Goal: Communication & Community: Share content

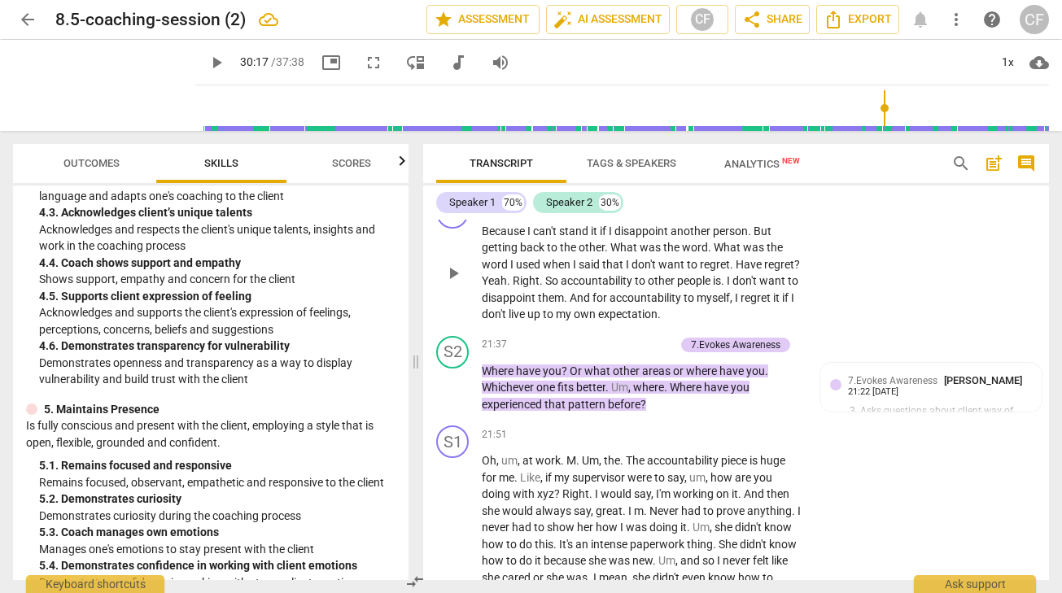
scroll to position [6748, 0]
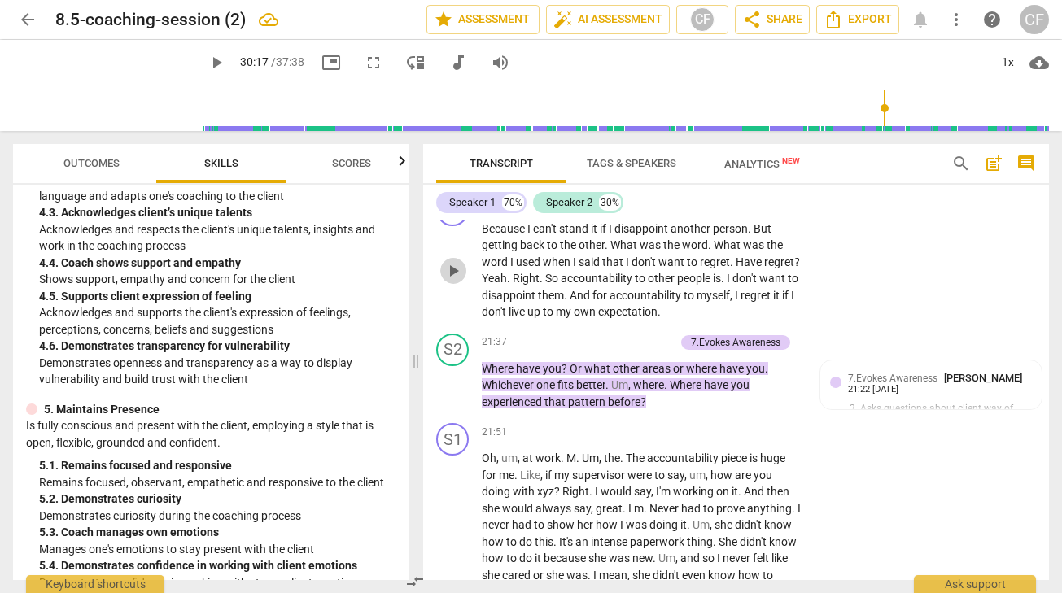
click at [452, 281] on span "play_arrow" at bounding box center [454, 271] width 20 height 20
type input "1818"
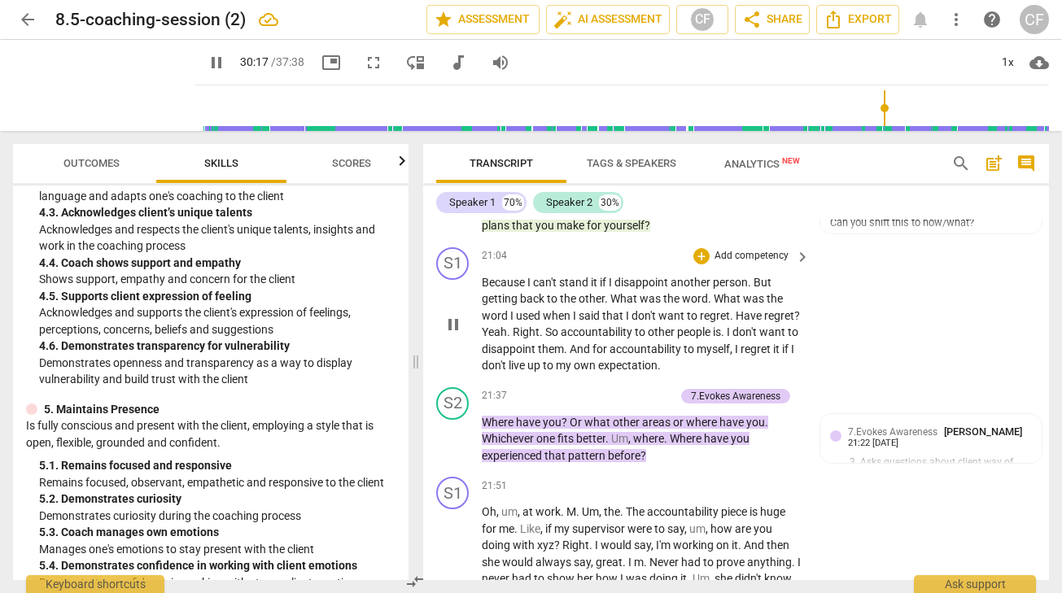
scroll to position [6694, 0]
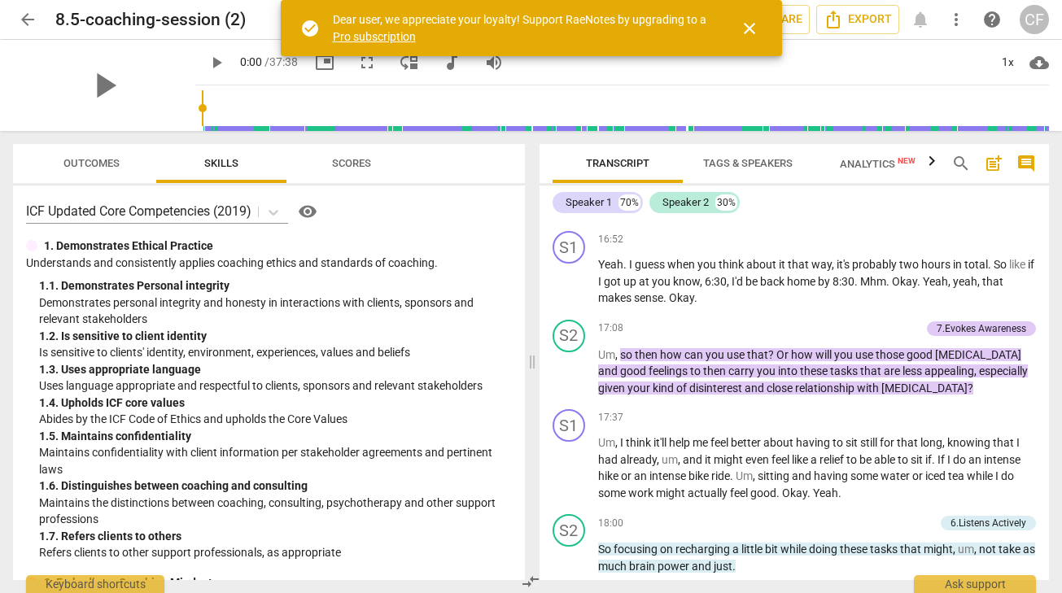
scroll to position [4489, 0]
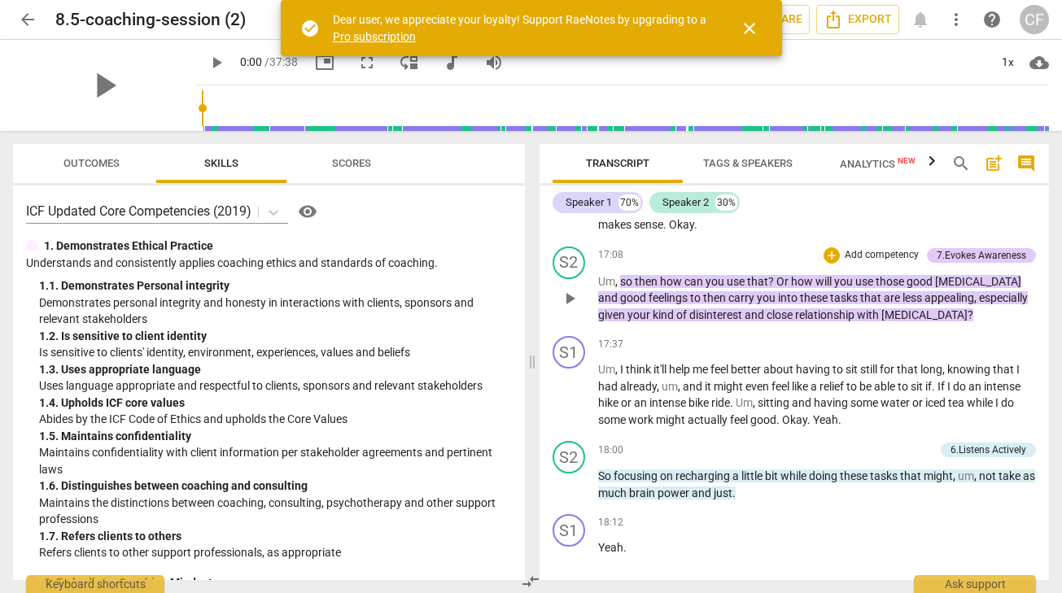
click at [570, 309] on span "play_arrow" at bounding box center [570, 299] width 20 height 20
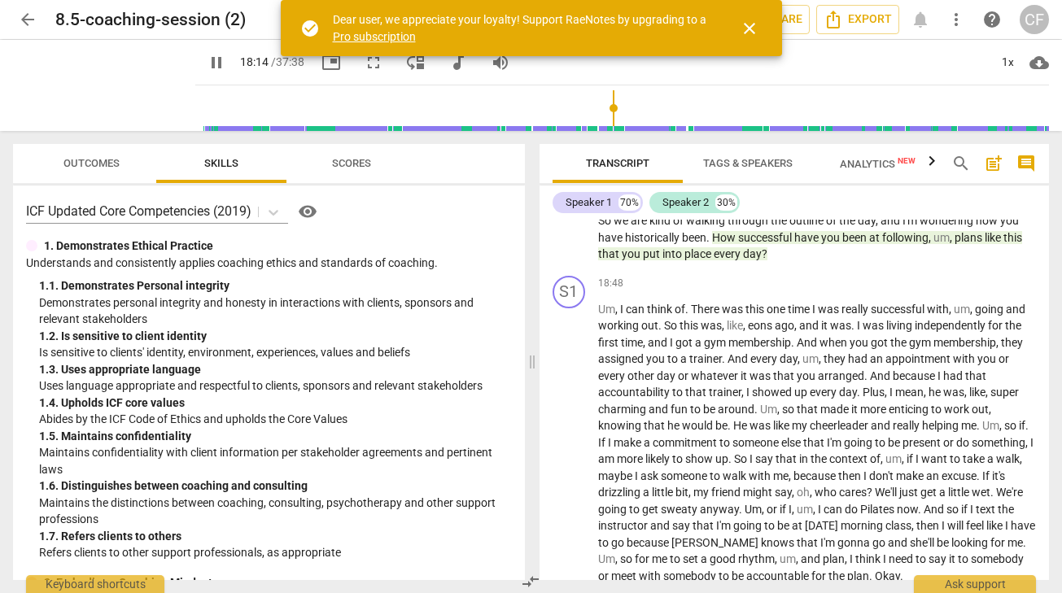
scroll to position [5039, 0]
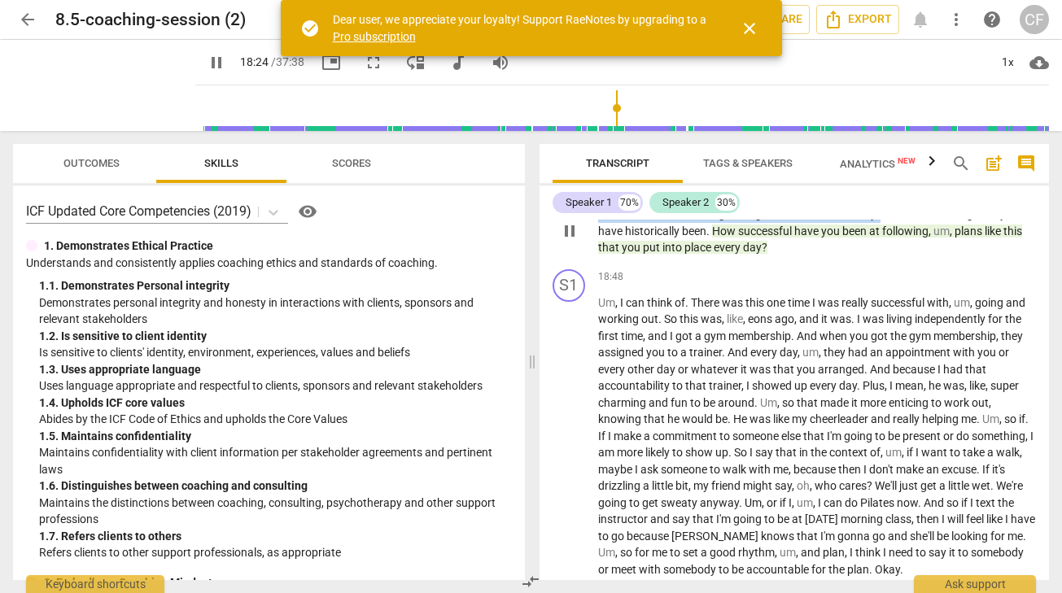
drag, startPoint x: 882, startPoint y: 296, endPoint x: 592, endPoint y: 302, distance: 290.7
click at [592, 263] on div "S2 play_arrow pause 18:20 + Add competency 8.Facilitates Client Growth keyboard…" at bounding box center [795, 218] width 510 height 90
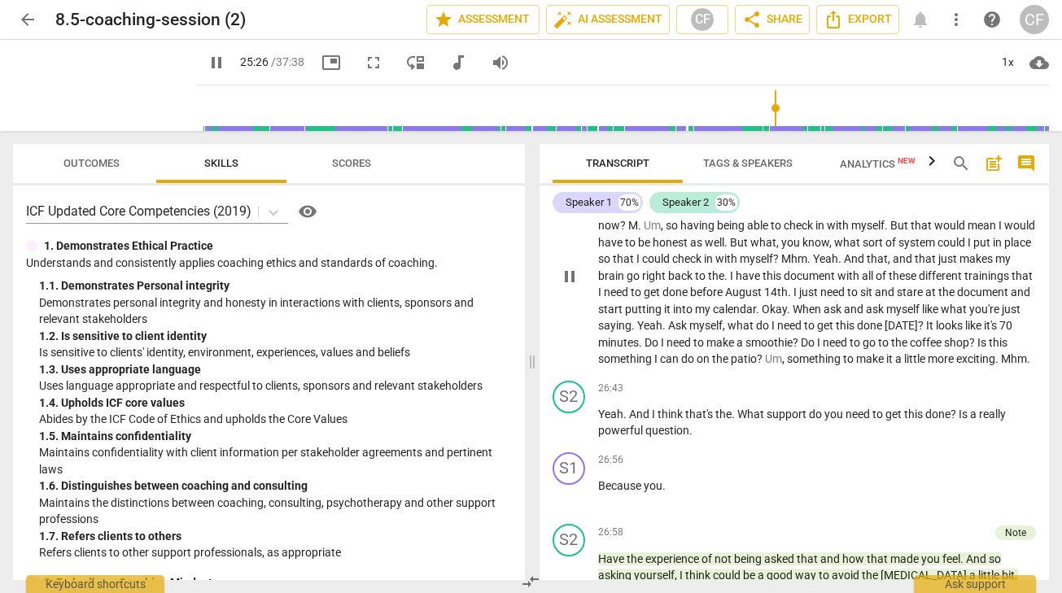
scroll to position [6562, 0]
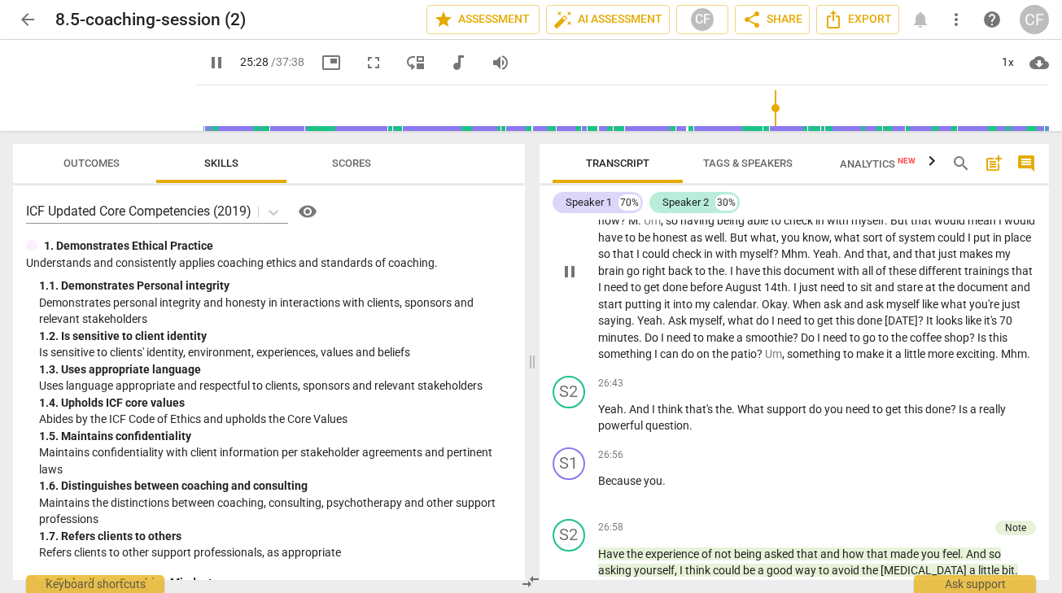
click at [564, 282] on span "pause" at bounding box center [570, 272] width 20 height 20
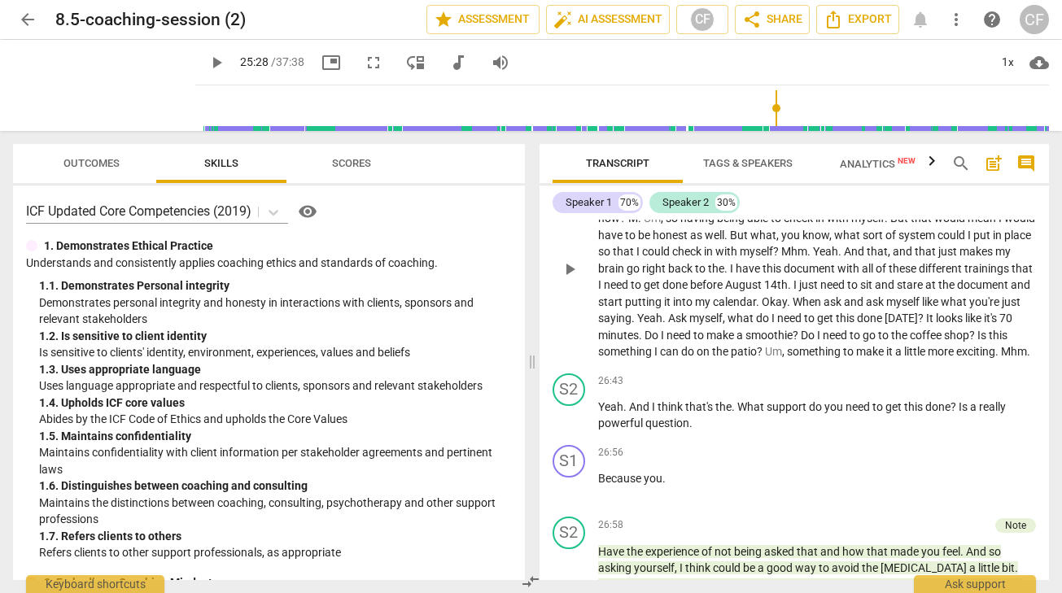
scroll to position [6567, 0]
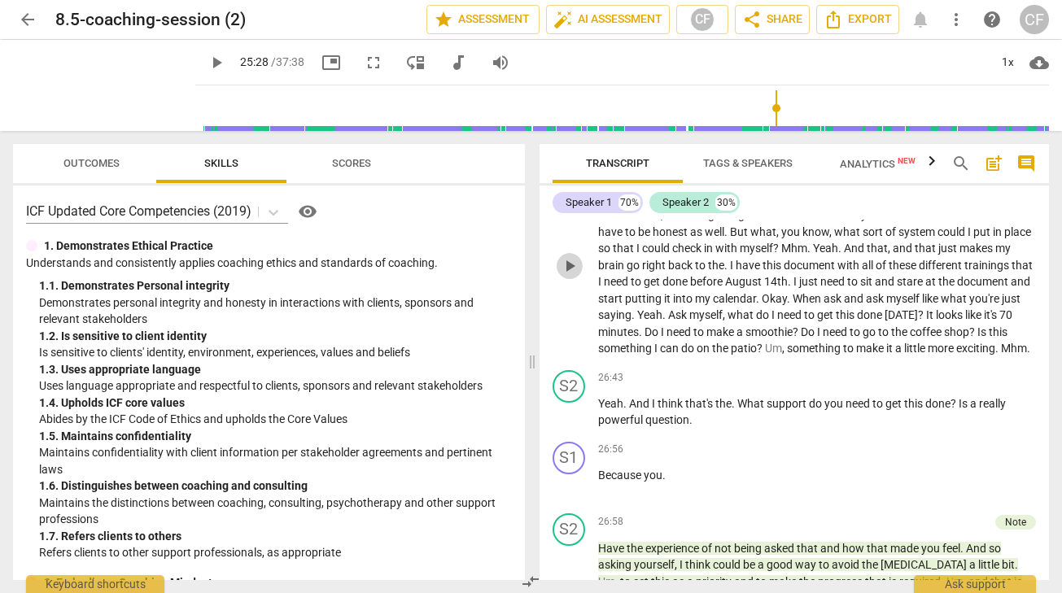
click at [567, 276] on span "play_arrow" at bounding box center [570, 266] width 20 height 20
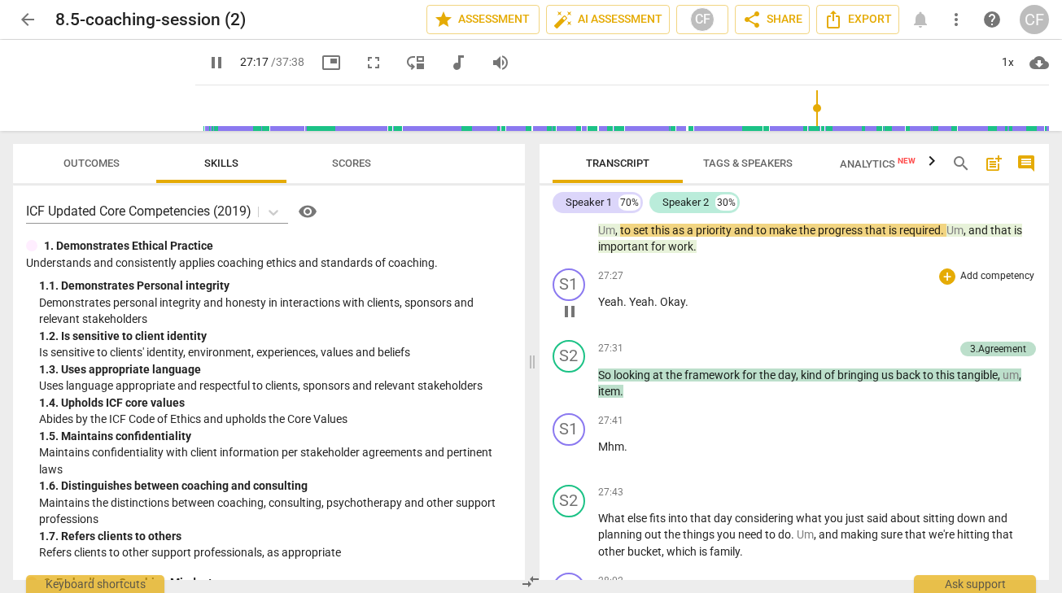
scroll to position [6915, 0]
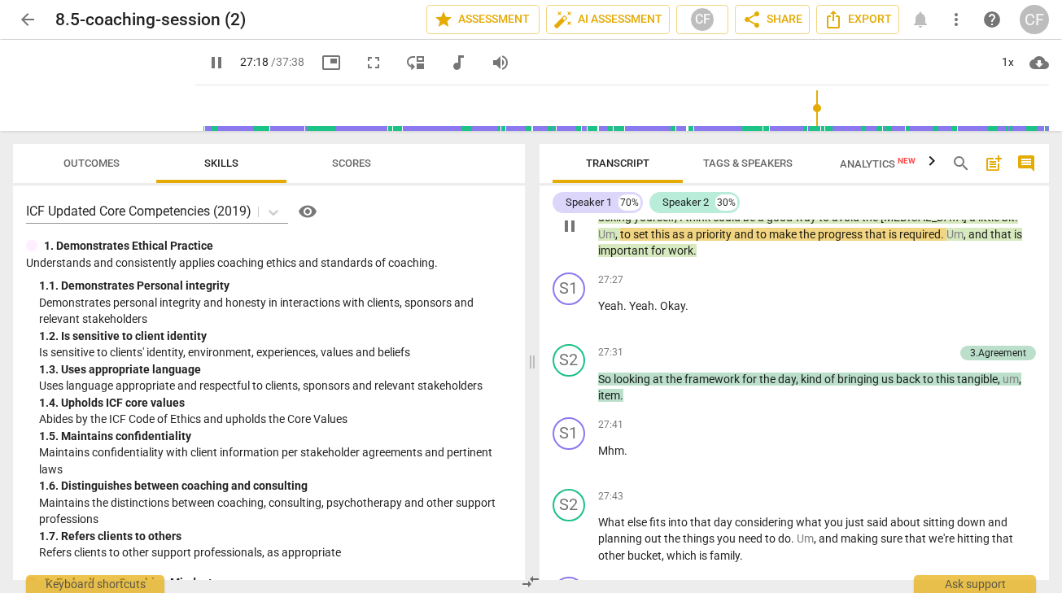
click at [1007, 182] on div "Note" at bounding box center [1015, 175] width 21 height 15
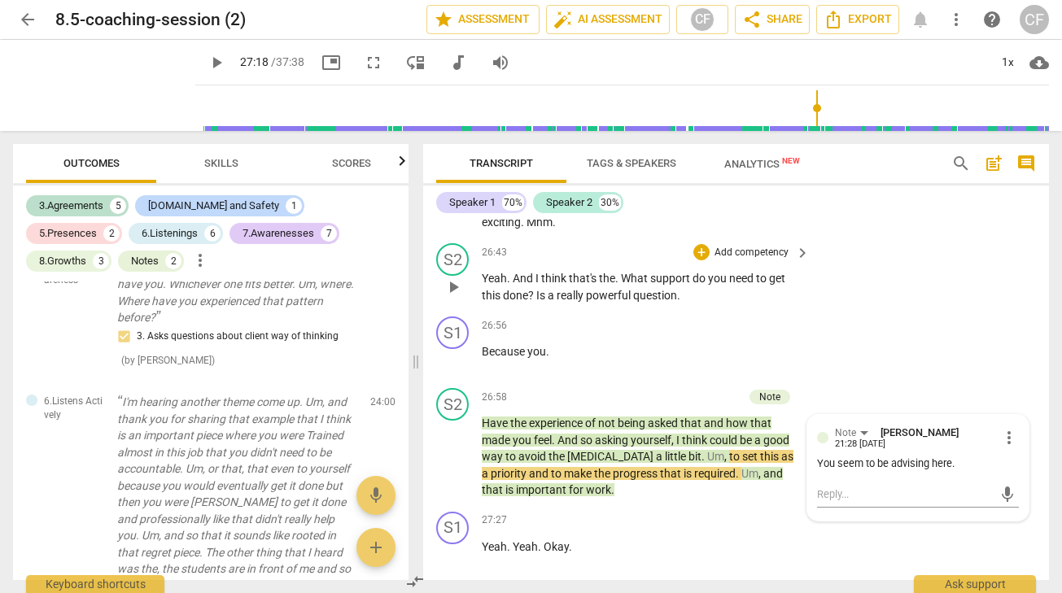
scroll to position [8095, 0]
click at [451, 296] on span "play_arrow" at bounding box center [454, 287] width 20 height 20
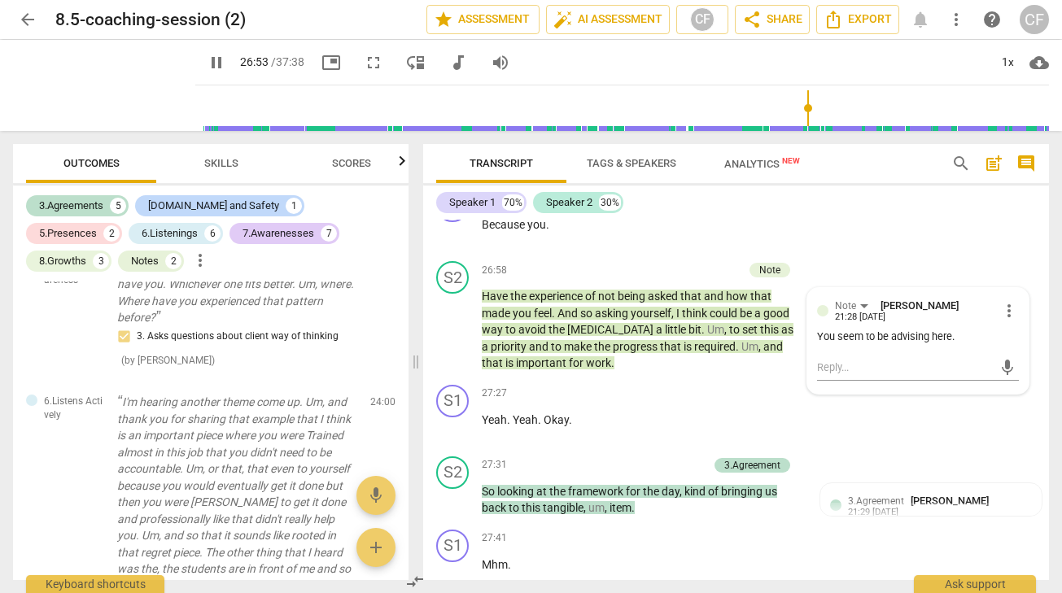
scroll to position [8222, 0]
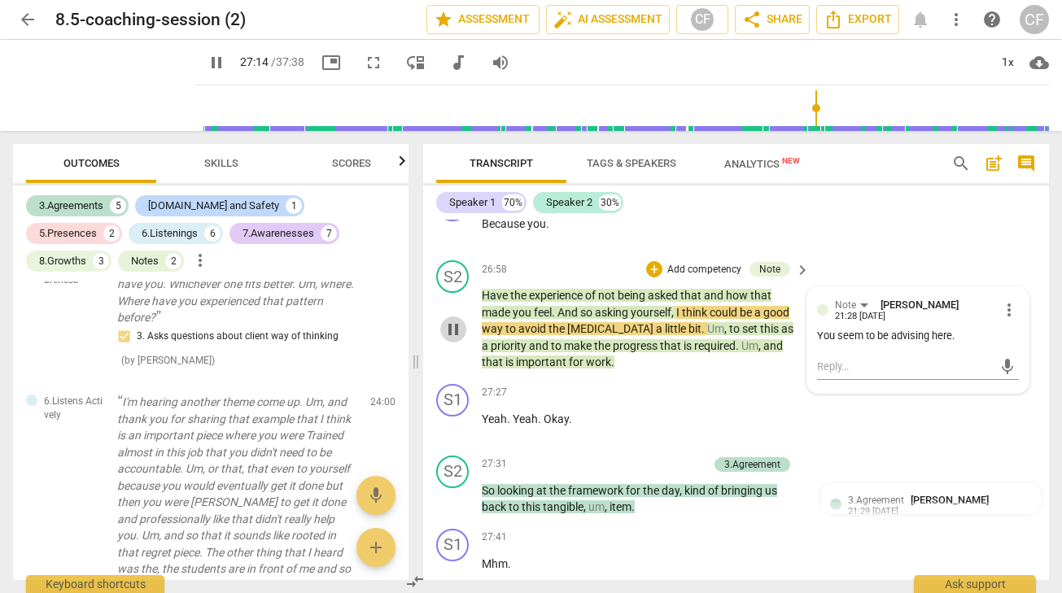
click at [454, 339] on span "pause" at bounding box center [454, 330] width 20 height 20
type input "1635"
click at [1004, 320] on span "more_vert" at bounding box center [1010, 310] width 20 height 20
click at [1013, 371] on li "Edit" at bounding box center [1020, 376] width 56 height 31
click at [975, 353] on textarea "You seem to be advising here." at bounding box center [918, 345] width 202 height 15
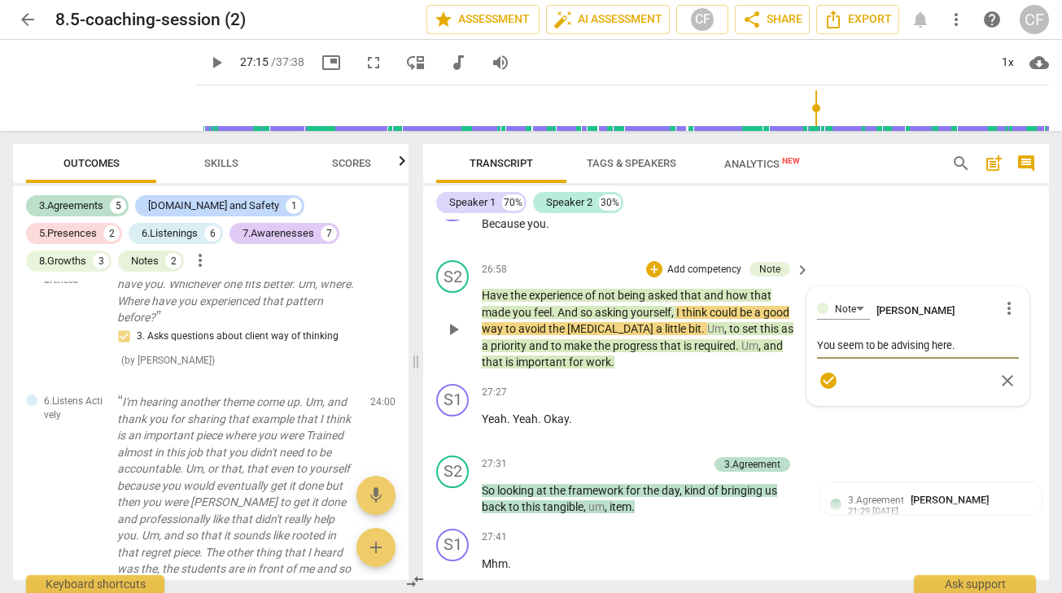
type textarea "You seem to be advising here."
type textarea "You seem to be advising here"
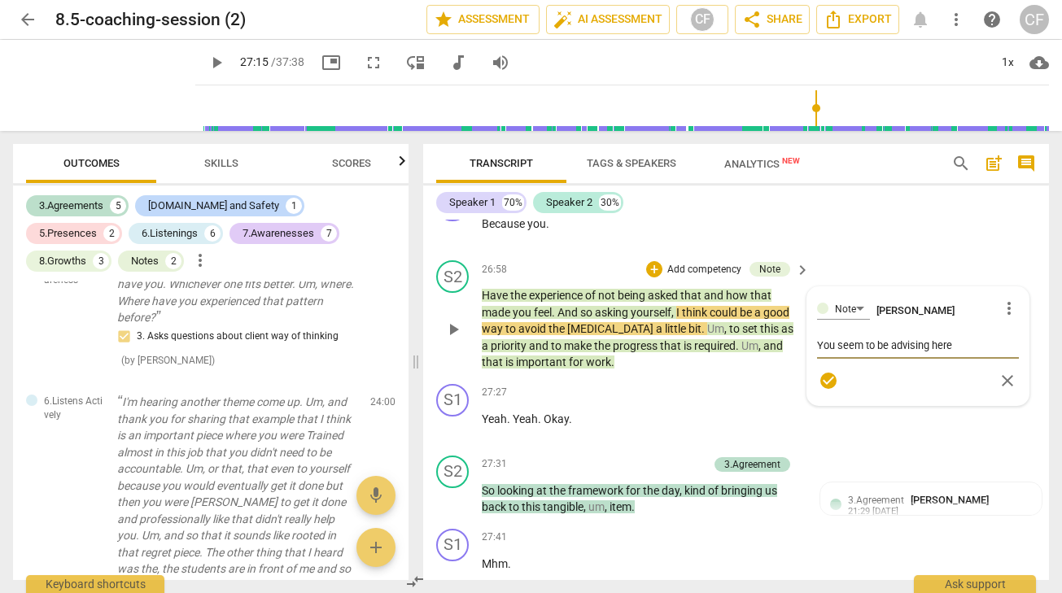
type textarea "You seem to be advising here"
type textarea "You seem to be advising here o"
type textarea "You seem to be advising here or"
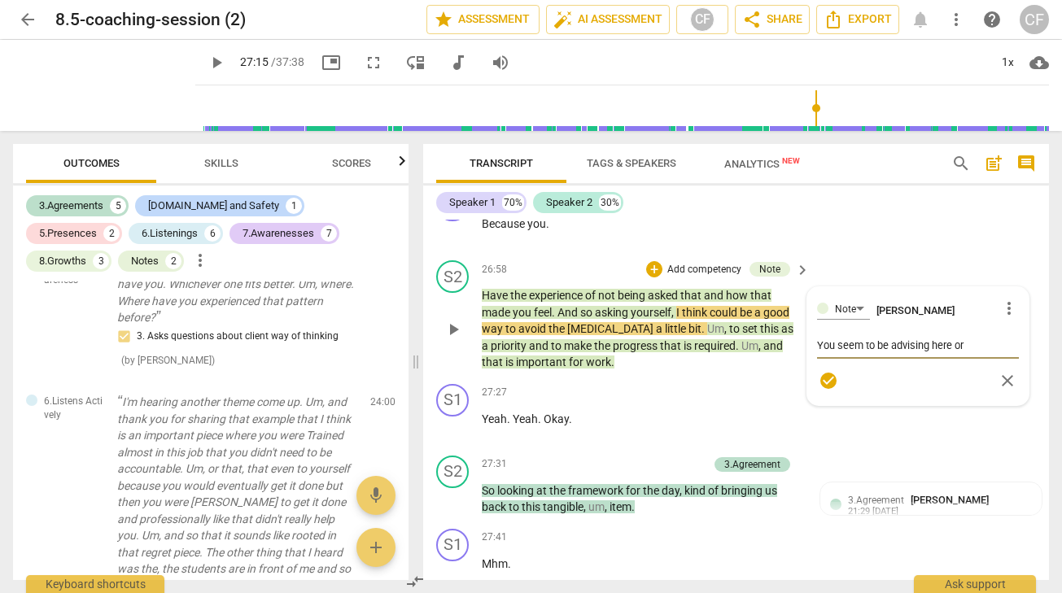
type textarea "You seem to be advising here or"
type textarea "You seem to be advising here or s"
type textarea "You seem to be advising here or st"
type textarea "You seem to be advising here or stu"
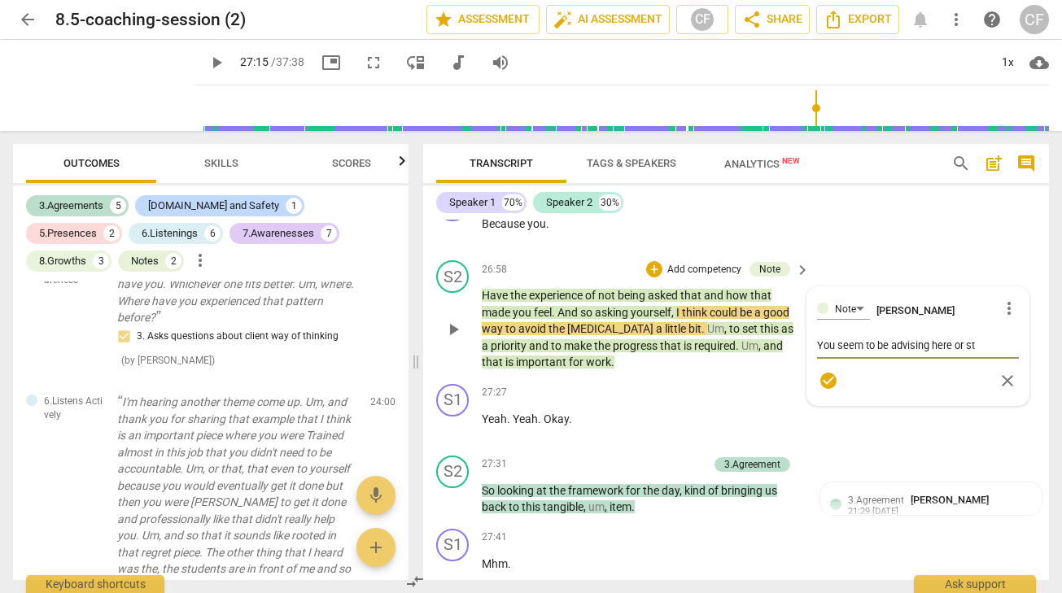
type textarea "You seem to be advising here or stu"
type textarea "You seem to be advising here or stug"
type textarea "You seem to be advising here or stugg"
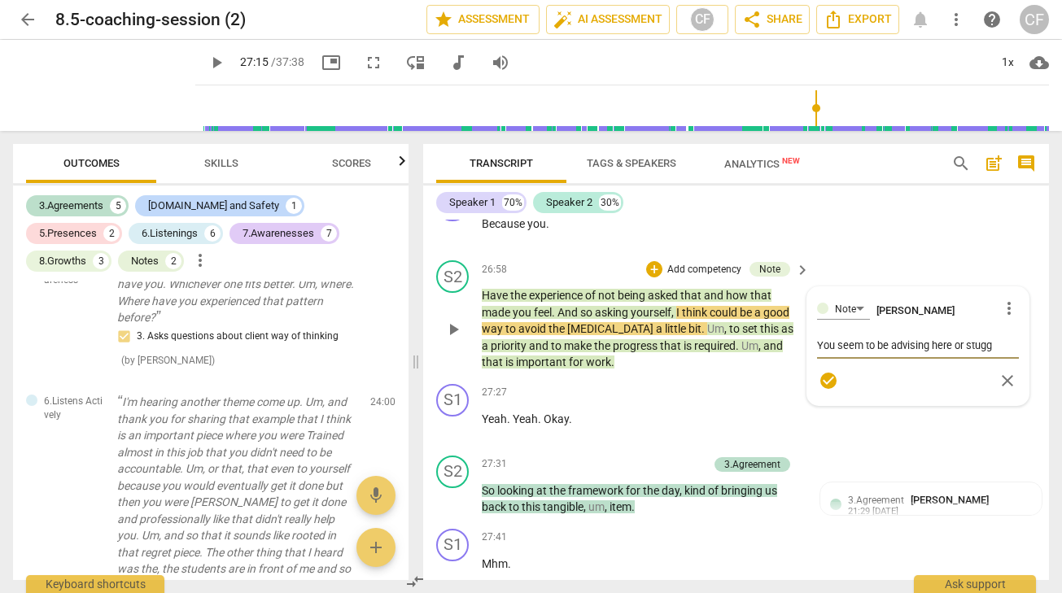
type textarea "You seem to be advising here or stug"
type textarea "You seem to be advising here or stu"
type textarea "You seem to be advising here or st"
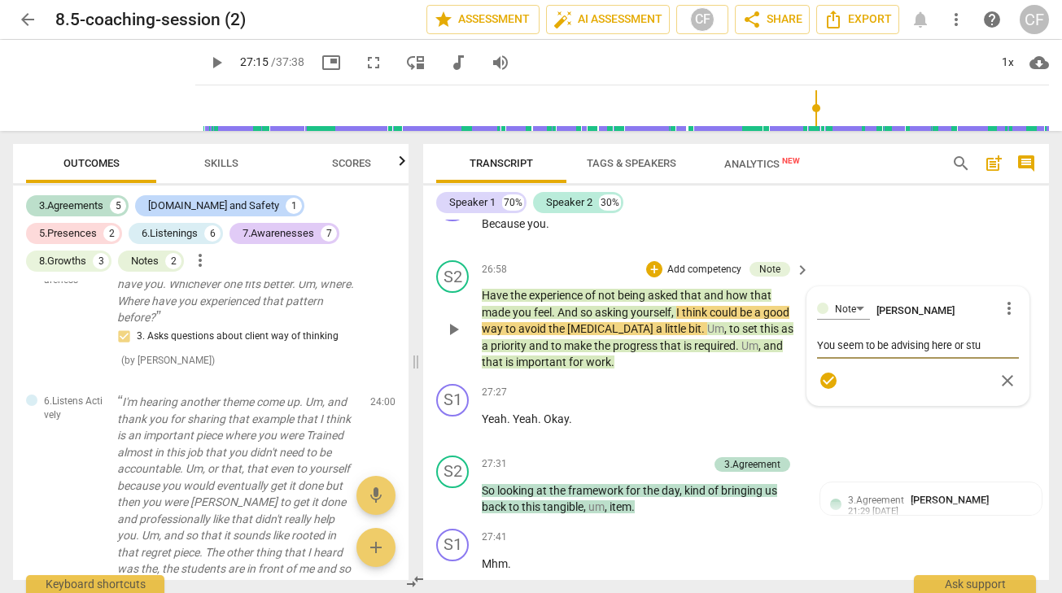
type textarea "You seem to be advising here or st"
type textarea "You seem to be advising here or s"
type textarea "You seem to be advising here or su"
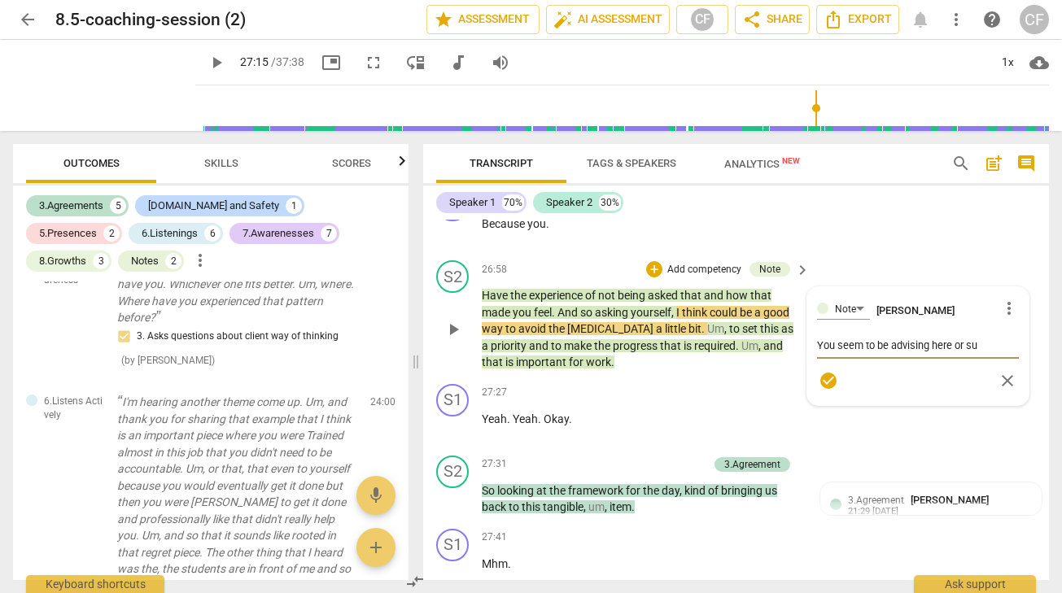
type textarea "You seem to be advising here or sug"
type textarea "You seem to be advising here or [PERSON_NAME]"
type textarea "You seem to be advising here or sugge"
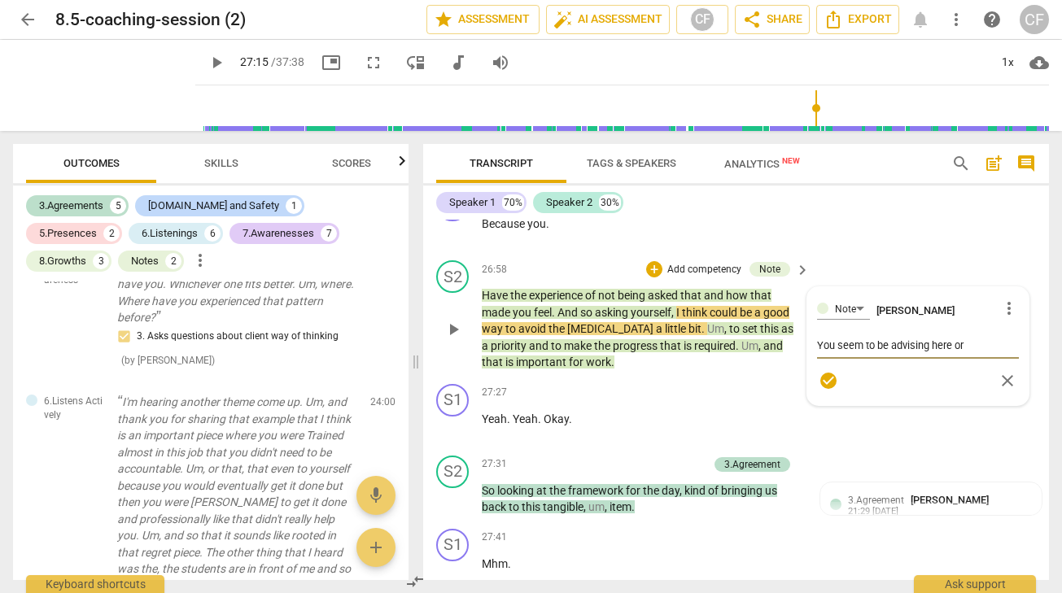
type textarea "You seem to be advising here or sugge"
type textarea "You seem to be advising here or sugges"
type textarea "You seem to be advising here or suggess"
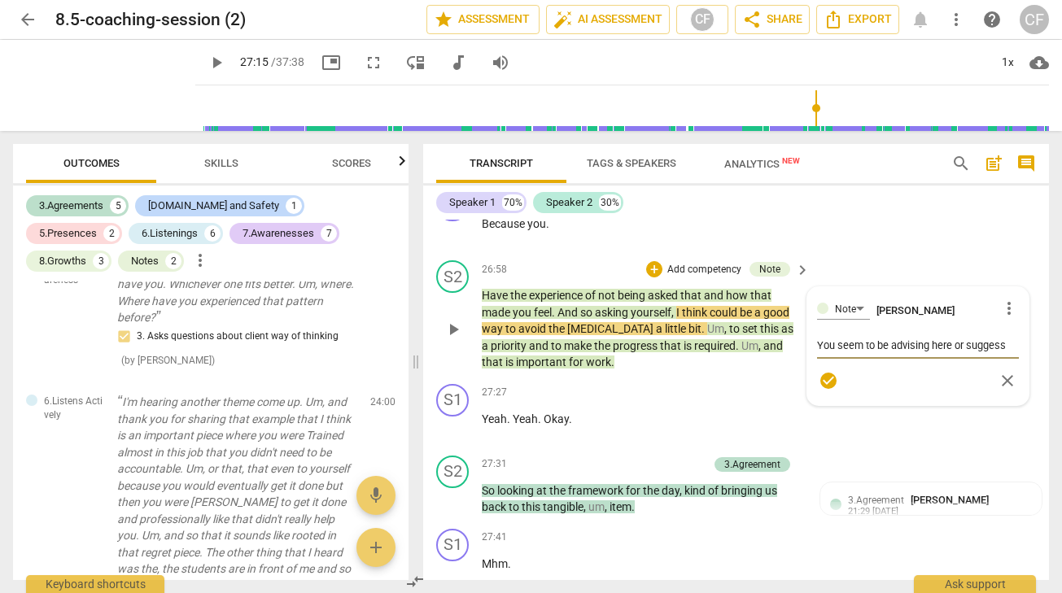
type textarea "You seem to be advising here or suggesst"
type textarea "You seem to be advising here or suggessti"
type textarea "You seem to be advising here or suggesstin"
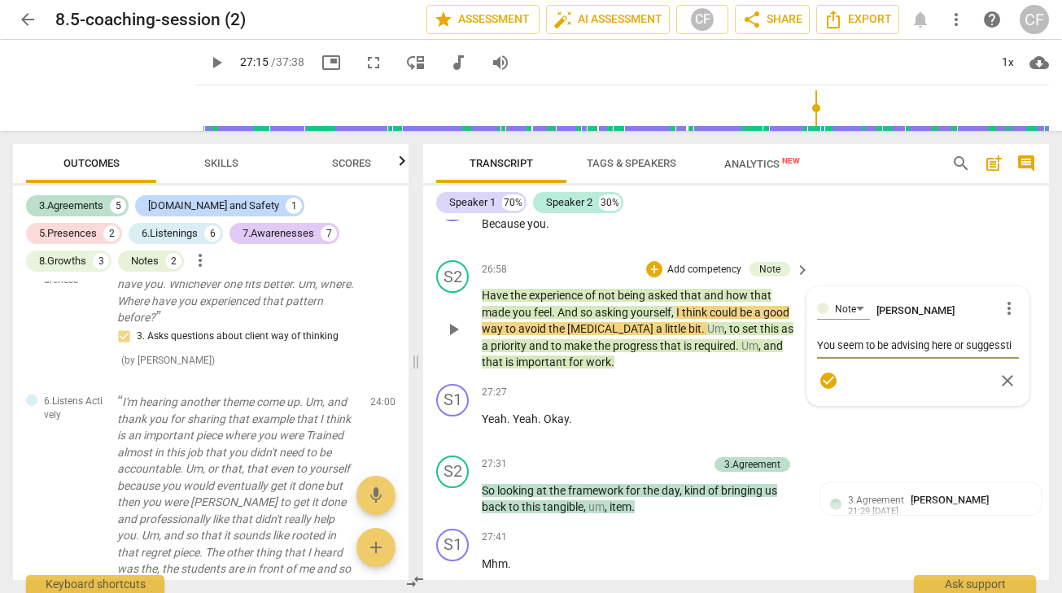
type textarea "You seem to be advising here or suggesstin"
type textarea "You seem to be advising here or suggessting"
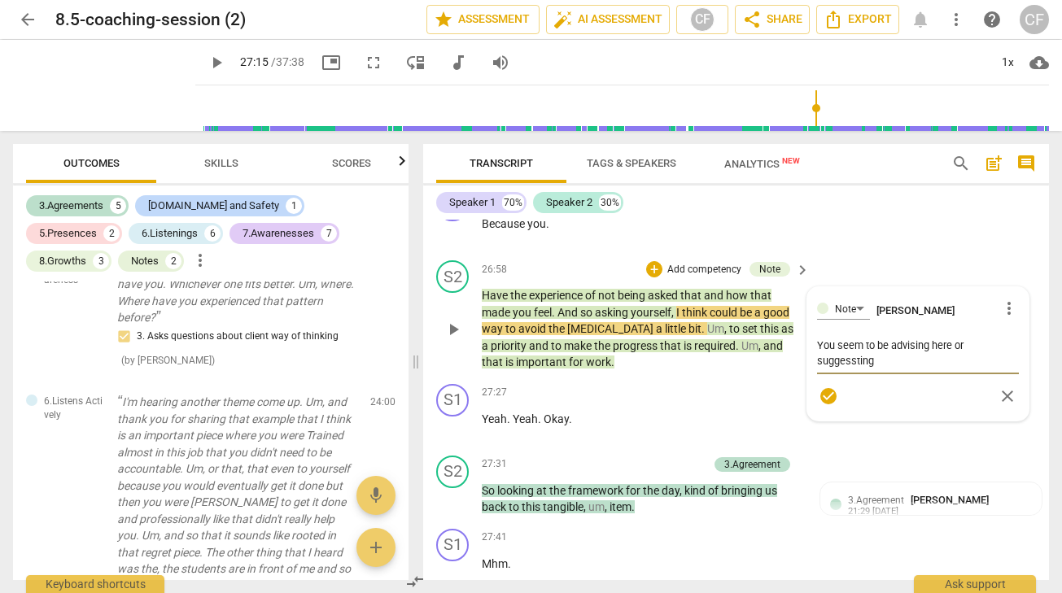
type textarea "You seem to be advising here or suggessting"
type textarea "You seem to be advising here or suggesstin"
type textarea "You seem to be advising here or suggessti"
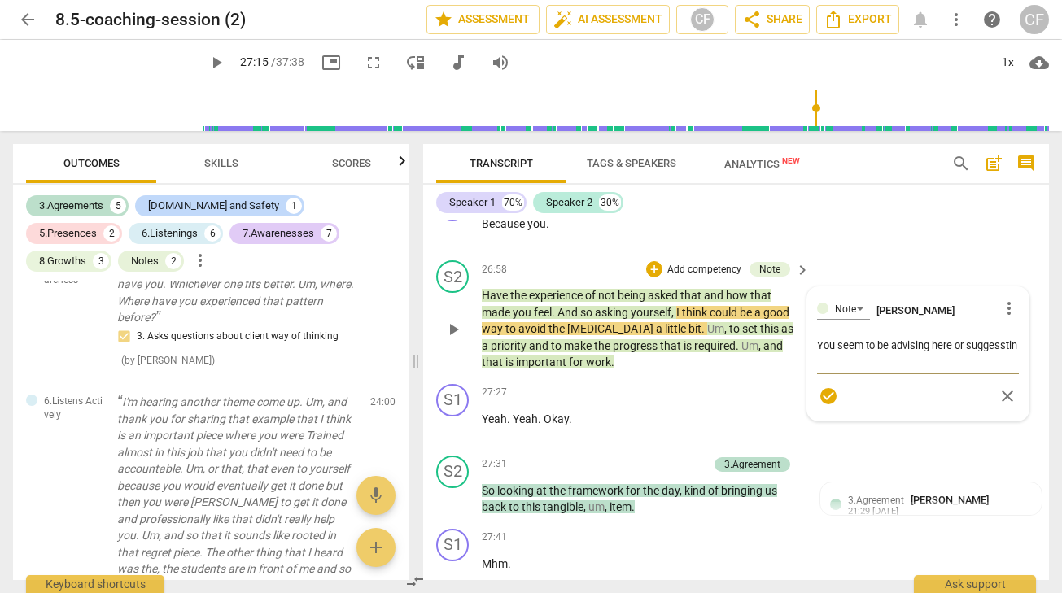
type textarea "You seem to be advising here or suggessti"
type textarea "You seem to be advising here or suggesst"
type textarea "You seem to be advising here or suggess"
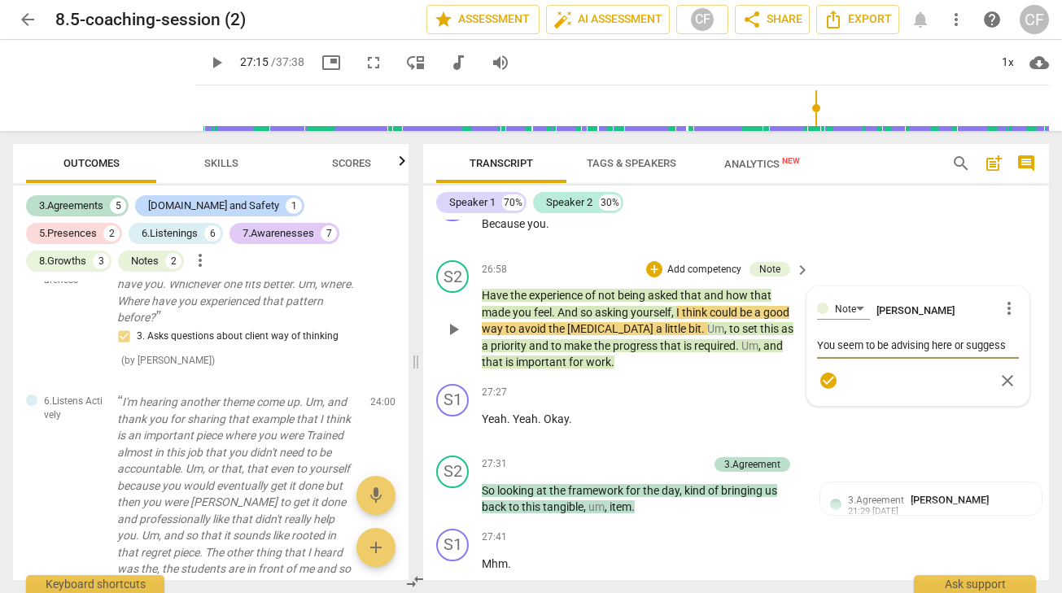
type textarea "You seem to be advising here or sugges"
type textarea "You seem to be advising here or suggest"
type textarea "You seem to be advising here or suggesti"
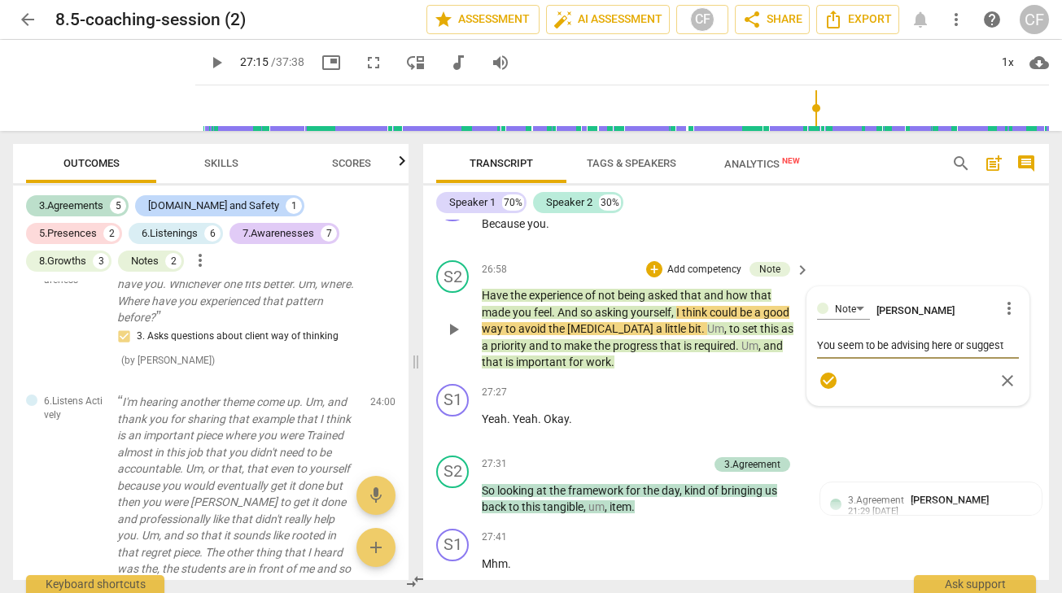
type textarea "You seem to be advising here or suggesti"
type textarea "You seem to be advising here or suggestin"
type textarea "You seem to be advising here or suggesting"
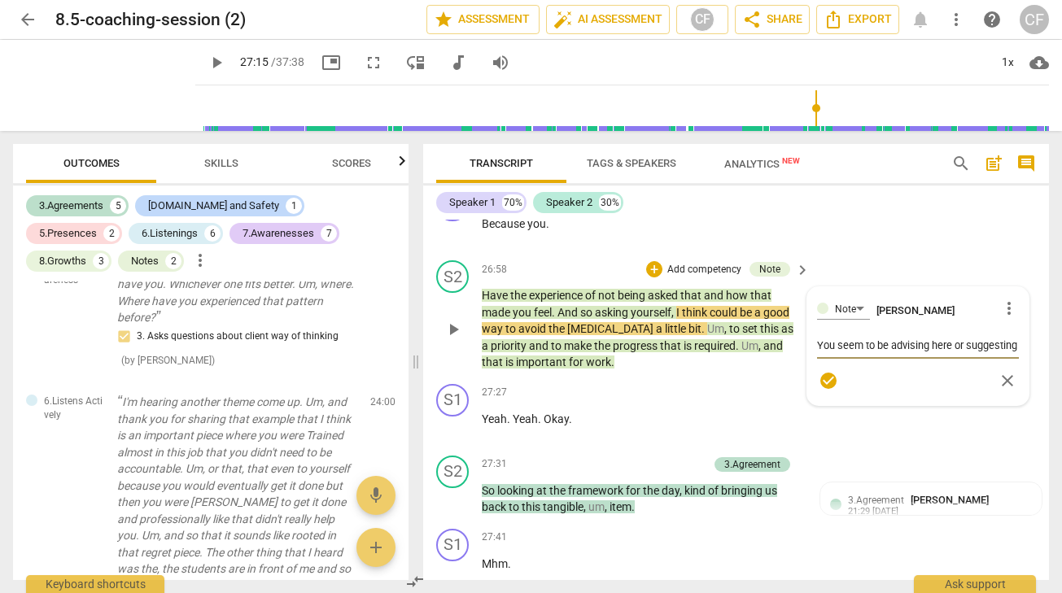
type textarea "You seem to be advising here or suggesting"
type textarea "You seem to be advising here or suggesting t"
type textarea "You seem to be advising here or suggesting th"
type textarea "You seem to be advising here or suggesting thi"
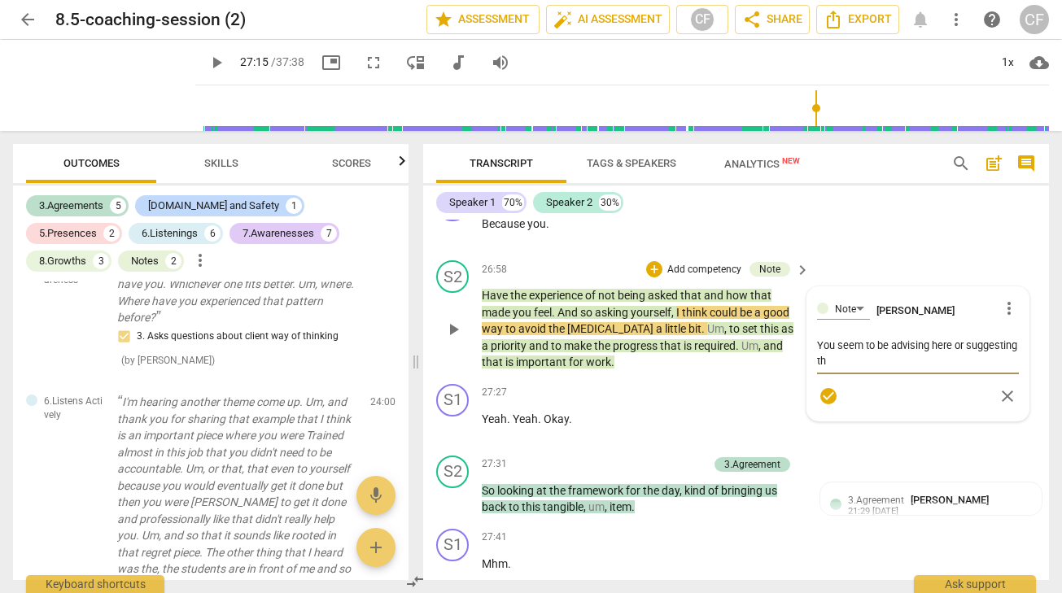
type textarea "You seem to be advising here or suggesting thi"
type textarea "You seem to be advising here or suggesting this"
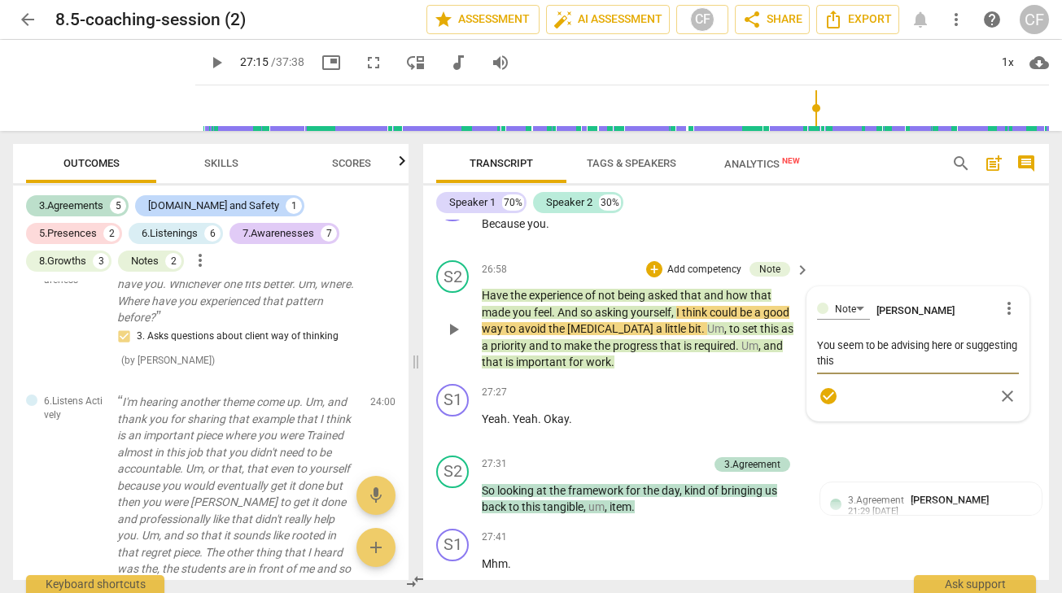
type textarea "You seem to be advising here or suggesting this a"
type textarea "You seem to be advising here or suggesting this as"
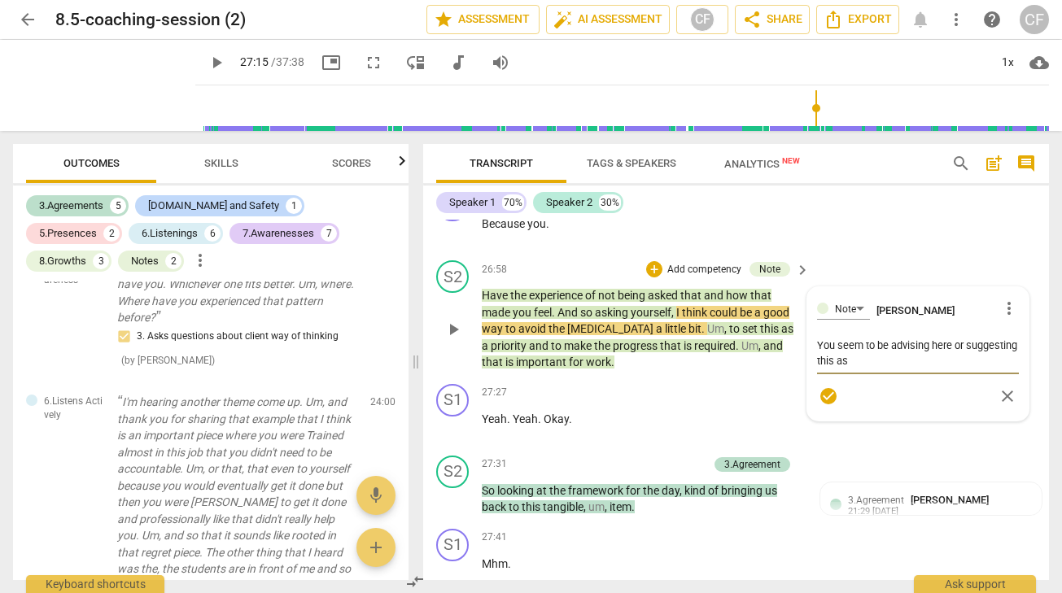
type textarea "You seem to be advising here or suggesting this as a"
type textarea "You seem to be advising here or suggesting this as a ""
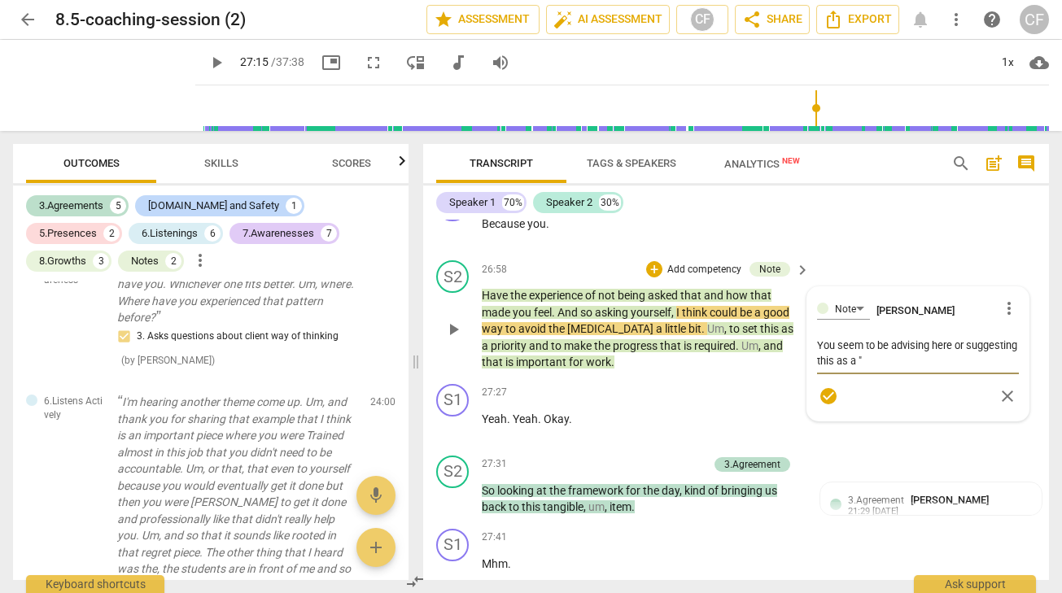
type textarea "You seem to be advising here or suggesting this as a "g"
type textarea "You seem to be advising here or suggesting this as a "go"
type textarea "You seem to be advising here or suggesting this as a "goo"
type textarea "You seem to be advising here or suggesting this as a "good"
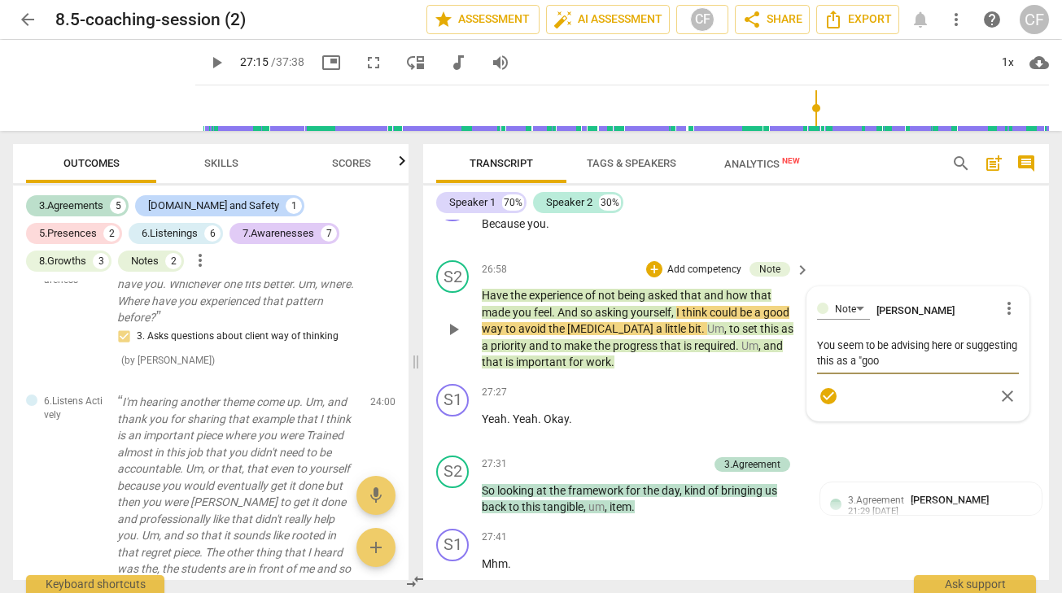
type textarea "You seem to be advising here or suggesting this as a "good"
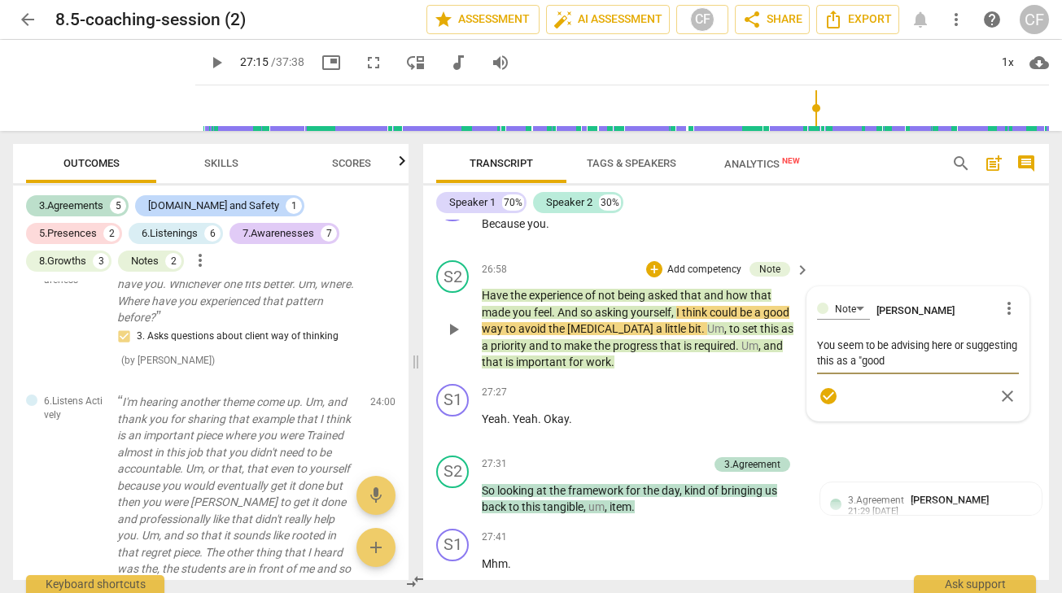
type textarea "You seem to be advising here or suggesting this as a "good""
type textarea "You seem to be advising here or suggesting this as a "good" w"
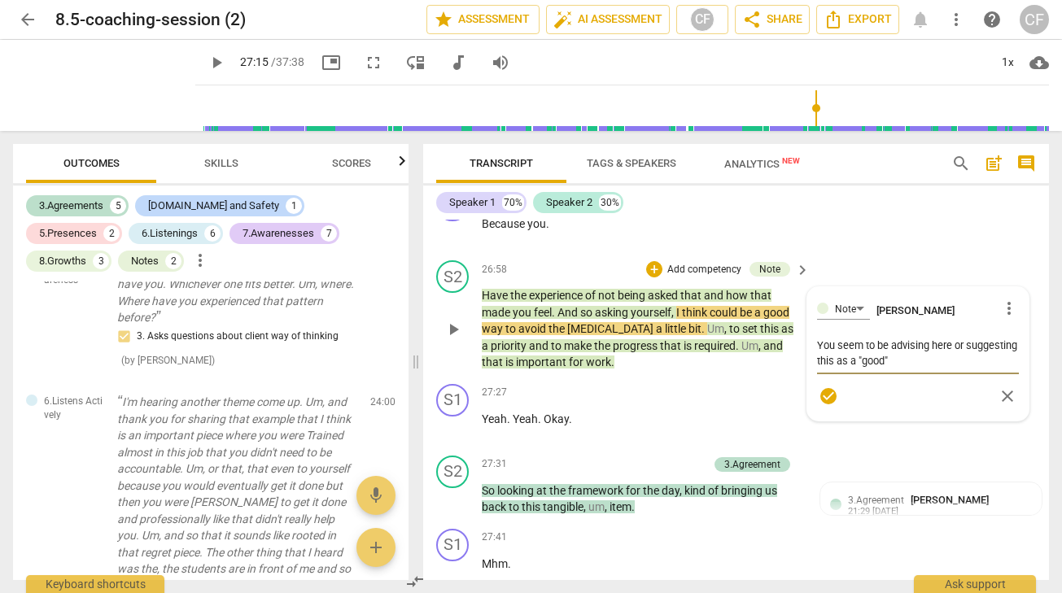
type textarea "You seem to be advising here or suggesting this as a "good" w"
type textarea "You seem to be advising here or suggesting this as a "good" wa"
type textarea "You seem to be advising here or suggesting this as a "good" way"
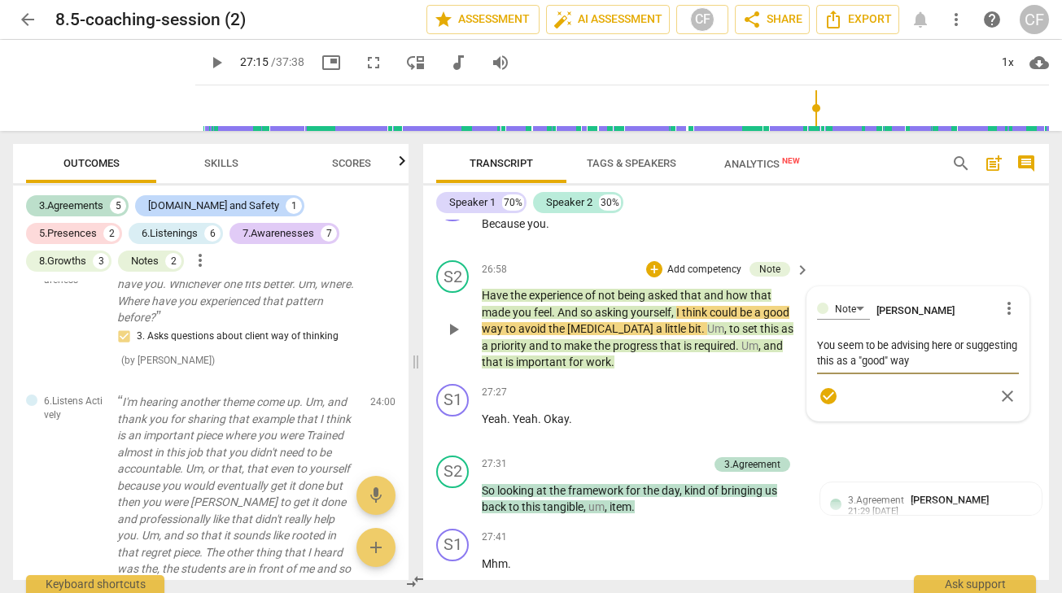
type textarea "You seem to be advising here or suggesting this as a "good" way."
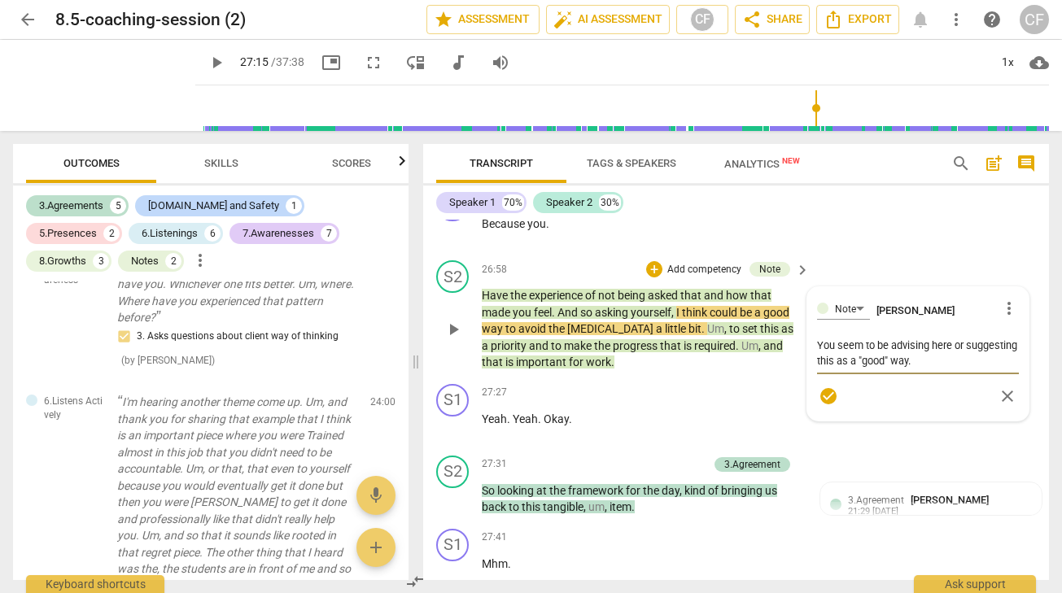
type textarea "You seem to be advising here or suggesting this as a "good" way."
type textarea "You seem to be advising here or suggesting this as a "good" way. W"
type textarea "You seem to be advising here or suggesting this as a "good" way. We"
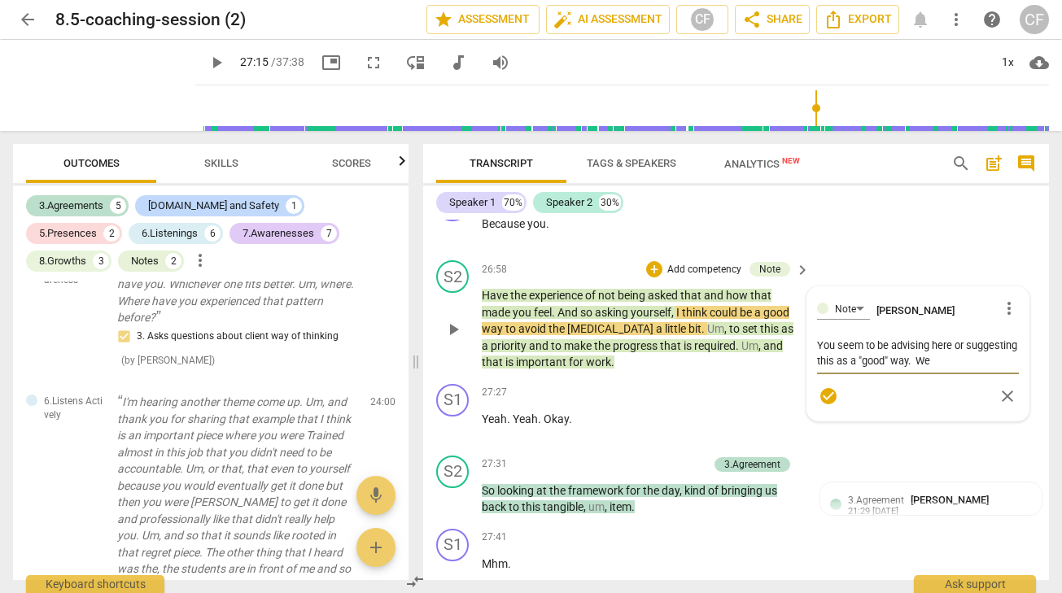
type textarea "You seem to be advising here or suggesting this as a "good" way. We"
type textarea "You seem to be advising here or suggesting this as a "good" way. We w"
type textarea "You seem to be advising here or suggesting this as a "good" way. We wa"
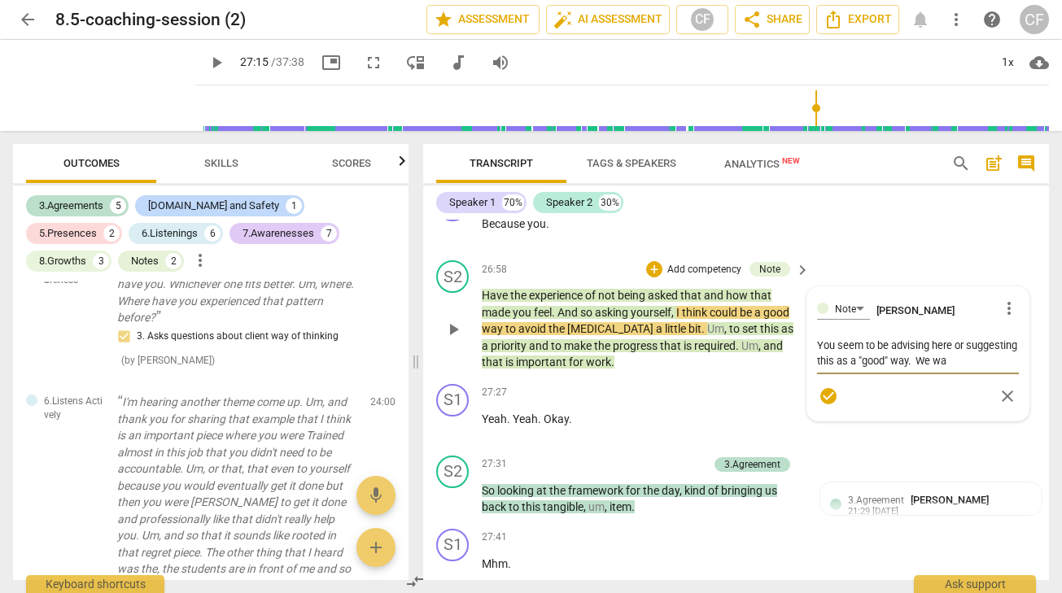
type textarea "You seem to be advising here or suggesting this as a "good" way. We wan"
type textarea "You seem to be advising here or suggesting this as a "good" way. We want"
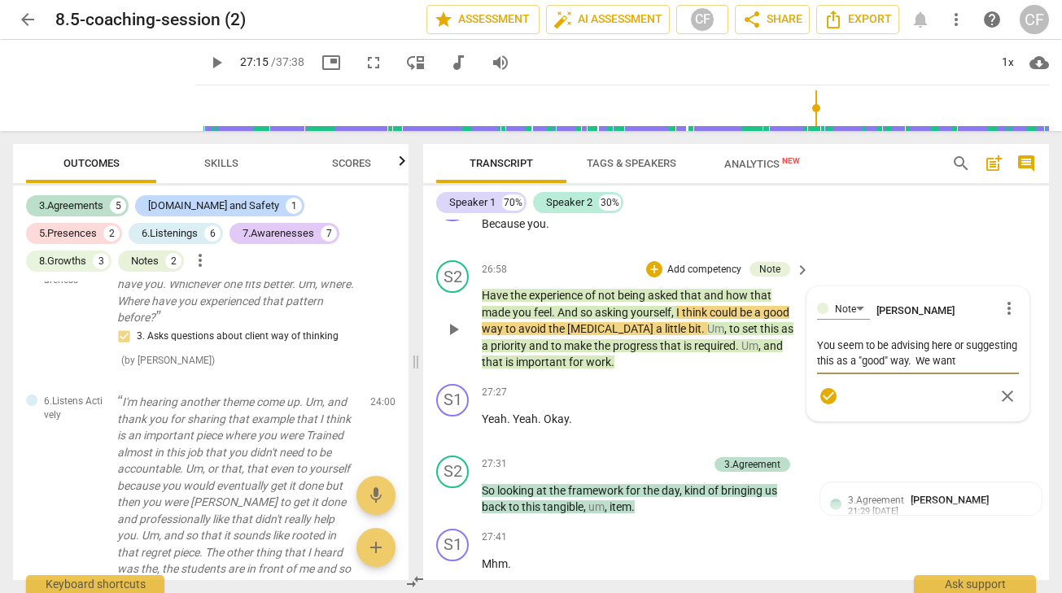
type textarea "You seem to be advising here or suggesting this as a "good" way. We want t"
type textarea "You seem to be advising here or suggesting this as a "good" way. We want to"
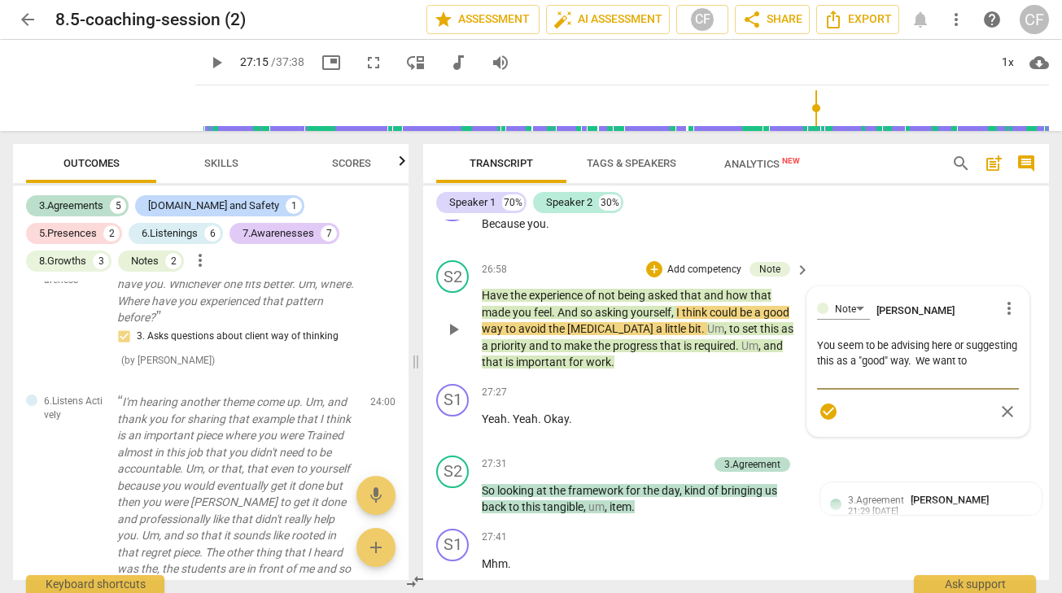
type textarea "You seem to be advising here or suggesting this as a "good" way. We want to"
type textarea "You seem to be advising here or suggesting this as a "good" way. We want to r"
type textarea "You seem to be advising here or suggesting this as a "good" way. We want to re"
type textarea "You seem to be advising here or suggesting this as a "good" way. We want to rem"
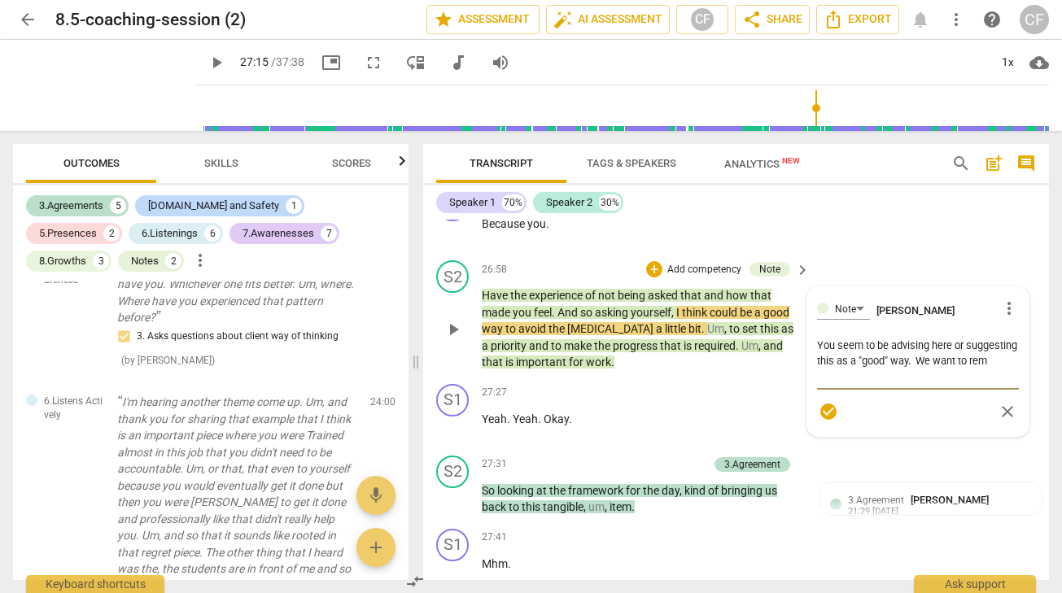
type textarea "You seem to be advising here or suggesting this as a "good" way. We want to rema"
type textarea "You seem to be advising here or suggesting this as a "good" way. We want to rem…"
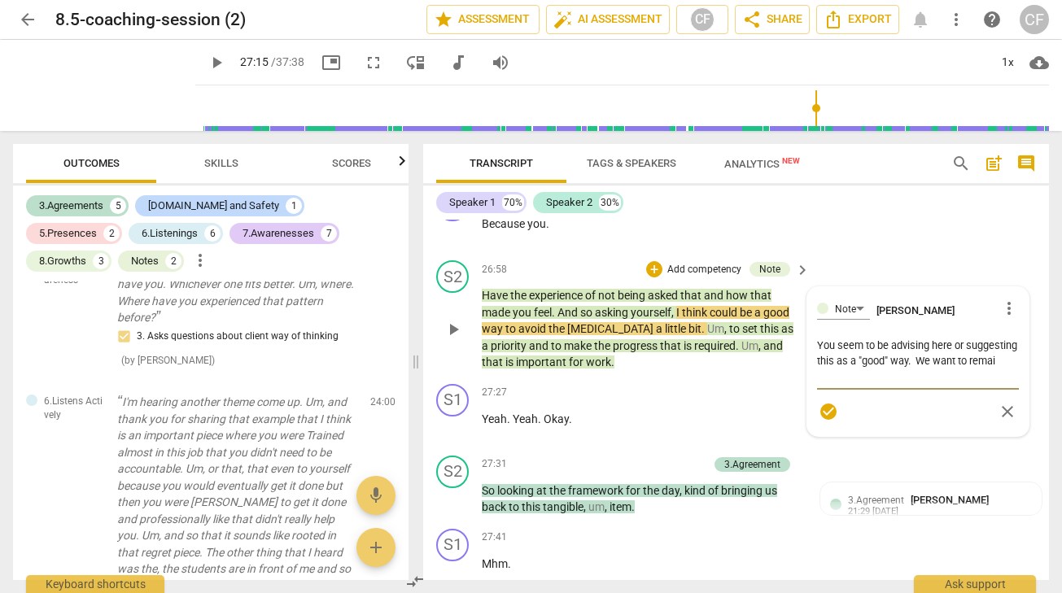
type textarea "You seem to be advising here or suggesting this as a "good" way. We want to rem…"
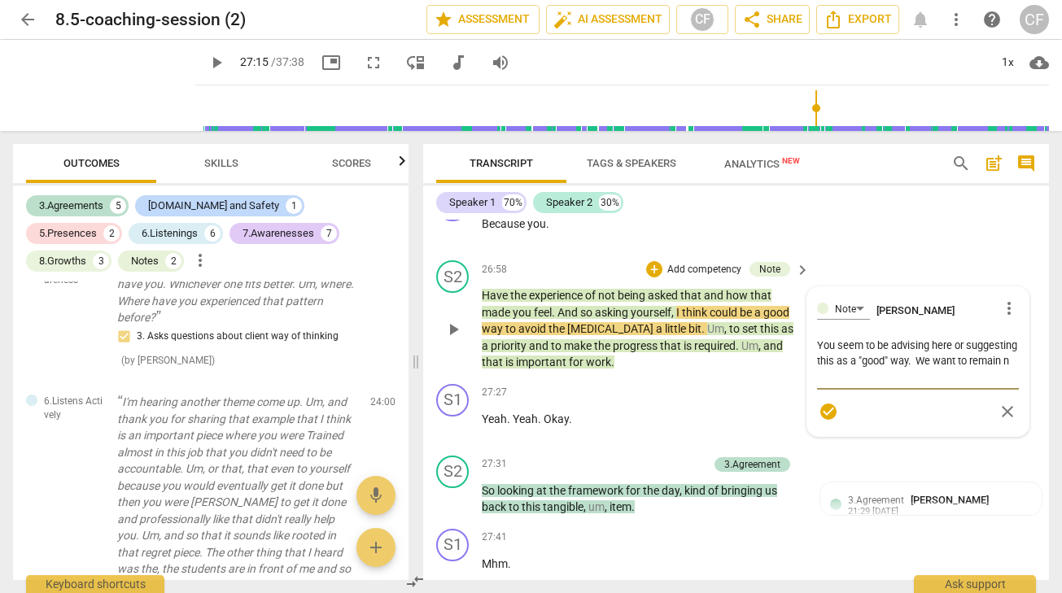
type textarea "You seem to be advising here or suggesting this as a "good" way. We want to rem…"
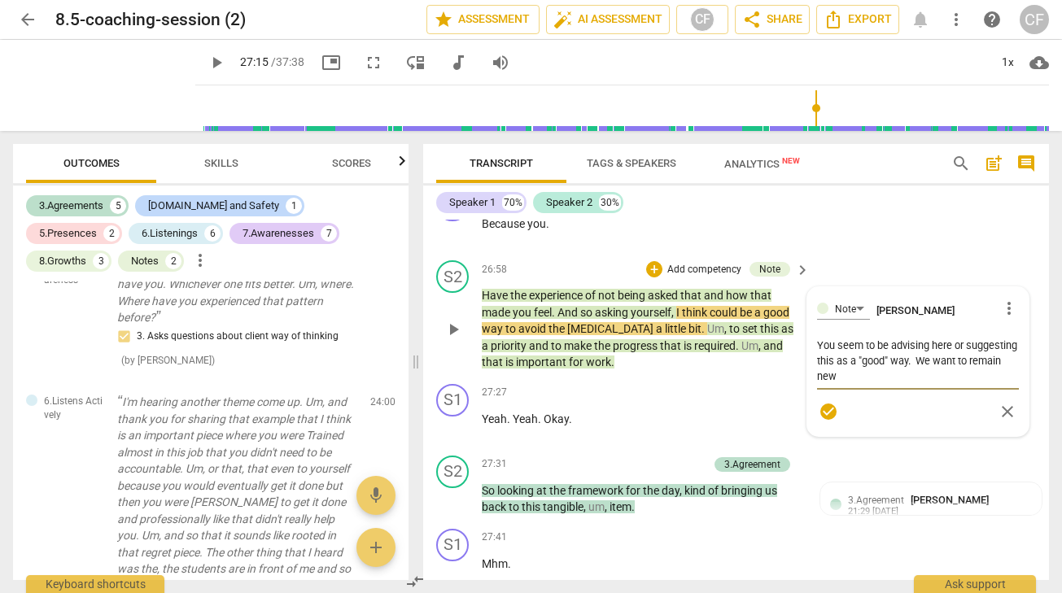
type textarea "You seem to be advising here or suggesting this as a "good" way. We want to rem…"
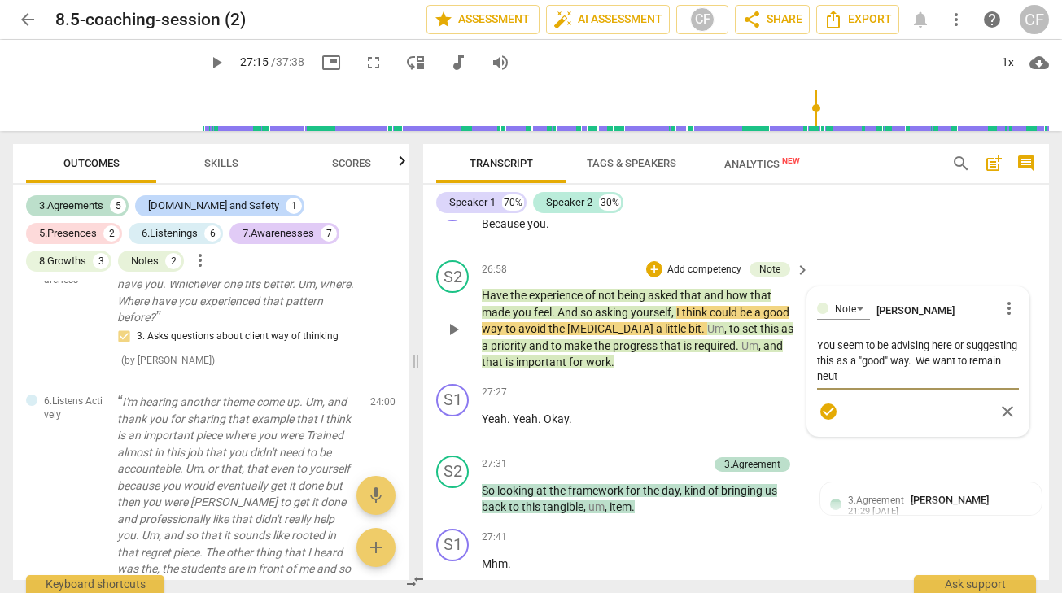
type textarea "You seem to be advising here or suggesting this as a "good" way. We want to rem…"
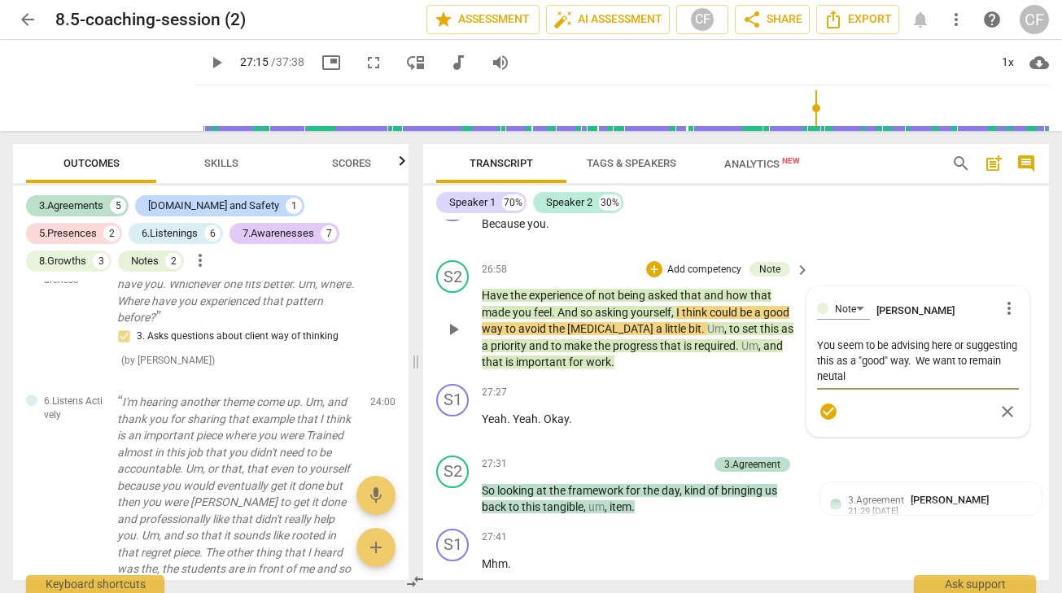
type textarea "You seem to be advising here or suggesting this as a "good" way. We want to rem…"
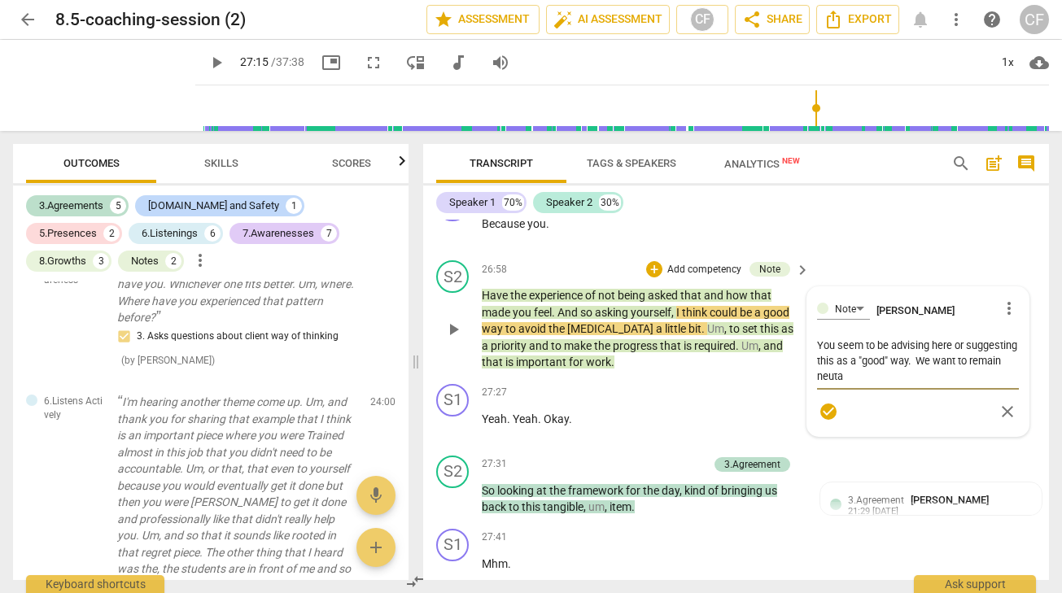
type textarea "You seem to be advising here or suggesting this as a "good" way. We want to rem…"
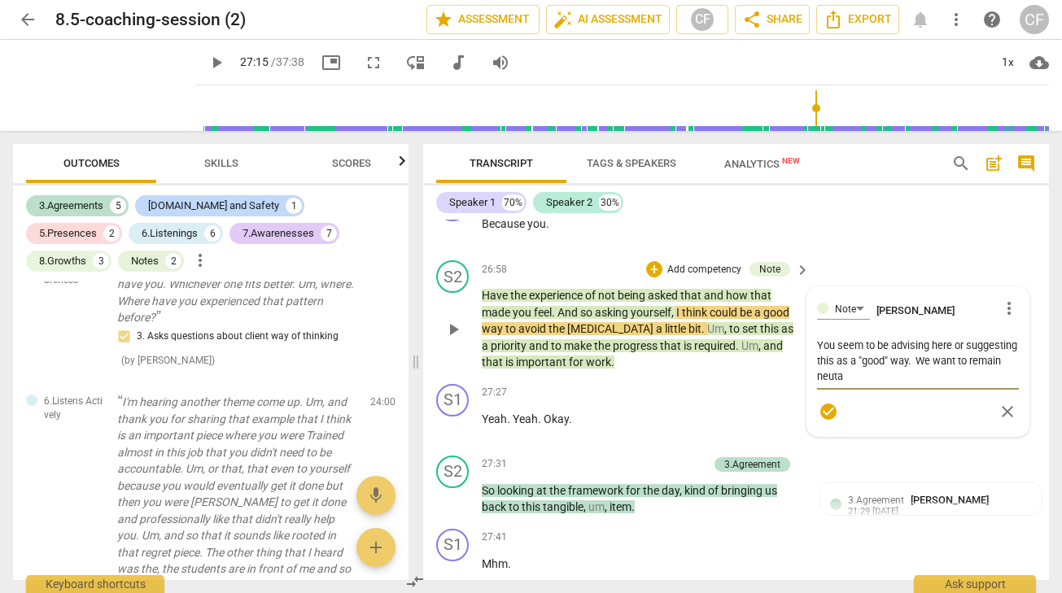
type textarea "You seem to be advising here or suggesting this as a "good" way. We want to rem…"
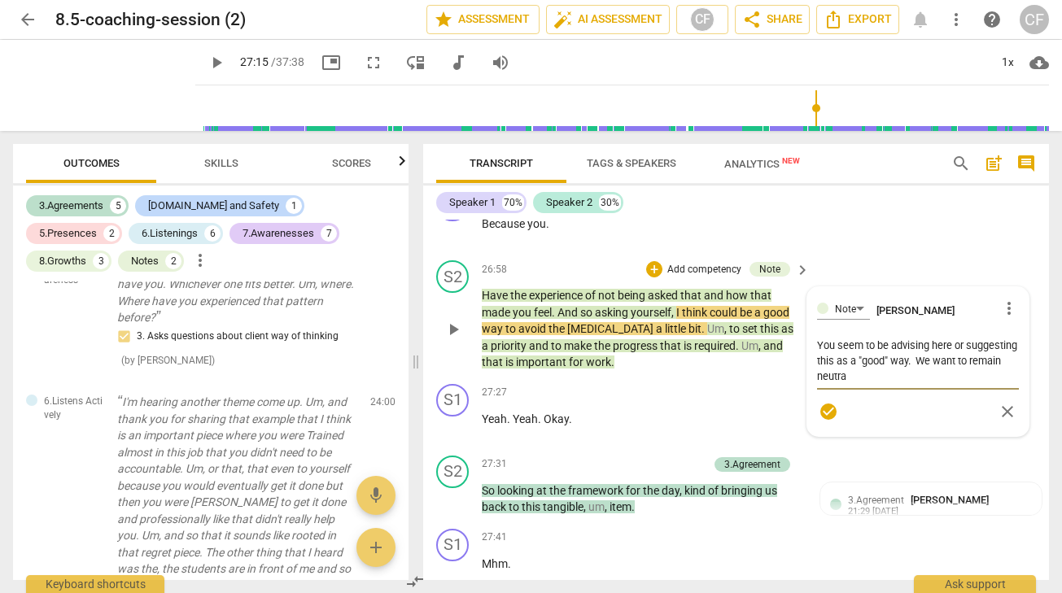
type textarea "You seem to be advising here or suggesting this as a "good" way. We want to rem…"
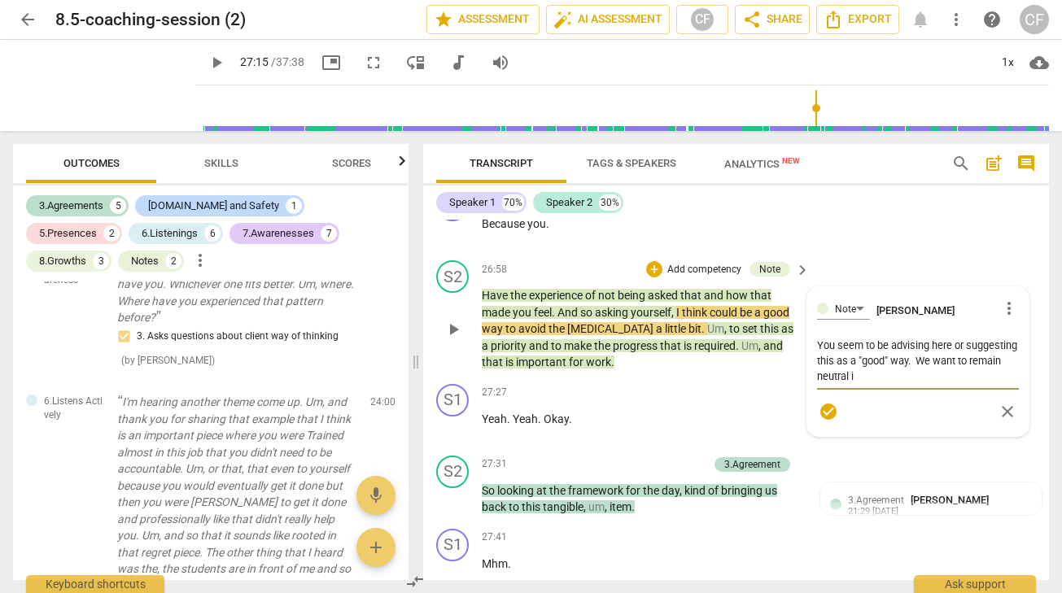
type textarea "You seem to be advising here or suggesting this as a "good" way. We want to rem…"
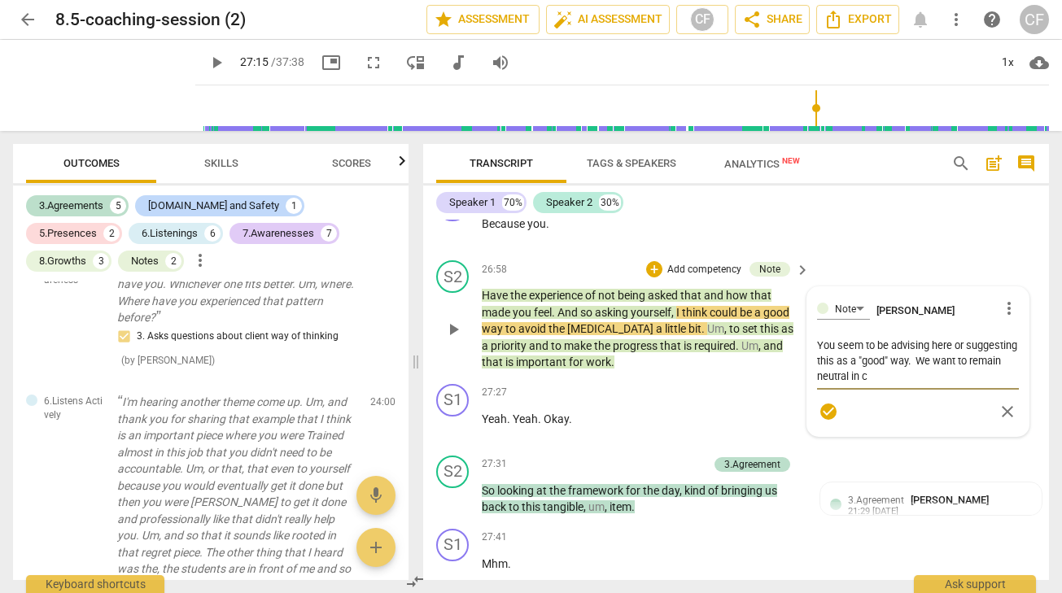
type textarea "You seem to be advising here or suggesting this as a "good" way. We want to rem…"
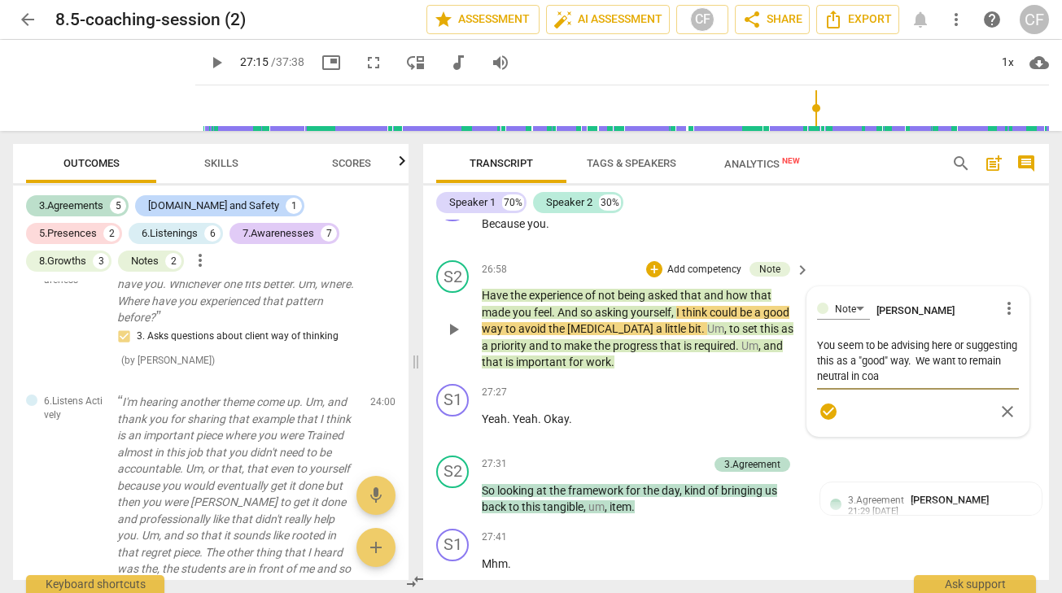
type textarea "You seem to be advising here or suggesting this as a "good" way. We want to rem…"
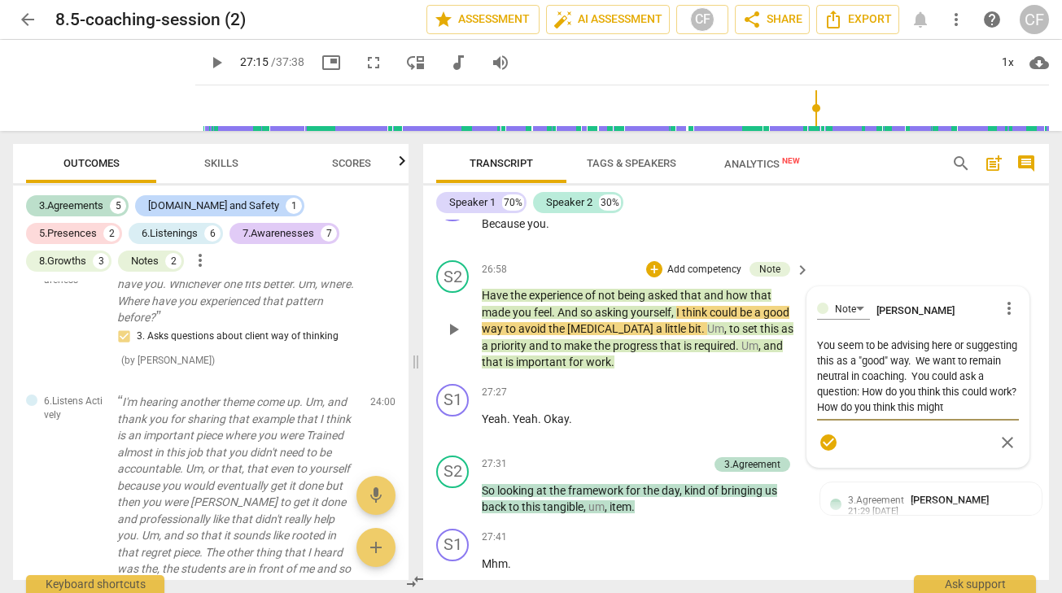
click at [878, 415] on textarea "You seem to be advising here or suggesting this as a "good" way. We want to rem…" at bounding box center [918, 376] width 202 height 77
click at [922, 431] on textarea "You seem to be advising here or suggesting this as a "good" way. We want to rem…" at bounding box center [918, 384] width 202 height 93
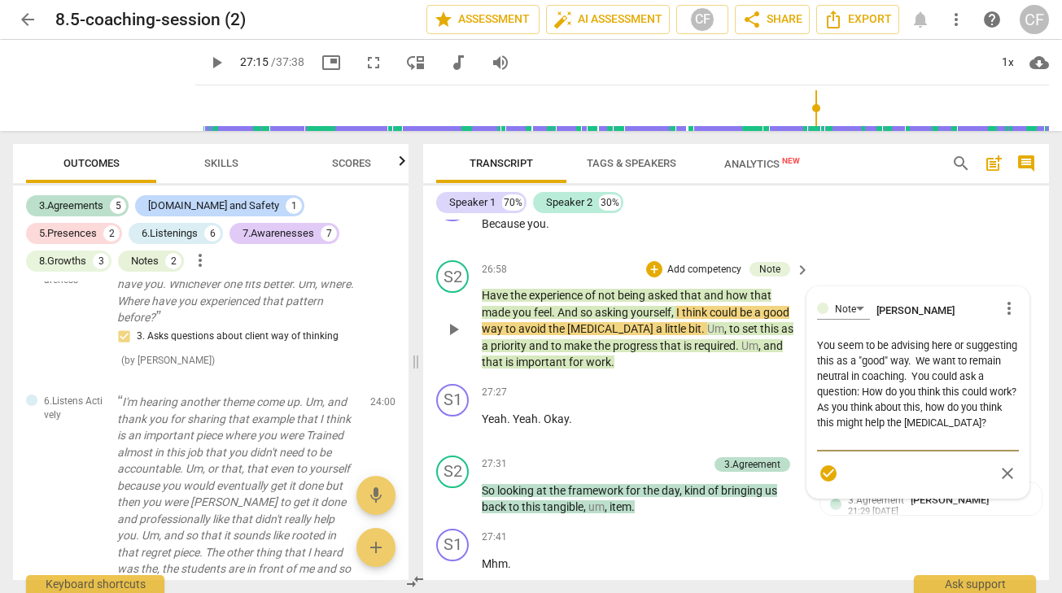
click at [959, 428] on textarea "You seem to be advising here or suggesting this as a "good" way. We want to rem…" at bounding box center [918, 392] width 202 height 108
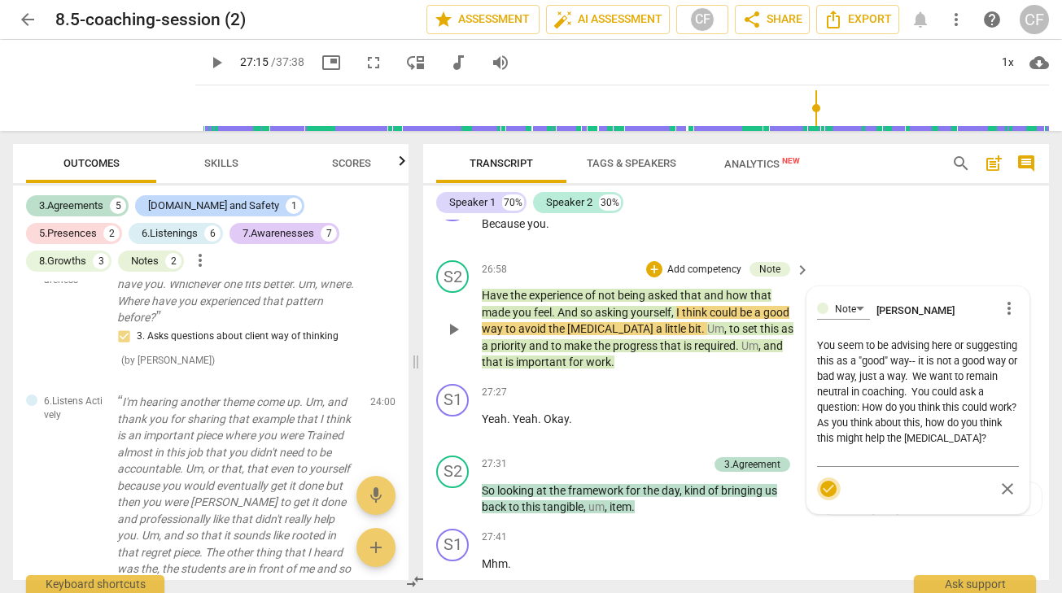
click at [828, 499] on span "check_circle" at bounding box center [829, 490] width 20 height 20
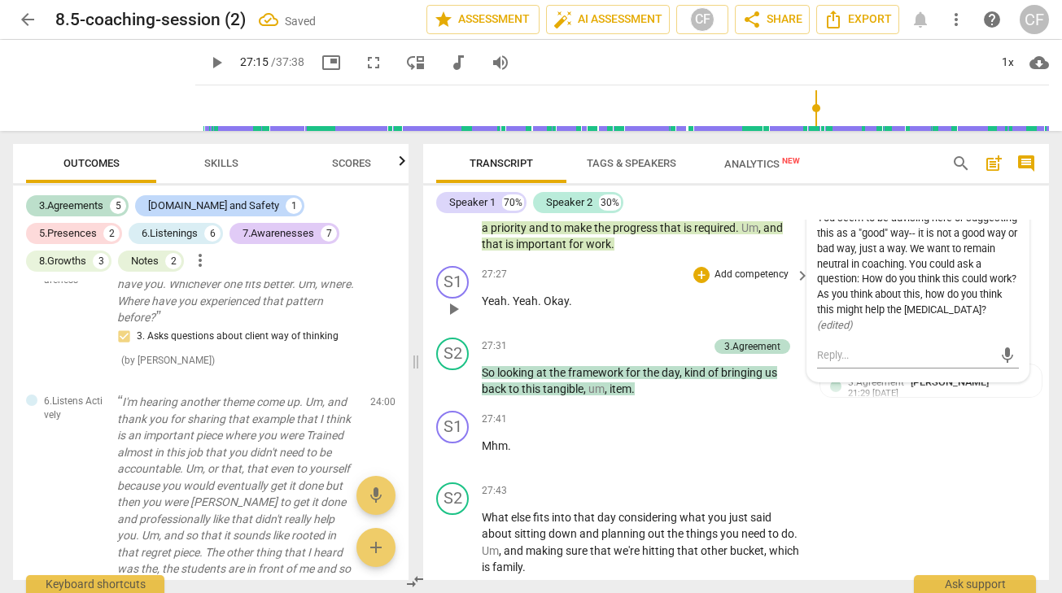
scroll to position [8410, 0]
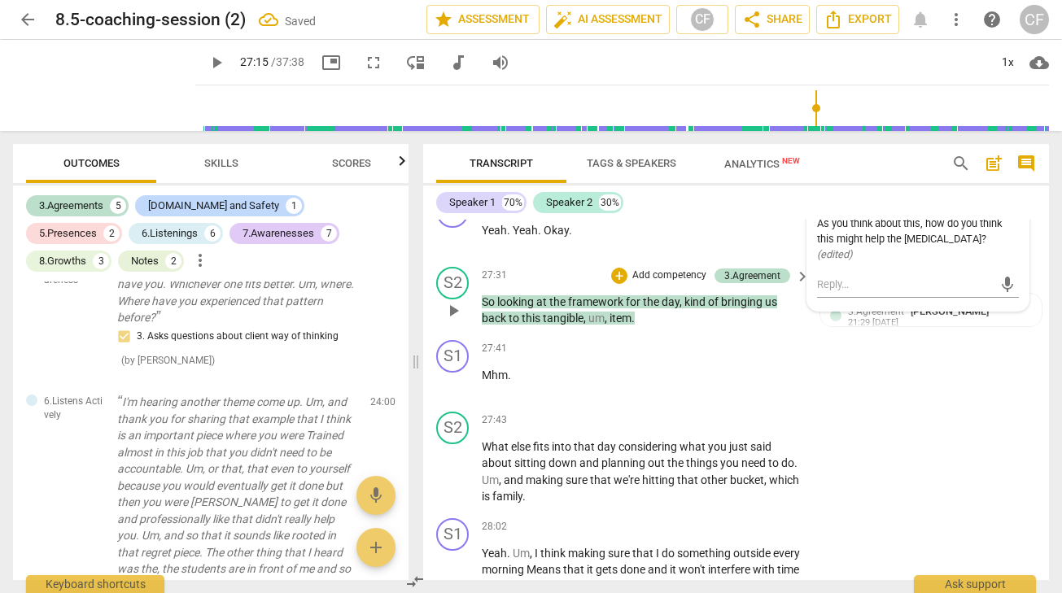
click at [451, 321] on span "play_arrow" at bounding box center [454, 311] width 20 height 20
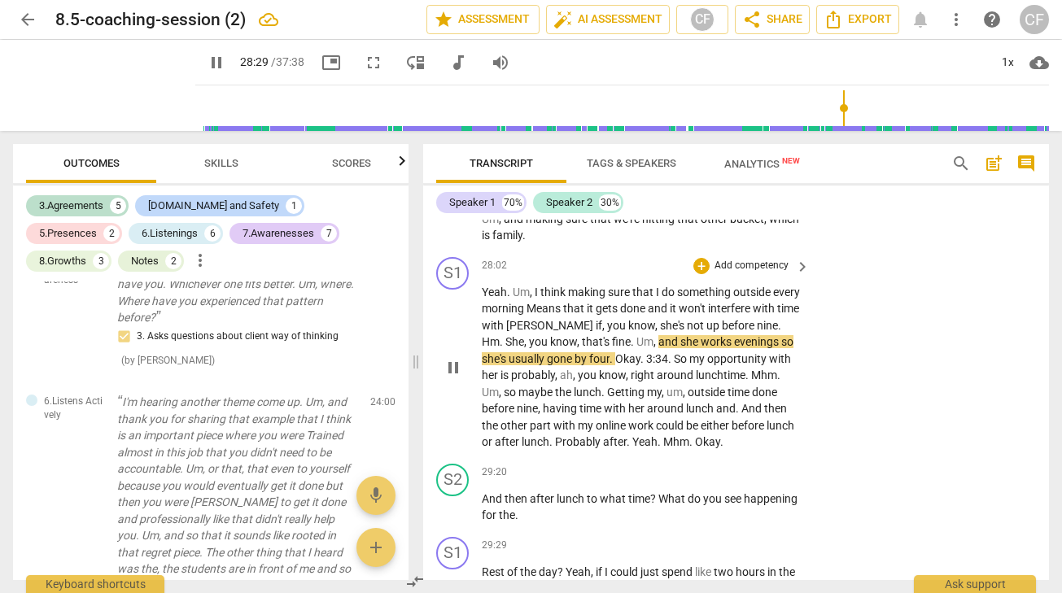
scroll to position [8607, 0]
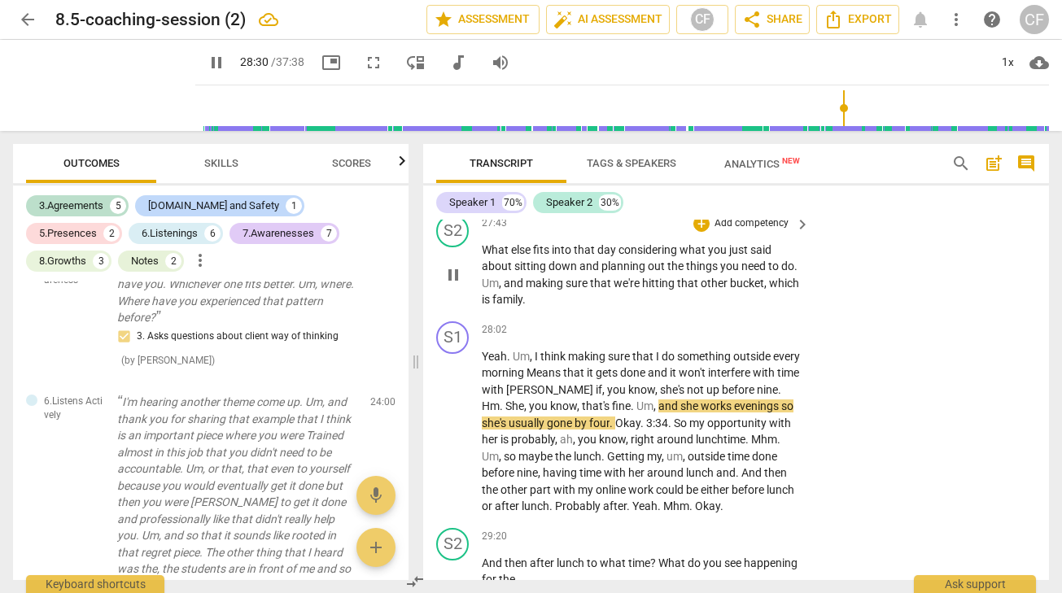
click at [453, 285] on span "pause" at bounding box center [454, 275] width 20 height 20
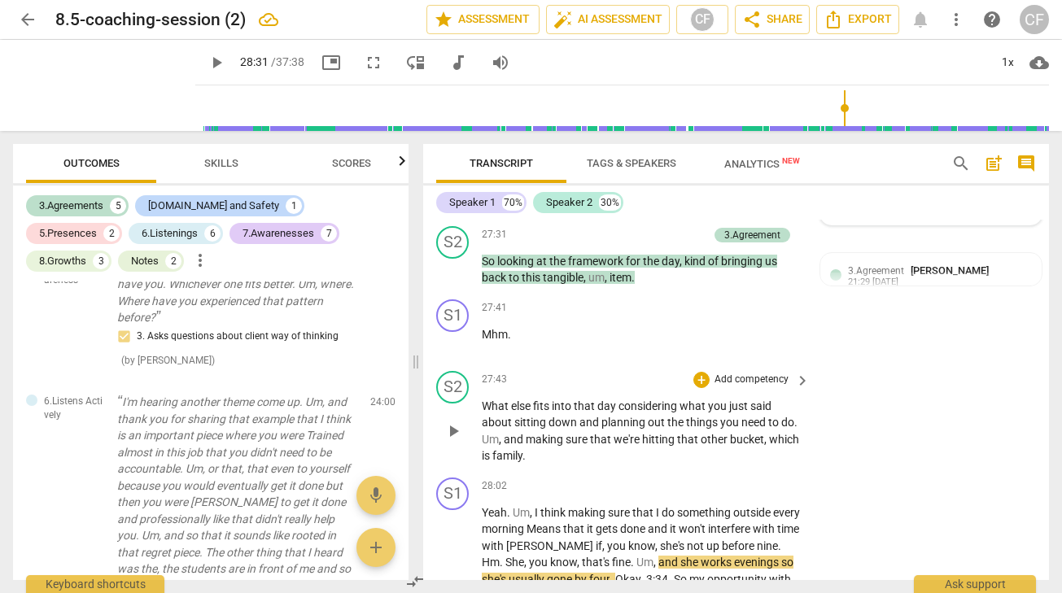
scroll to position [8434, 0]
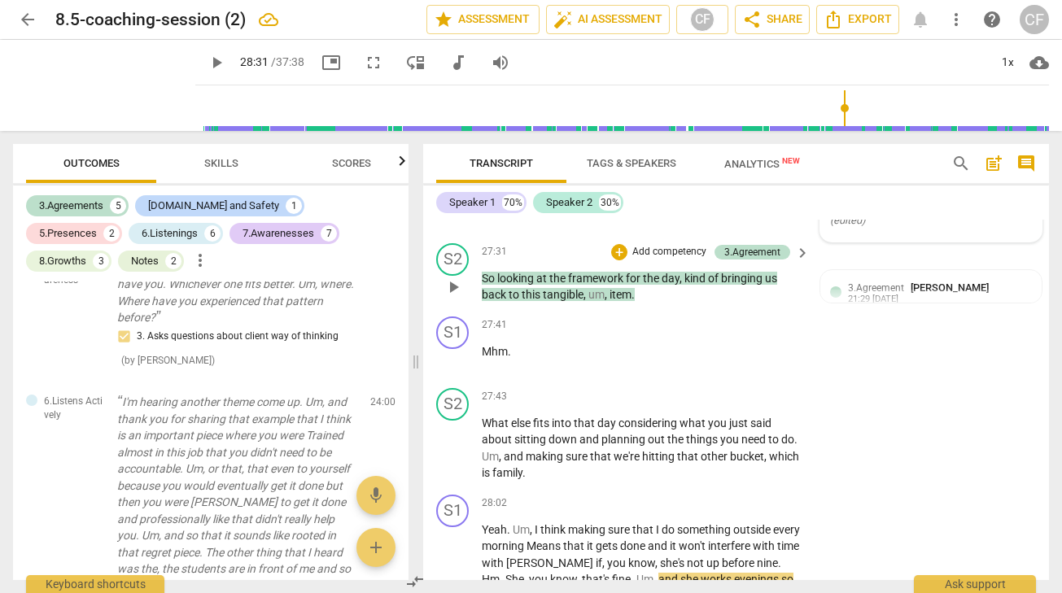
click at [453, 297] on span "play_arrow" at bounding box center [454, 288] width 20 height 20
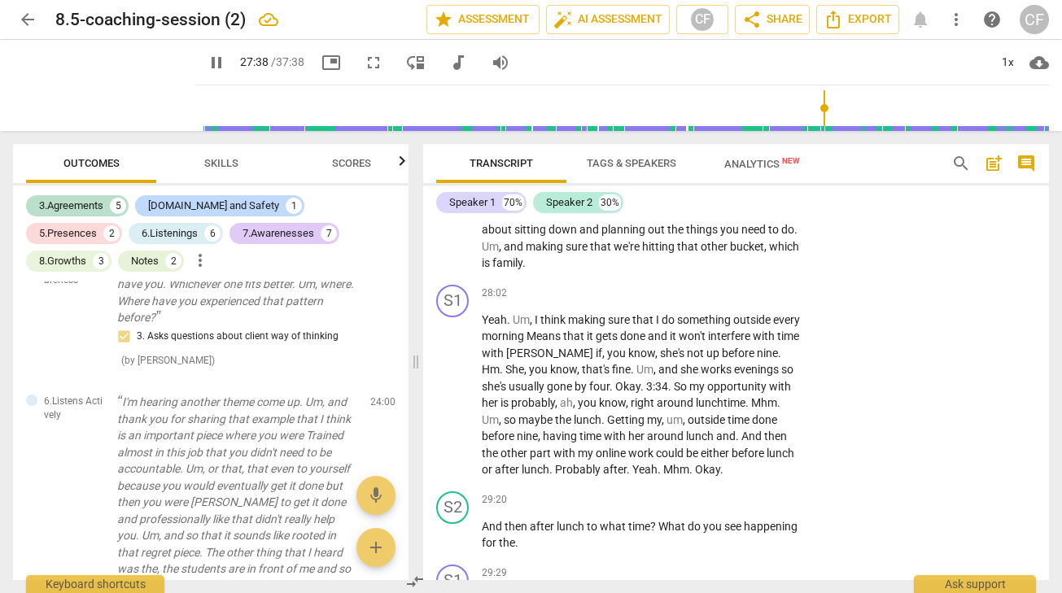
scroll to position [8646, 0]
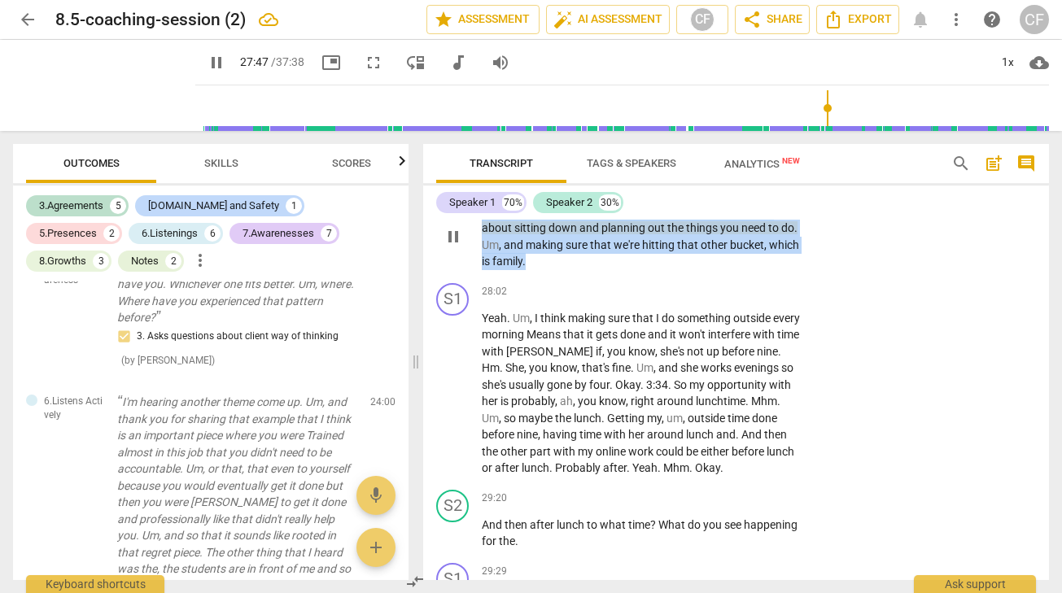
drag, startPoint x: 531, startPoint y: 330, endPoint x: 482, endPoint y: 274, distance: 73.8
click at [482, 270] on p "What else fits into that day considering what you just said about sitting down …" at bounding box center [642, 237] width 320 height 67
click at [694, 194] on div "+" at bounding box center [702, 185] width 16 height 16
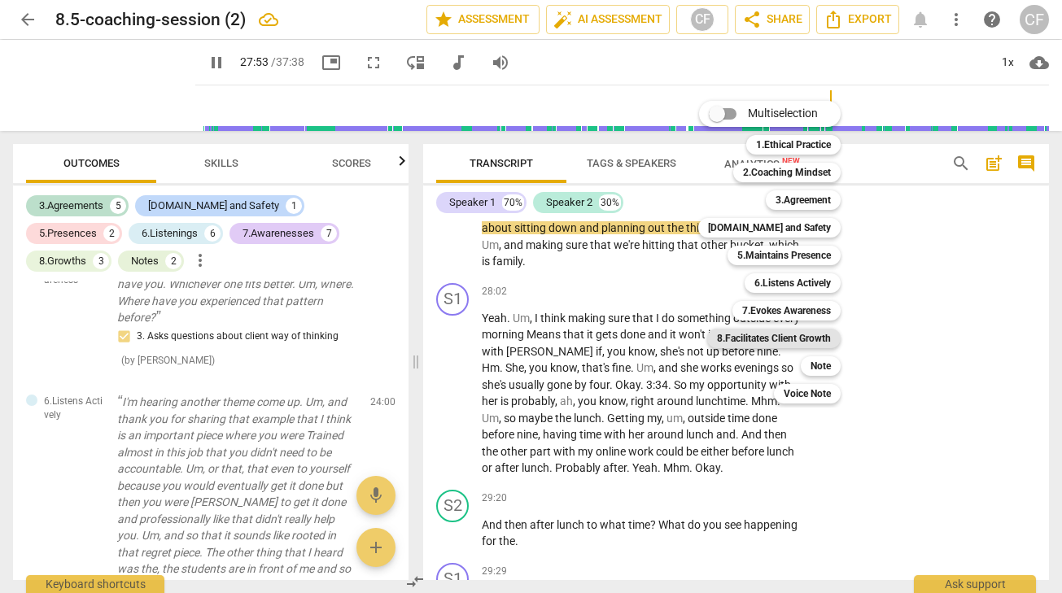
click at [831, 336] on div "8.Facilitates Client Growth" at bounding box center [774, 339] width 134 height 20
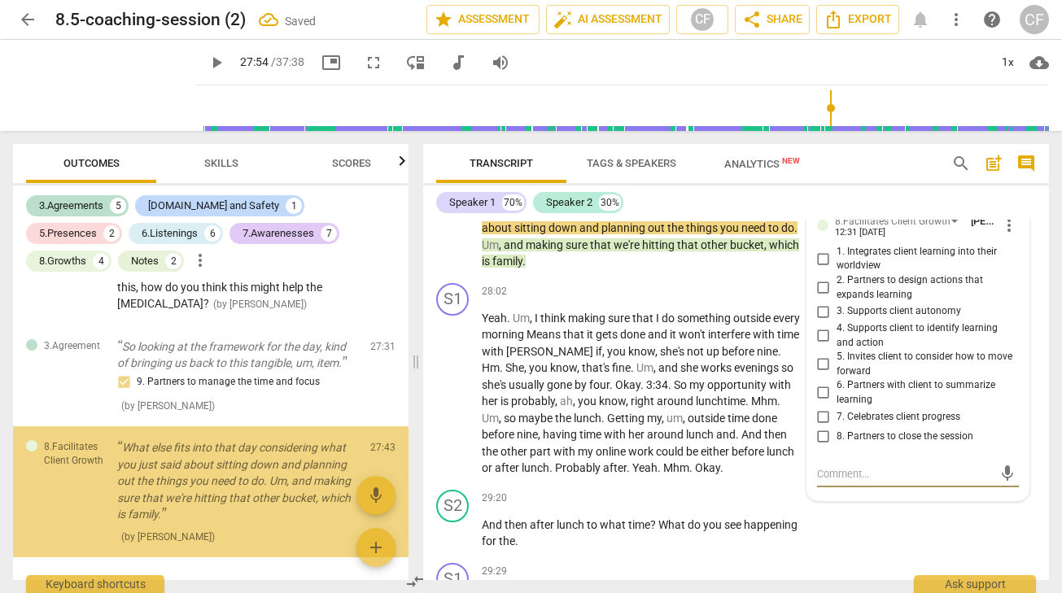
scroll to position [3474, 0]
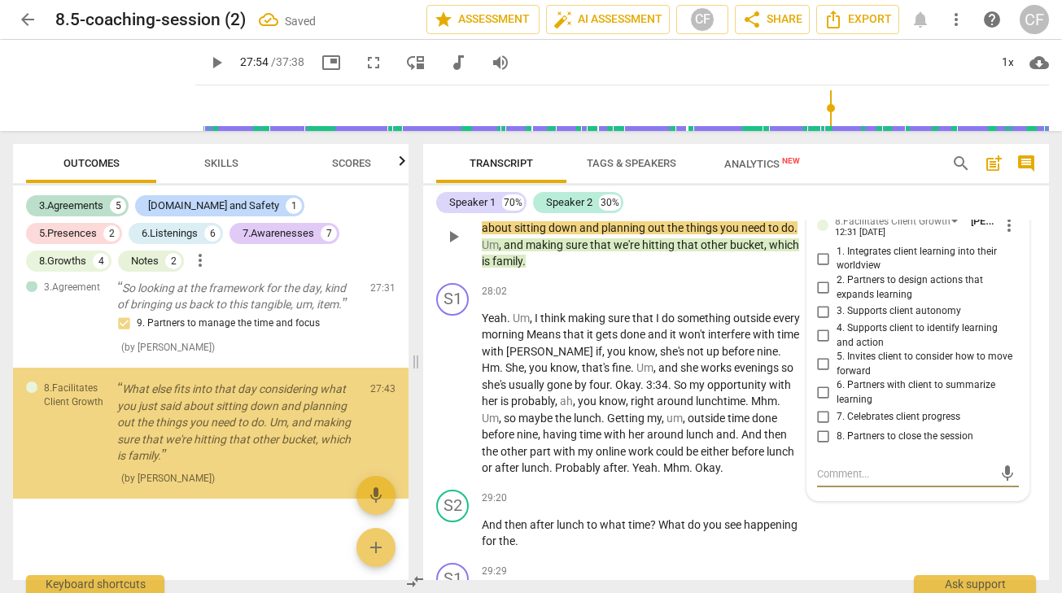
click at [813, 298] on input "2. Partners to design actions that expands learning" at bounding box center [824, 288] width 26 height 20
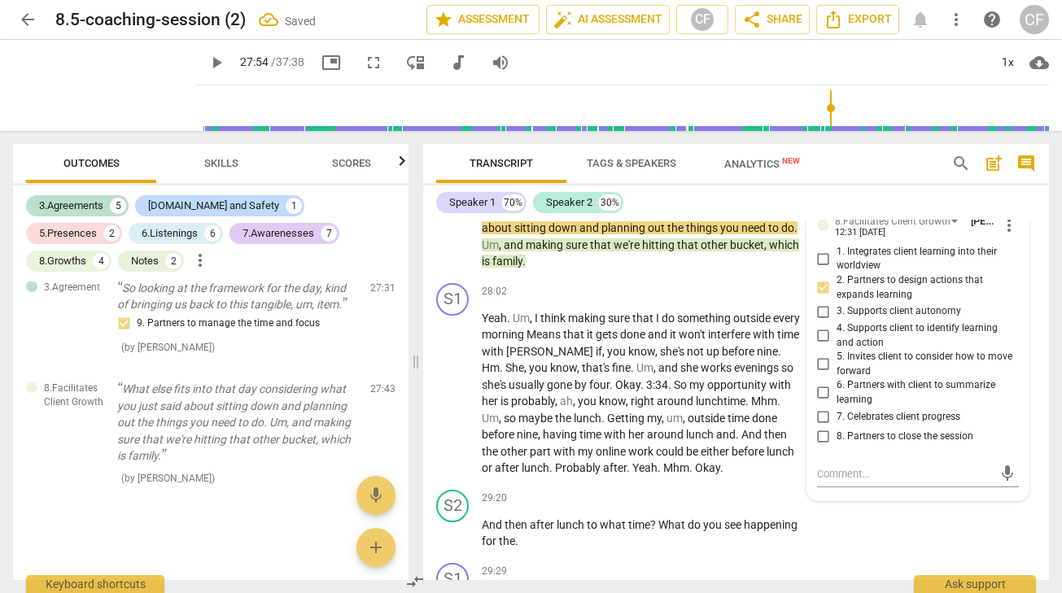
click at [907, 217] on div "Speaker 1 70% Speaker 2 30% S1 play_arrow pause 00:04 + Add competency keyboard…" at bounding box center [736, 383] width 626 height 395
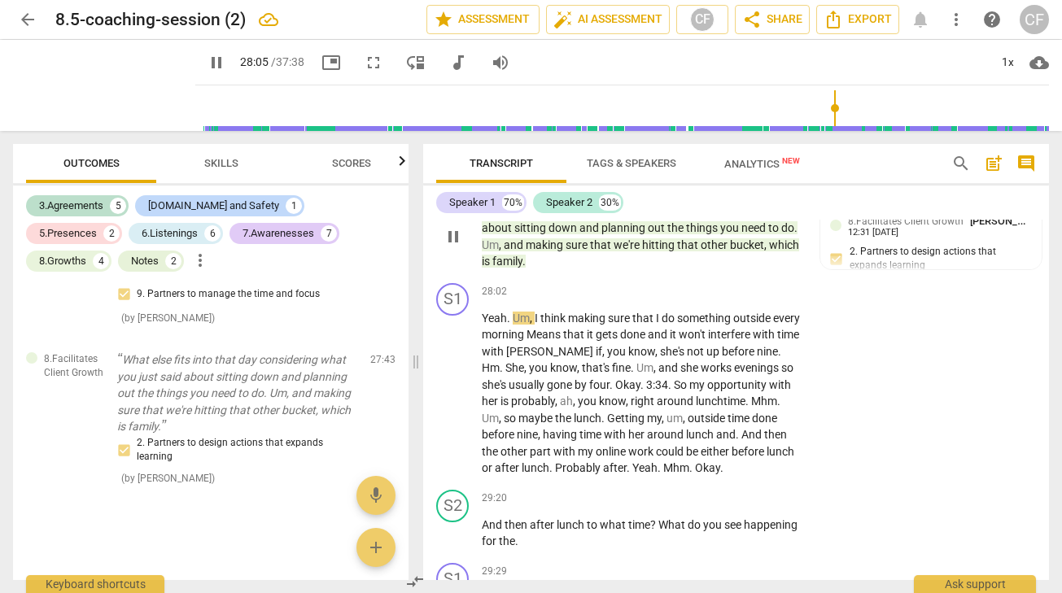
click at [449, 247] on span "pause" at bounding box center [454, 237] width 20 height 20
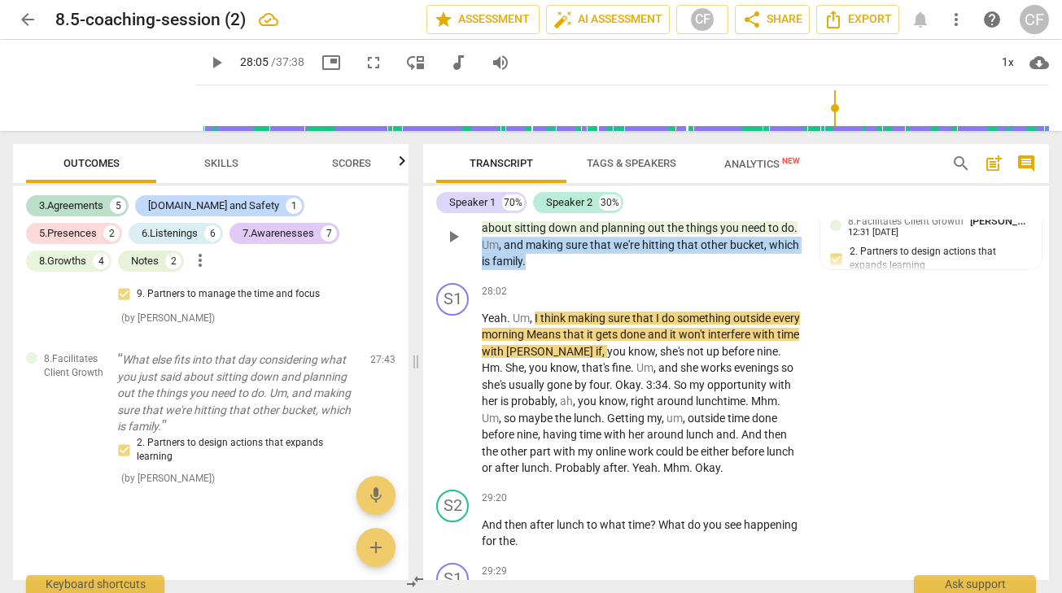
drag, startPoint x: 530, startPoint y: 326, endPoint x: 483, endPoint y: 309, distance: 50.2
click at [483, 270] on p "What else fits into that day considering what you just said about sitting down …" at bounding box center [642, 237] width 320 height 67
click at [559, 194] on div "+" at bounding box center [560, 185] width 16 height 16
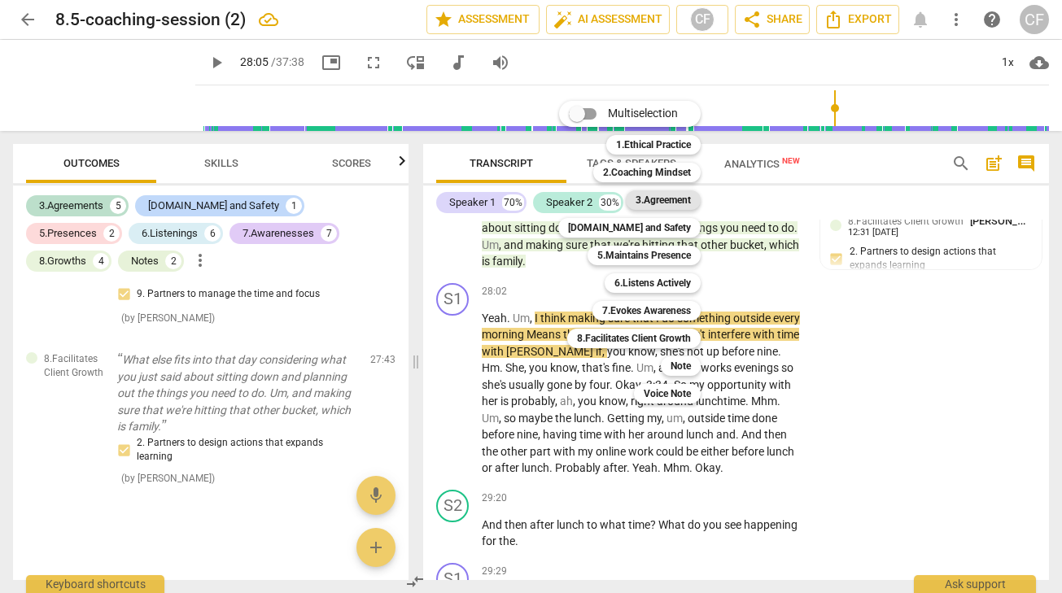
click at [678, 194] on b "3.Agreement" at bounding box center [663, 200] width 55 height 20
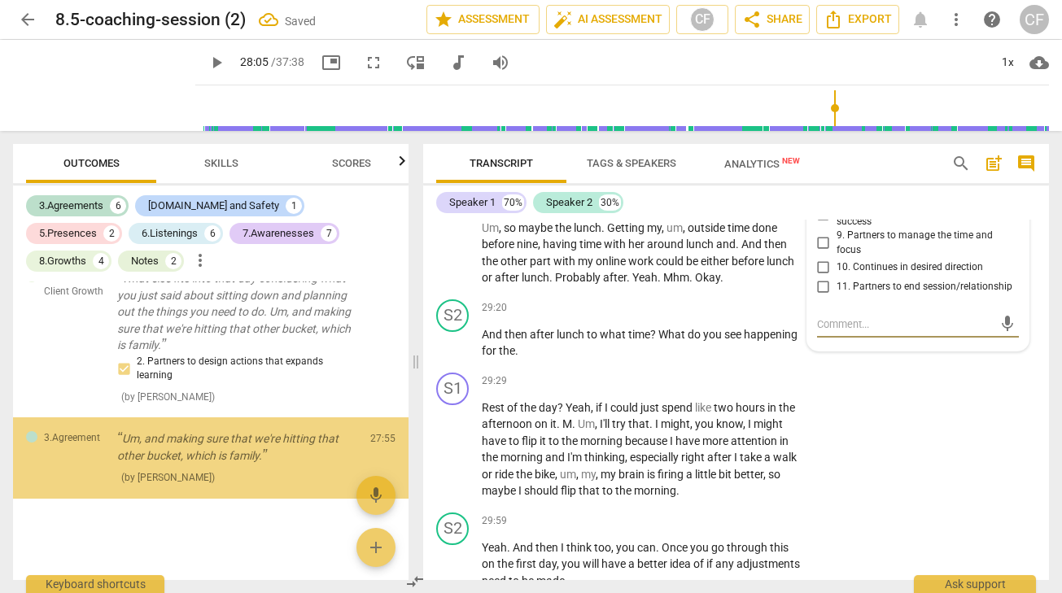
scroll to position [3584, 0]
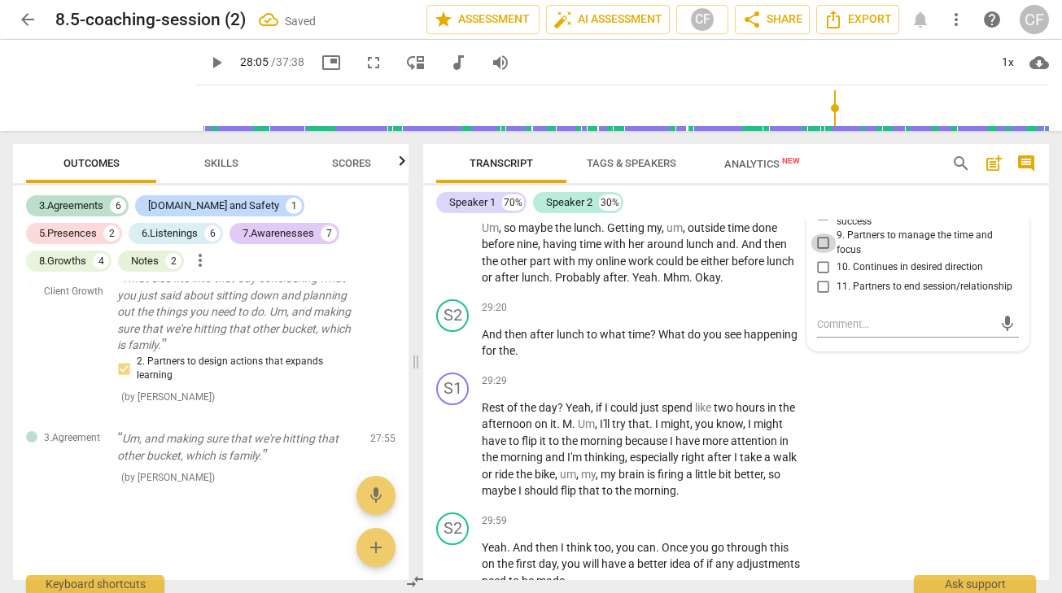
click at [821, 253] on input "9. Partners to manage the time and focus" at bounding box center [824, 244] width 26 height 20
click at [935, 487] on div "S1 play_arrow pause 29:29 + Add competency keyboard_arrow_right Rest of the day…" at bounding box center [736, 436] width 626 height 140
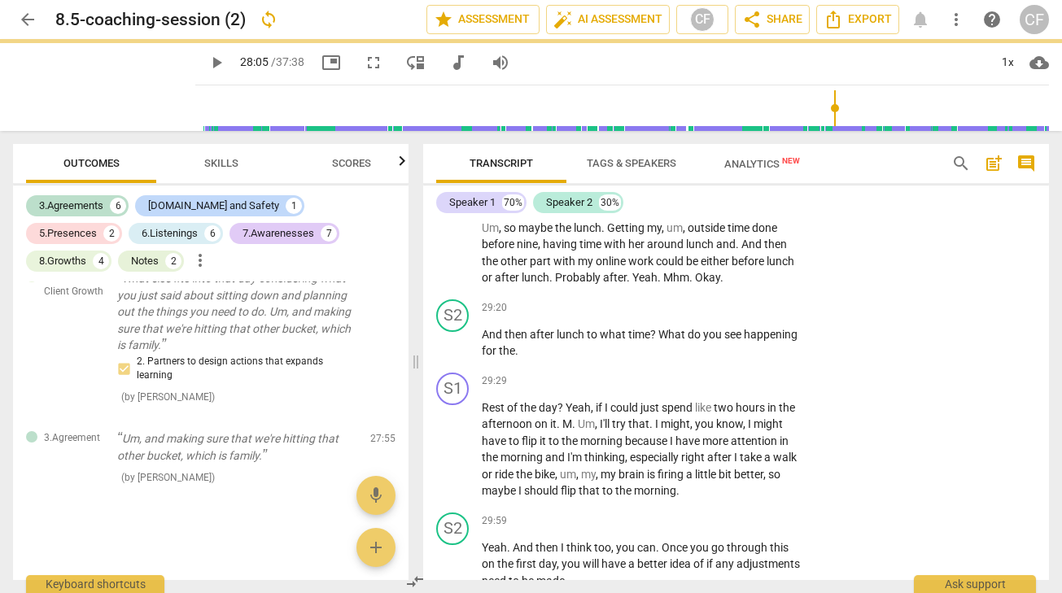
scroll to position [8748, 0]
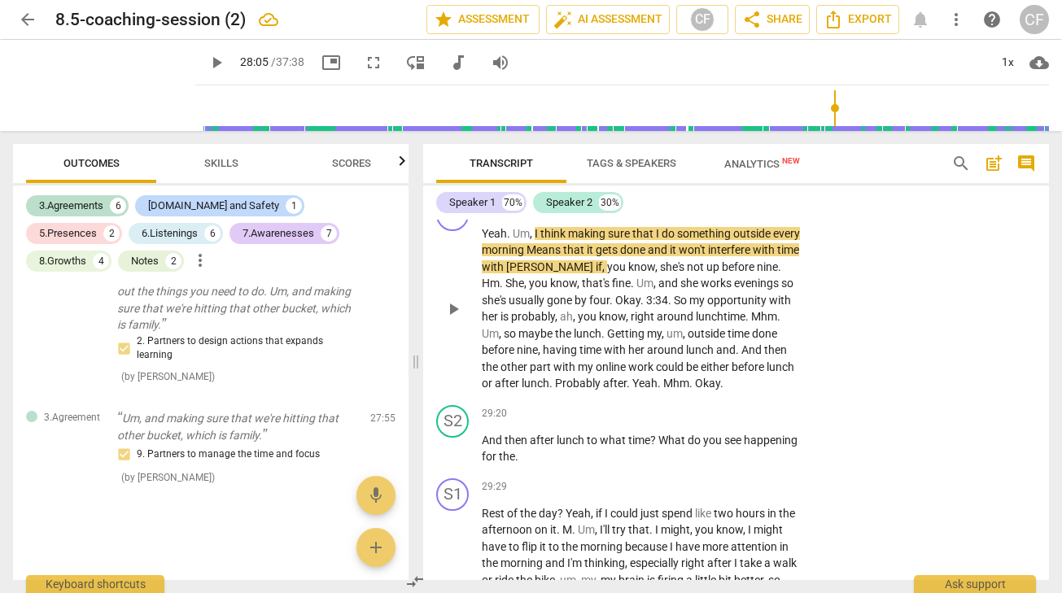
click at [451, 319] on span "play_arrow" at bounding box center [454, 310] width 20 height 20
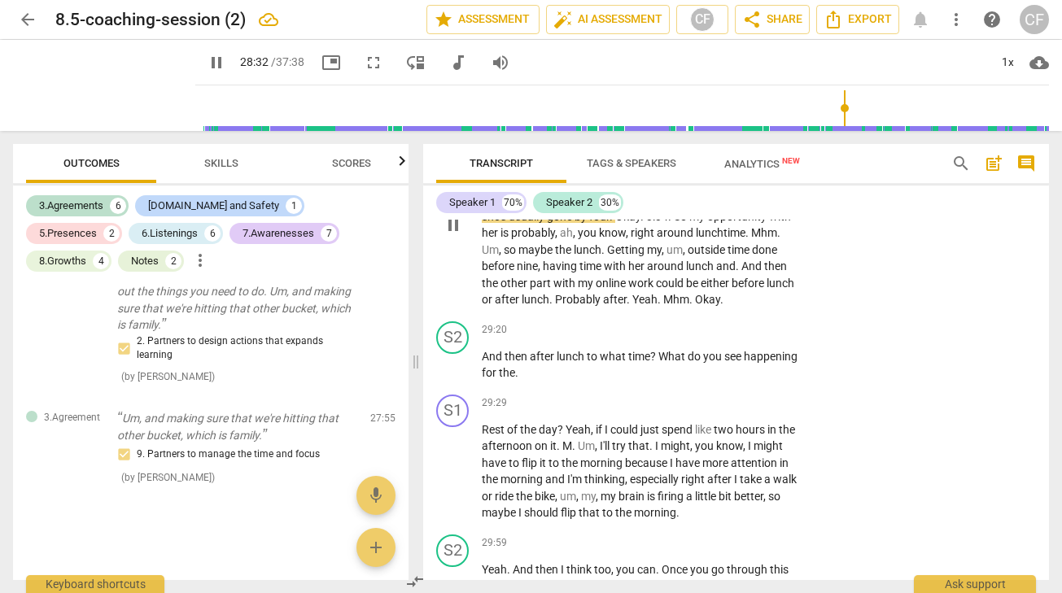
scroll to position [8844, 0]
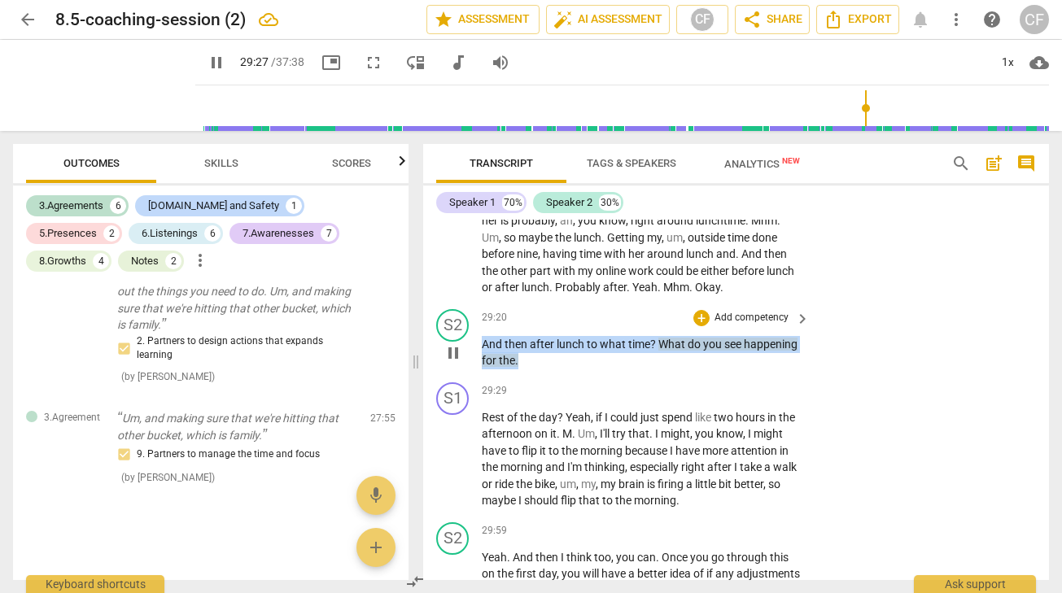
drag, startPoint x: 526, startPoint y: 428, endPoint x: 483, endPoint y: 411, distance: 46.4
click at [483, 370] on p "And then after lunch to what time ? What do you see happening for the ." at bounding box center [642, 352] width 320 height 33
click at [702, 326] on div "+" at bounding box center [702, 318] width 16 height 16
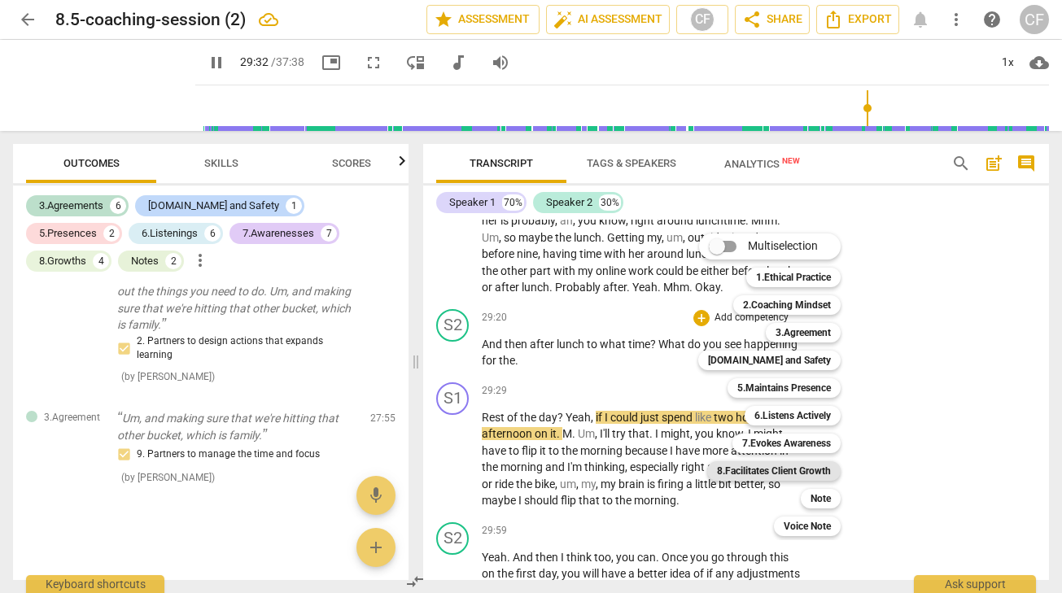
click at [822, 471] on b "8.Facilitates Client Growth" at bounding box center [774, 472] width 114 height 20
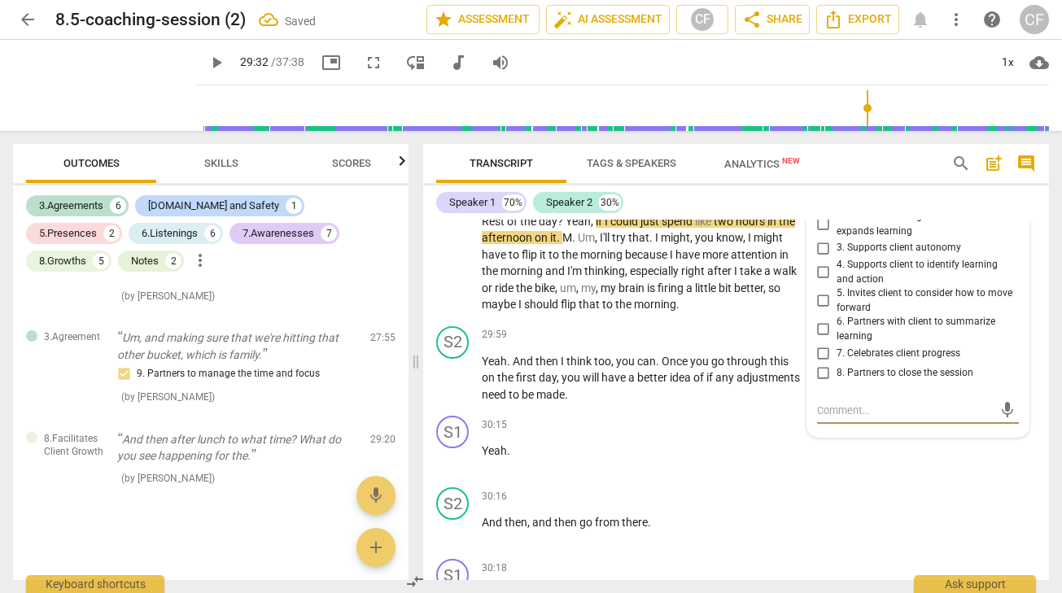
scroll to position [9038, 0]
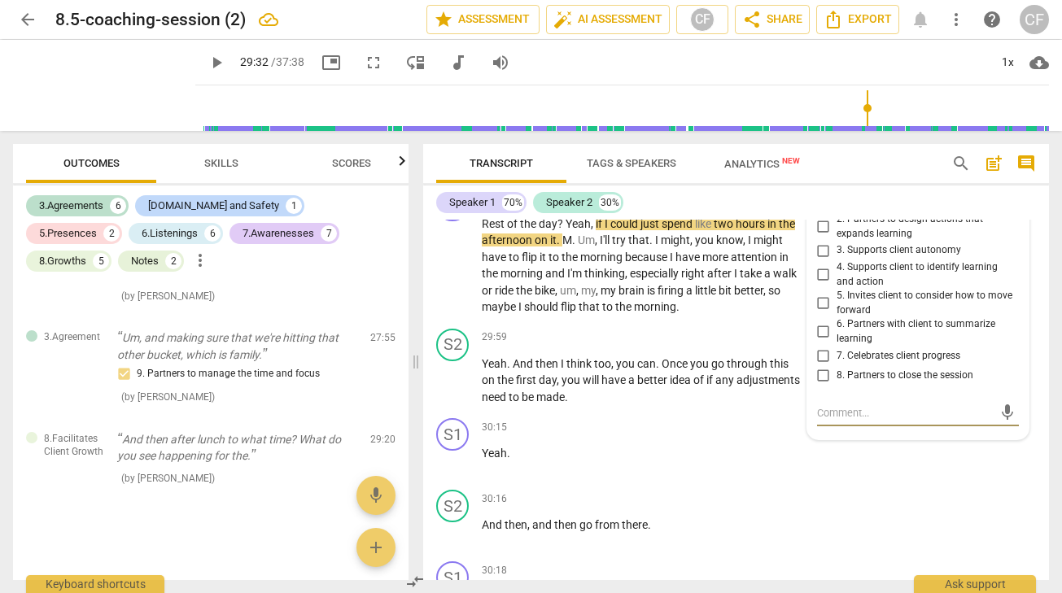
click at [815, 237] on input "2. Partners to design actions that expands learning" at bounding box center [824, 227] width 26 height 20
click at [848, 484] on div "S1 play_arrow pause 30:15 + Add competency keyboard_arrow_right Yeah ." at bounding box center [736, 448] width 626 height 72
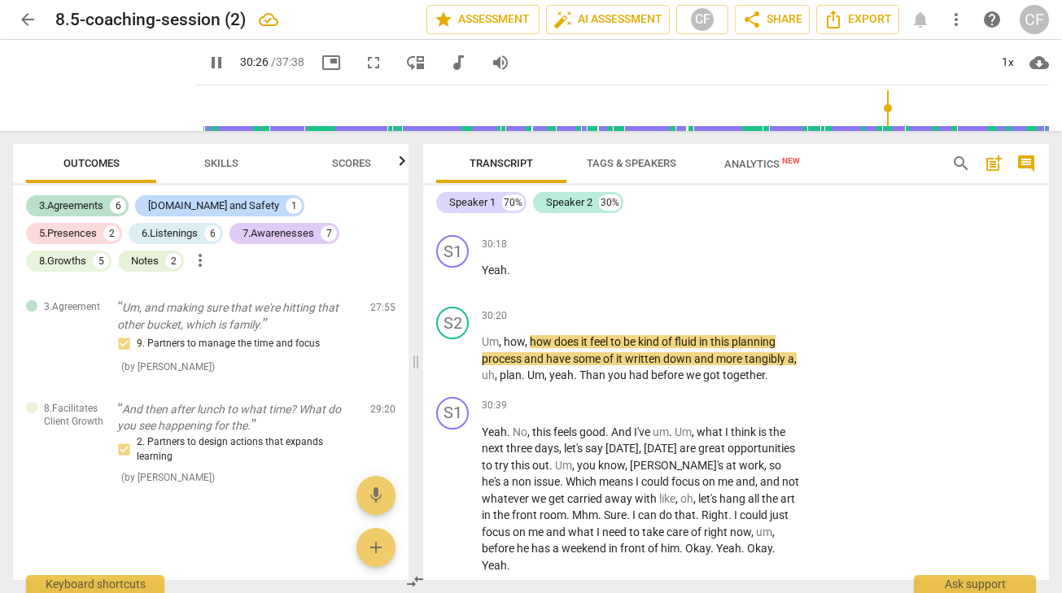
scroll to position [9363, 0]
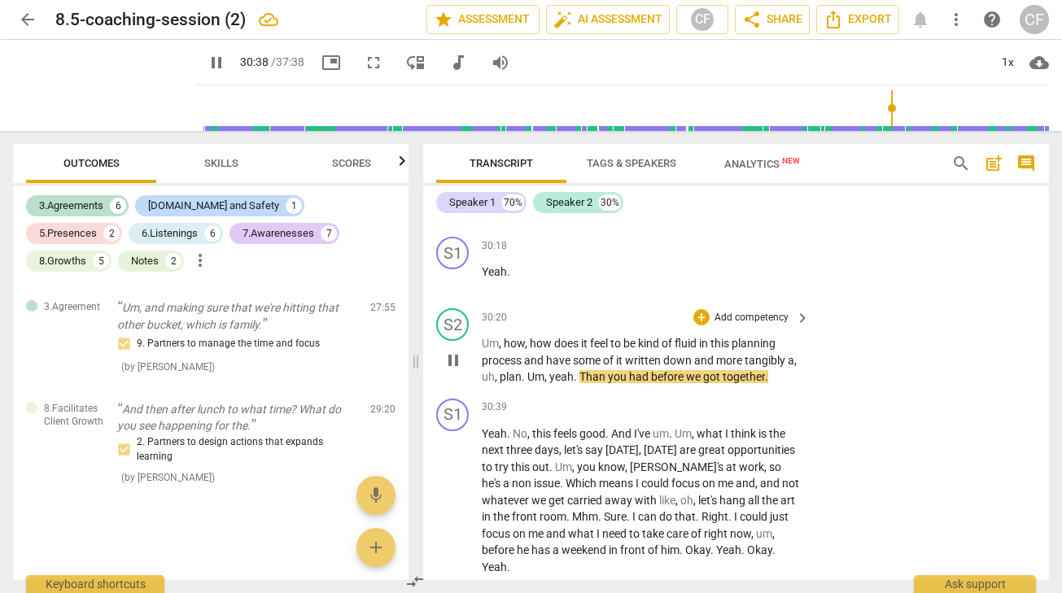
click at [785, 386] on p "Um , how , how does it feel to be kind of fluid in this planning process and ha…" at bounding box center [642, 360] width 320 height 50
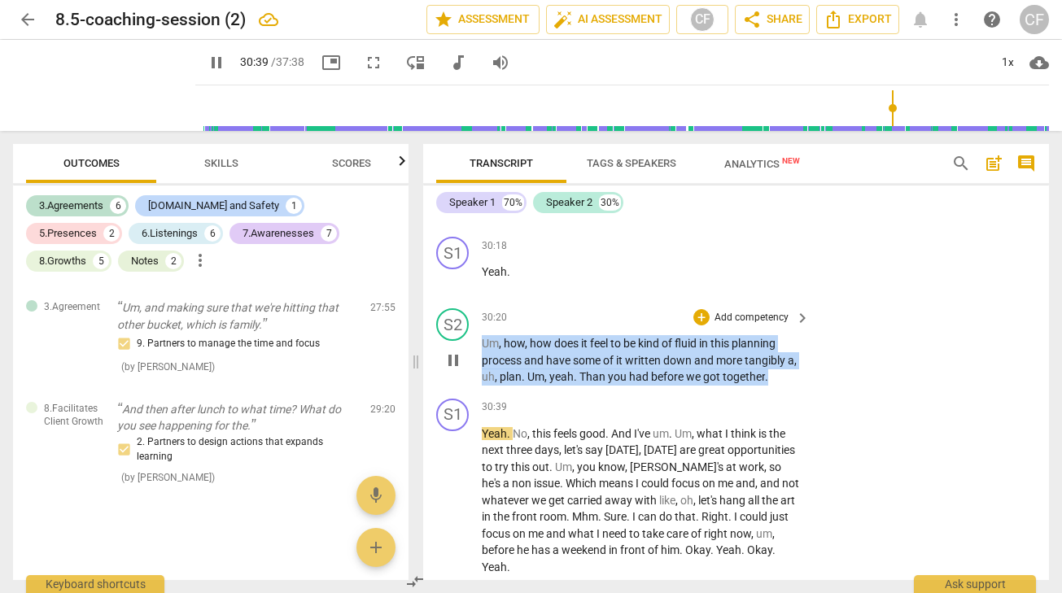
drag, startPoint x: 782, startPoint y: 444, endPoint x: 470, endPoint y: 393, distance: 316.8
click at [470, 392] on div "S2 play_arrow pause 30:20 + Add competency keyboard_arrow_right Um , how , how …" at bounding box center [736, 347] width 626 height 90
click at [702, 326] on div "+" at bounding box center [702, 317] width 16 height 16
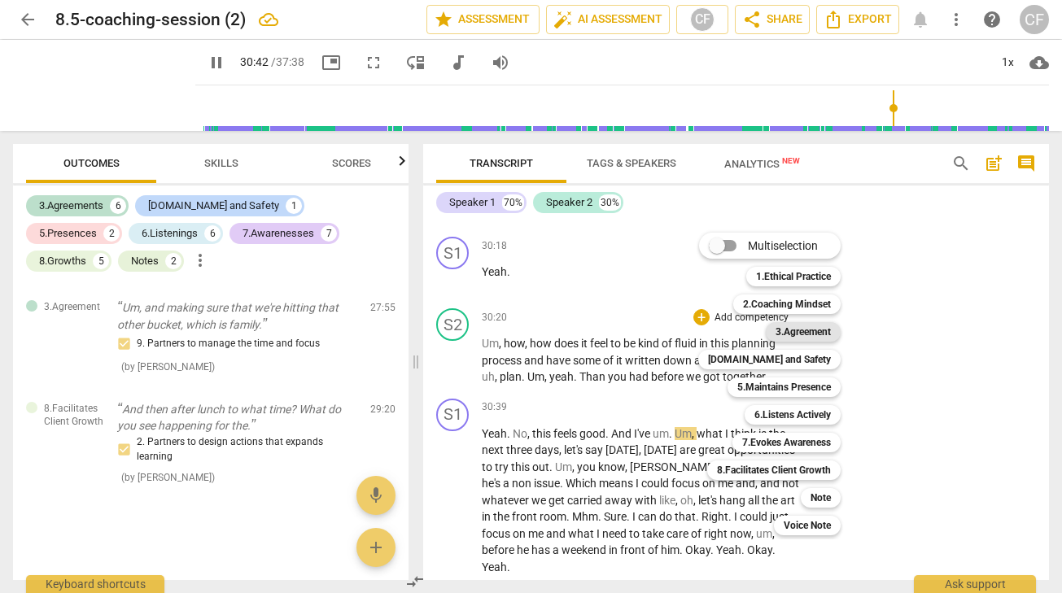
click at [830, 335] on b "3.Agreement" at bounding box center [803, 332] width 55 height 20
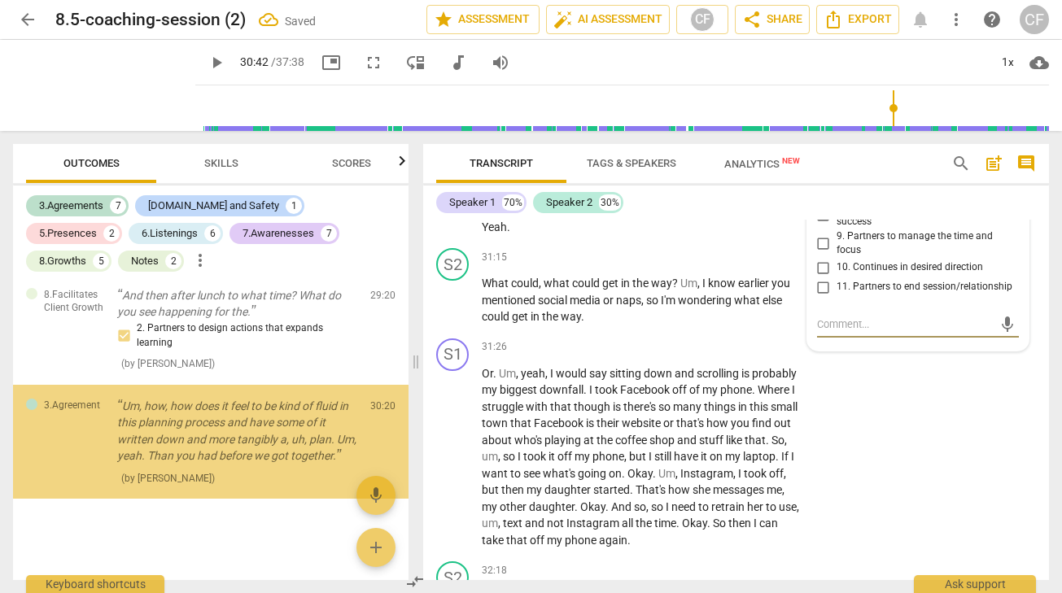
scroll to position [9692, 0]
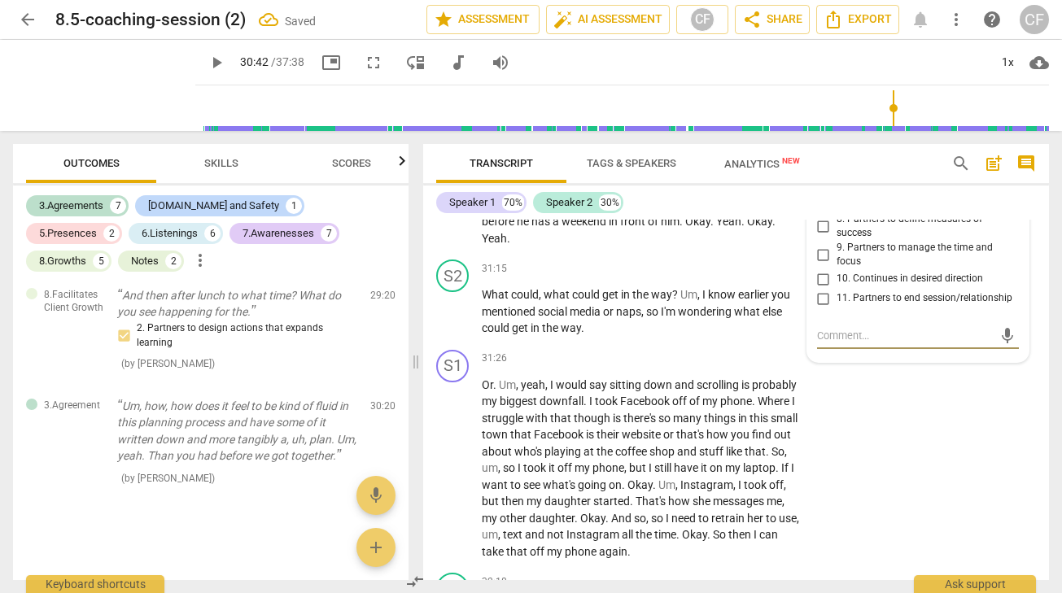
click at [818, 265] on input "9. Partners to manage the time and focus" at bounding box center [824, 255] width 26 height 20
click at [952, 473] on div "S1 play_arrow pause 31:26 + Add competency keyboard_arrow_right Or . Um , yeah …" at bounding box center [736, 456] width 626 height 224
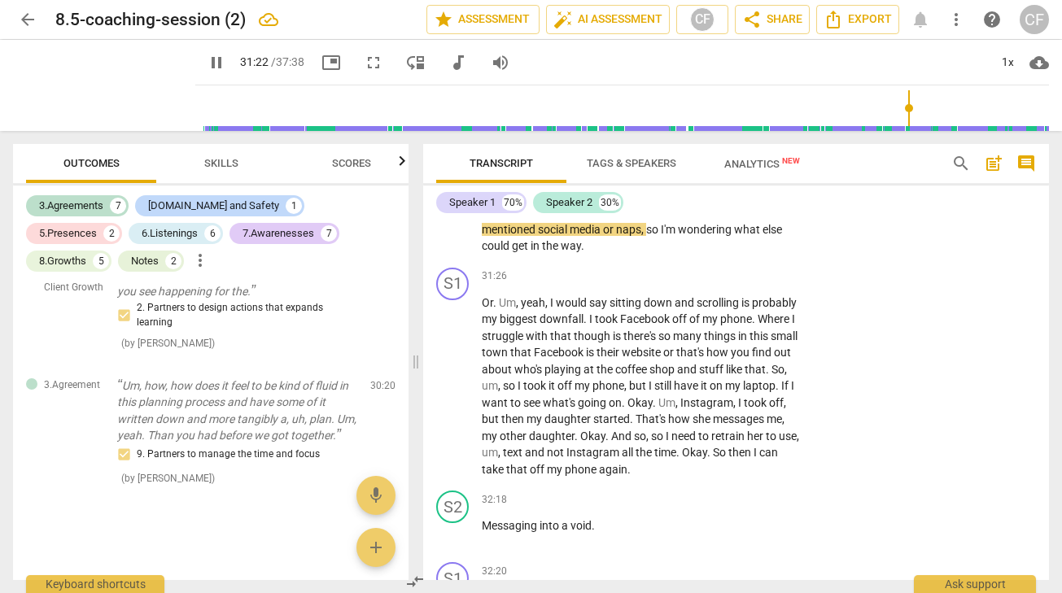
scroll to position [9781, 0]
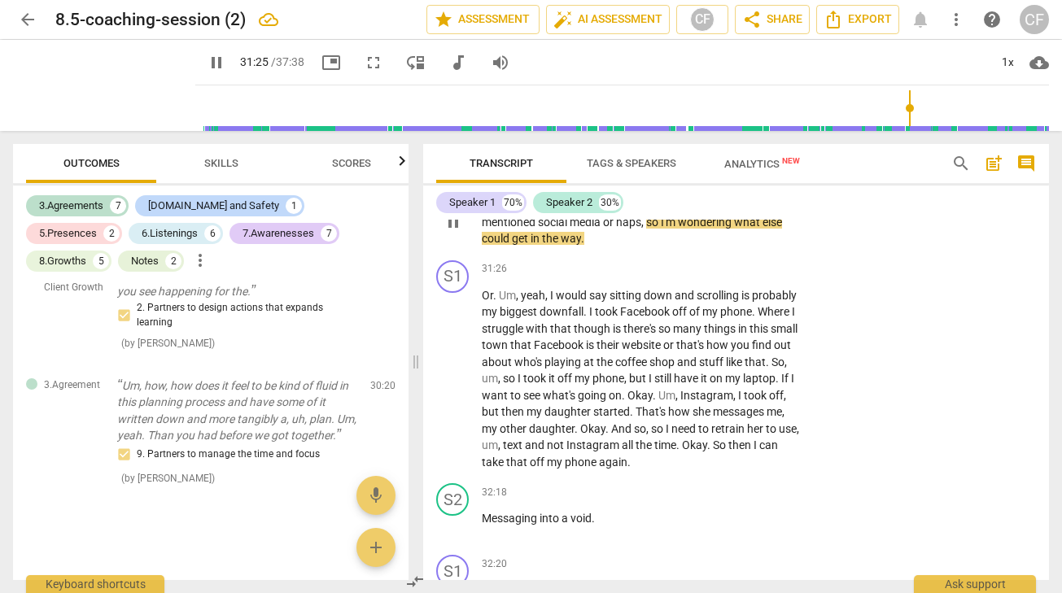
drag, startPoint x: 678, startPoint y: 267, endPoint x: 481, endPoint y: 266, distance: 197.0
click at [482, 247] on p "What could , what could get in the way ? Um , I know earlier you mentioned soci…" at bounding box center [642, 222] width 320 height 50
click at [780, 187] on p "Add competency" at bounding box center [751, 180] width 77 height 15
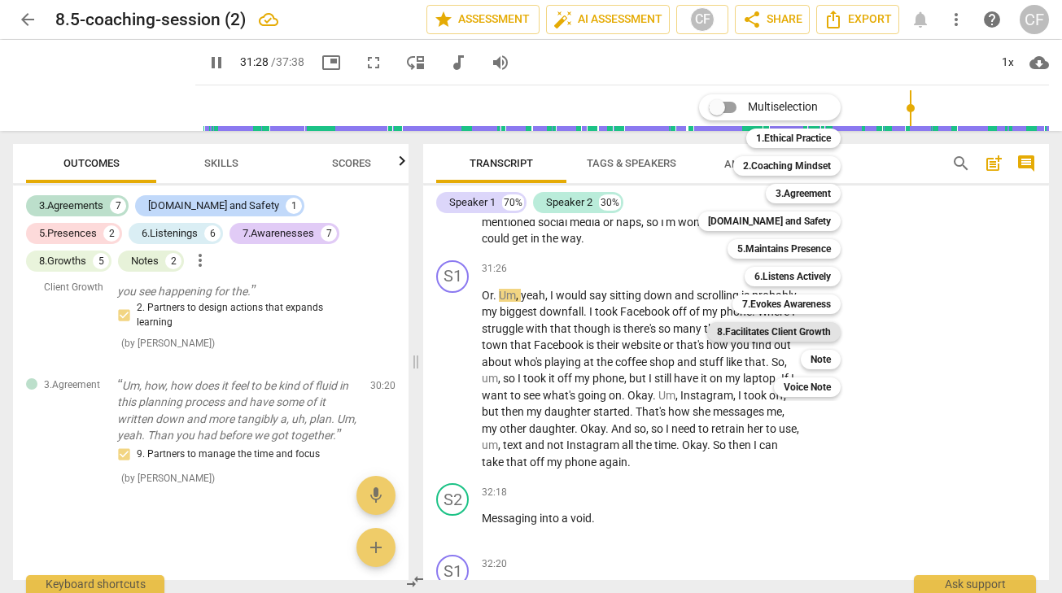
click at [823, 331] on b "8.Facilitates Client Growth" at bounding box center [774, 332] width 114 height 20
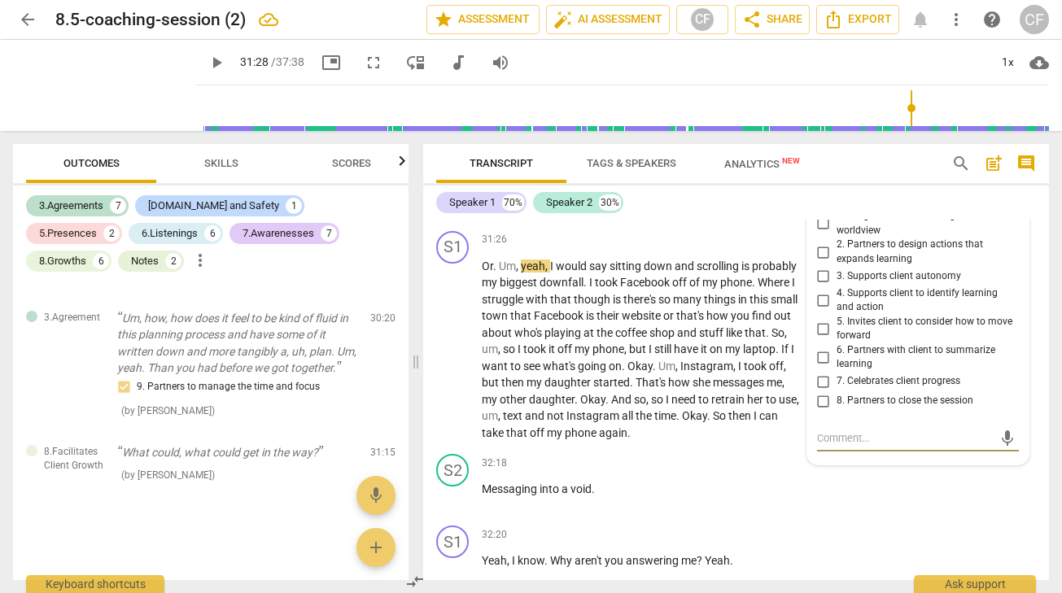
scroll to position [9811, 0]
click at [821, 338] on input "5. Invites client to consider how to move forward" at bounding box center [824, 328] width 26 height 20
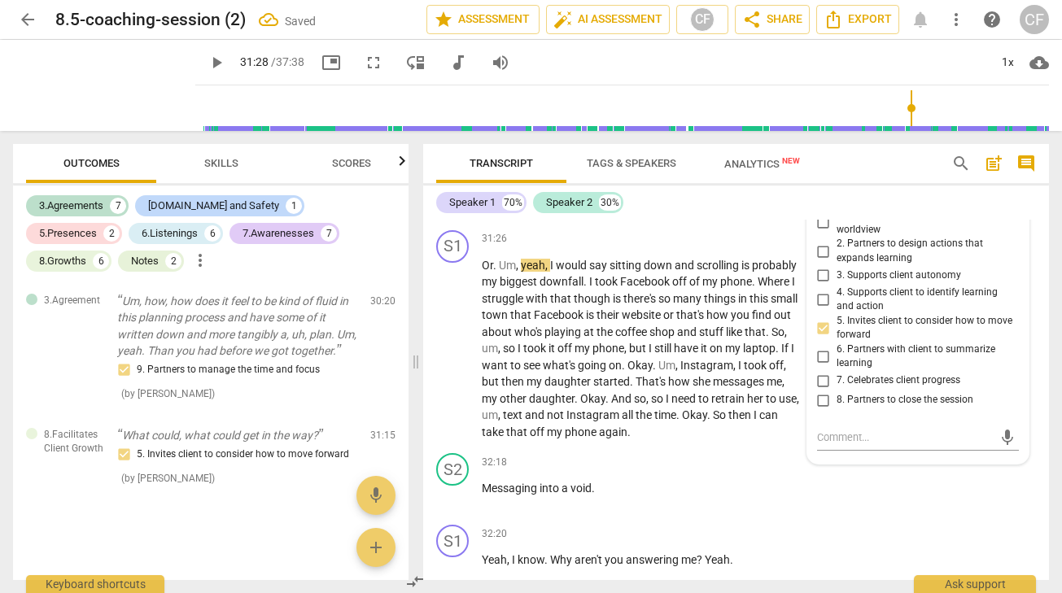
click at [914, 204] on div "Speaker 1 70% Speaker 2 30%" at bounding box center [736, 203] width 600 height 28
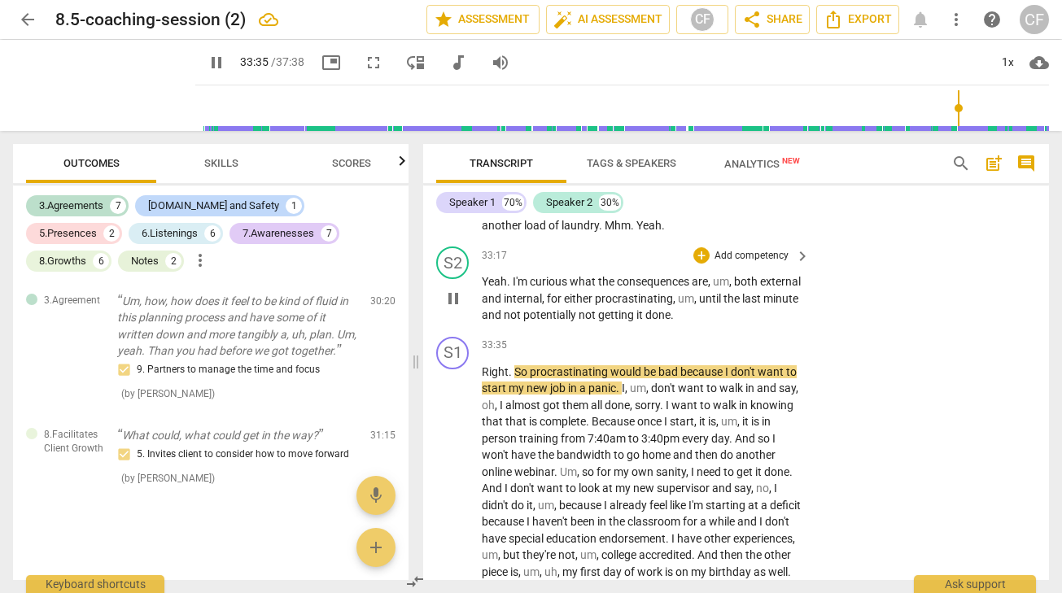
scroll to position [10552, 0]
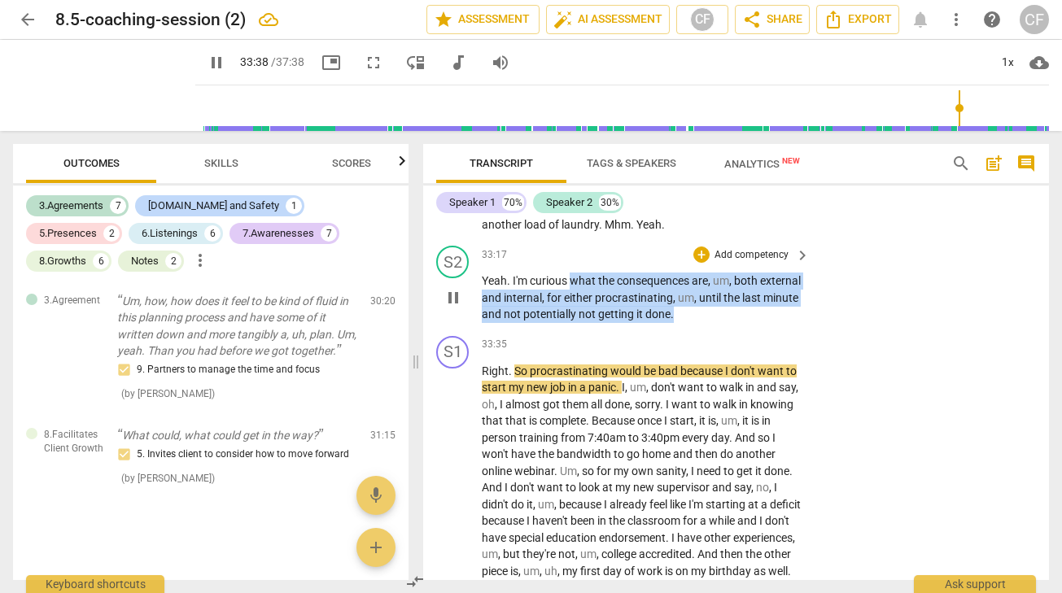
drag, startPoint x: 741, startPoint y: 379, endPoint x: 570, endPoint y: 345, distance: 174.3
click at [571, 323] on p "Yeah . I'm curious what the consequences are , um , both external and internal …" at bounding box center [642, 298] width 320 height 50
click at [698, 263] on div "+" at bounding box center [702, 255] width 16 height 16
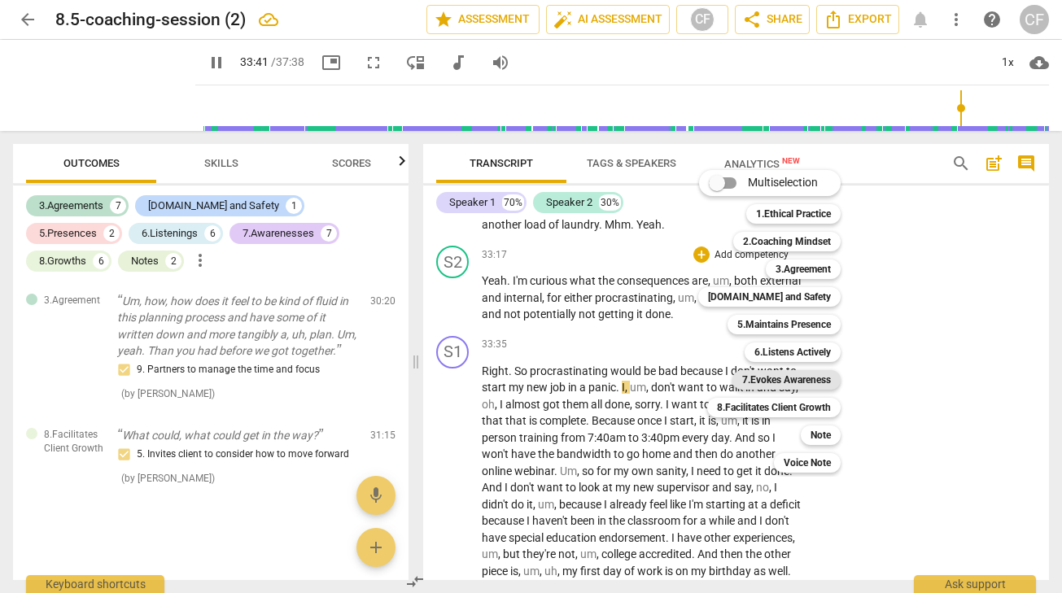
click at [814, 379] on b "7.Evokes Awareness" at bounding box center [786, 380] width 89 height 20
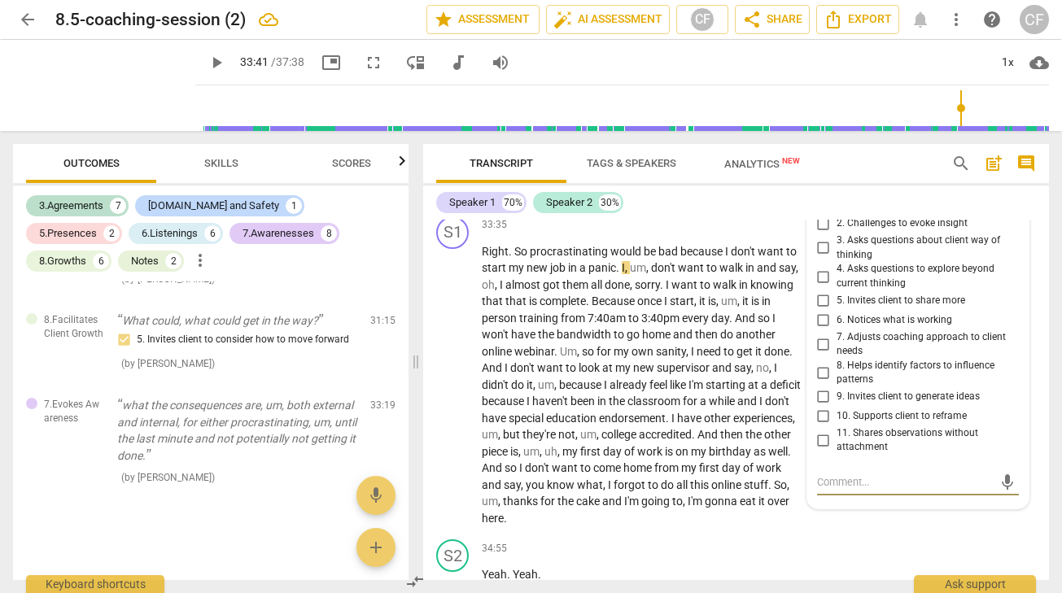
scroll to position [10667, 0]
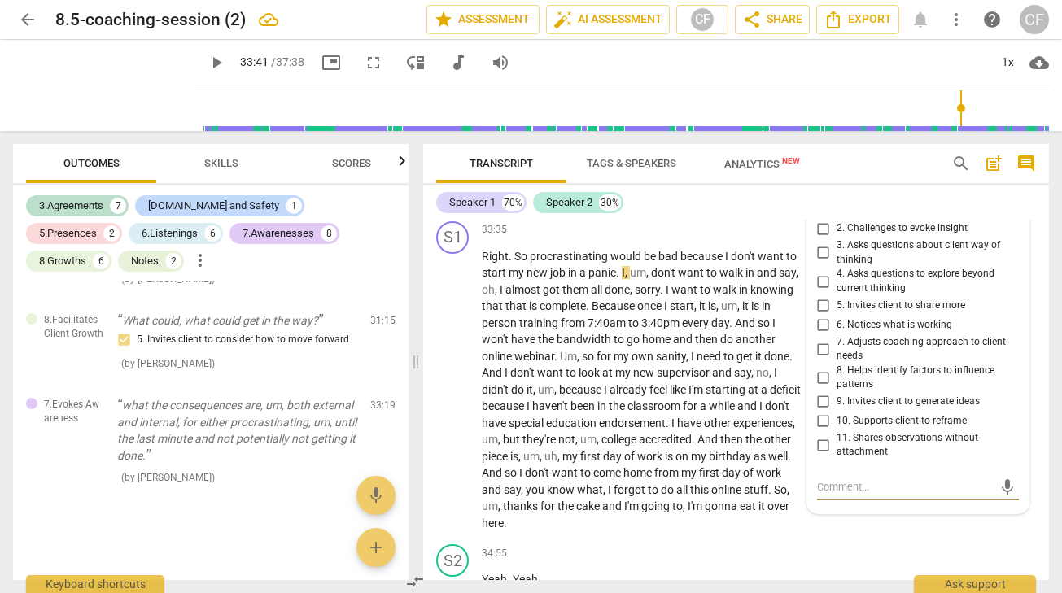
click at [921, 182] on div "7.Evokes Awareness" at bounding box center [886, 176] width 103 height 14
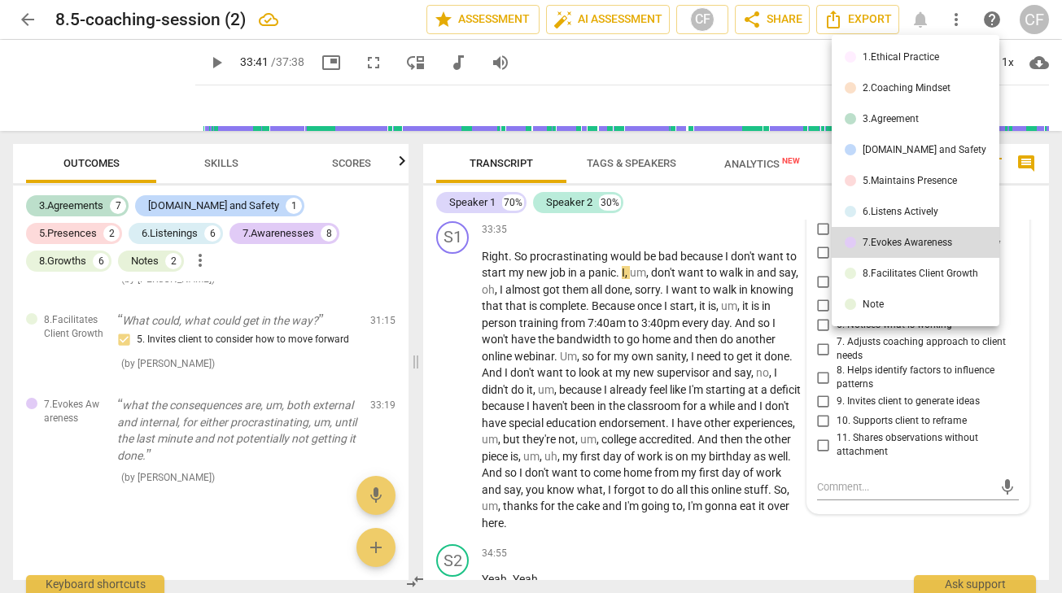
click at [919, 271] on div "8.Facilitates Client Growth" at bounding box center [921, 274] width 116 height 10
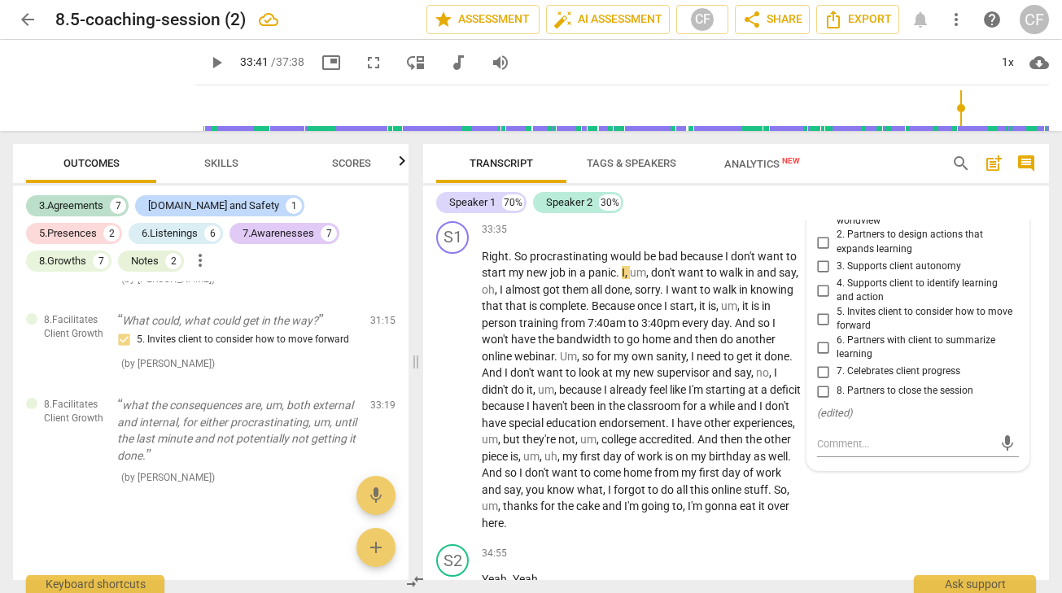
click at [821, 224] on input "1. Integrates client learning into their worldview" at bounding box center [824, 214] width 26 height 20
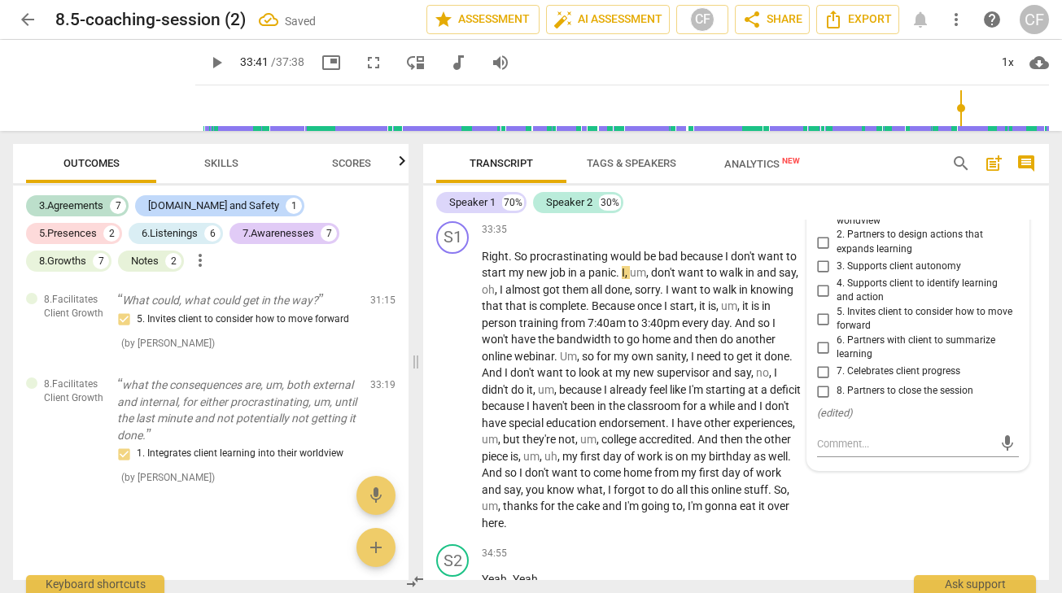
click at [868, 192] on div "Speaker 1 70% Speaker 2 30%" at bounding box center [736, 203] width 600 height 28
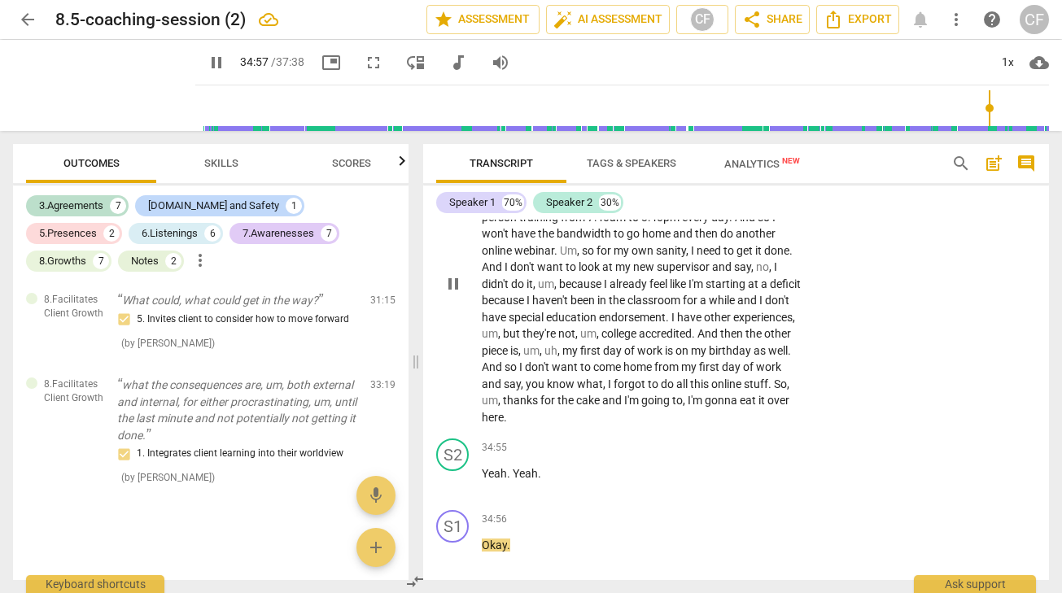
scroll to position [11159, 0]
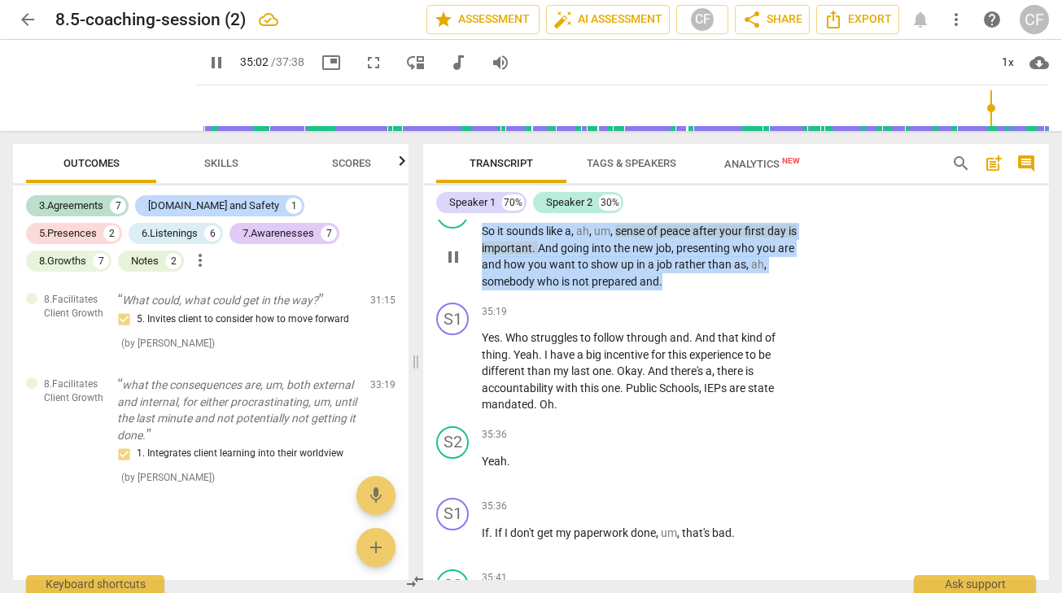
drag, startPoint x: 672, startPoint y: 352, endPoint x: 474, endPoint y: 295, distance: 206.7
click at [474, 295] on div "S2 play_arrow pause 34:58 + Add competency keyboard_arrow_right So it sounds li…" at bounding box center [736, 243] width 626 height 107
click at [707, 213] on div "+" at bounding box center [702, 205] width 16 height 16
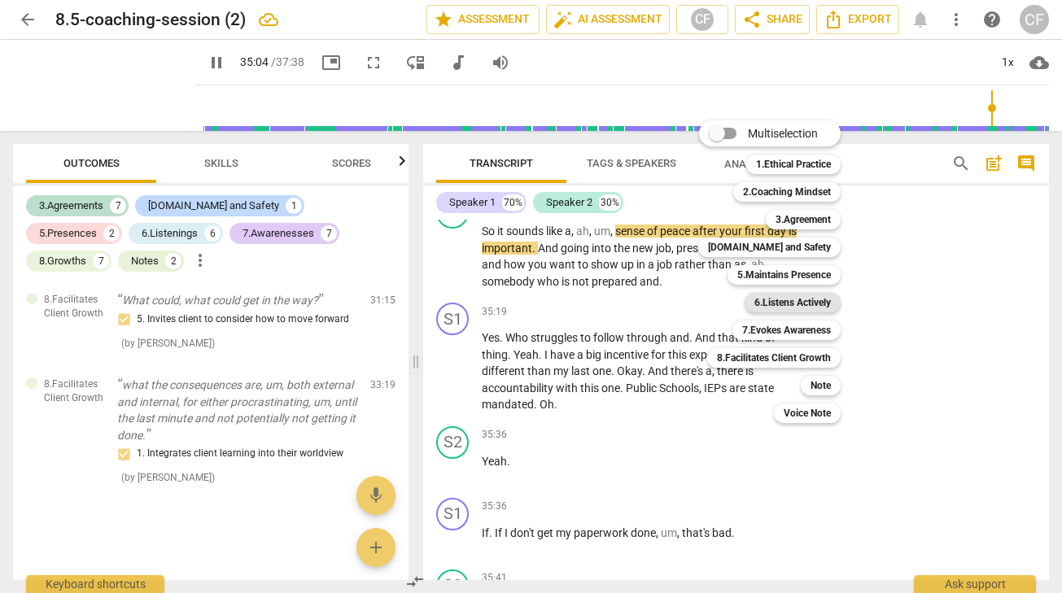
click at [794, 299] on b "6.Listens Actively" at bounding box center [793, 303] width 77 height 20
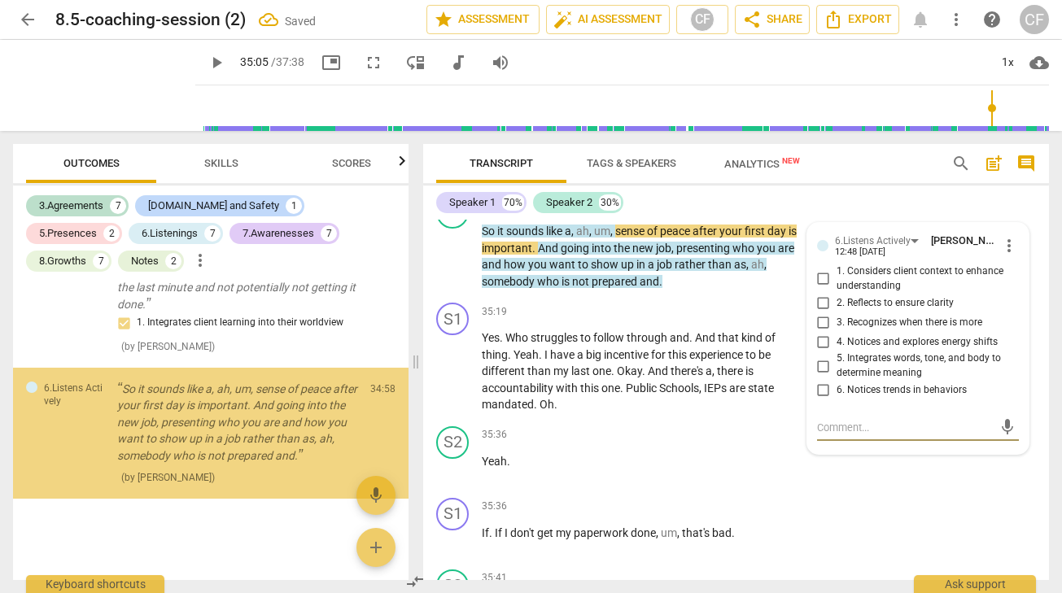
scroll to position [4226, 0]
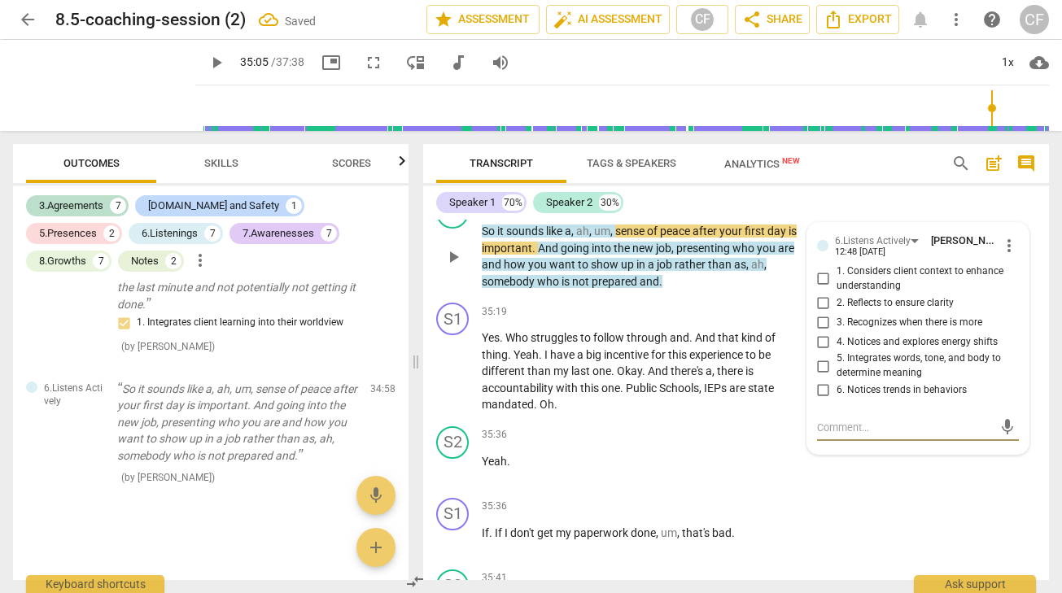
click at [822, 289] on input "1. Considers client context to enhance understanding" at bounding box center [824, 279] width 26 height 20
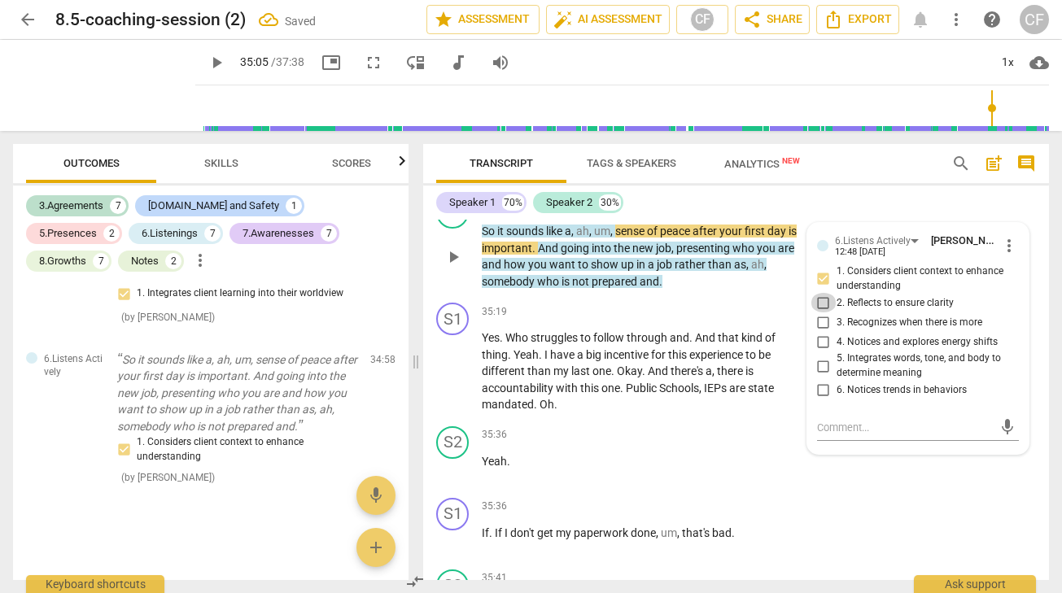
click at [821, 313] on input "2. Reflects to ensure clarity" at bounding box center [824, 303] width 26 height 20
click at [825, 289] on input "1. Considers client context to enhance understanding" at bounding box center [824, 279] width 26 height 20
click at [820, 289] on input "1. Considers client context to enhance understanding" at bounding box center [824, 279] width 26 height 20
click at [916, 190] on div "S1 play_arrow pause 34:56 + Add competency keyboard_arrow_right Okay ." at bounding box center [736, 154] width 626 height 72
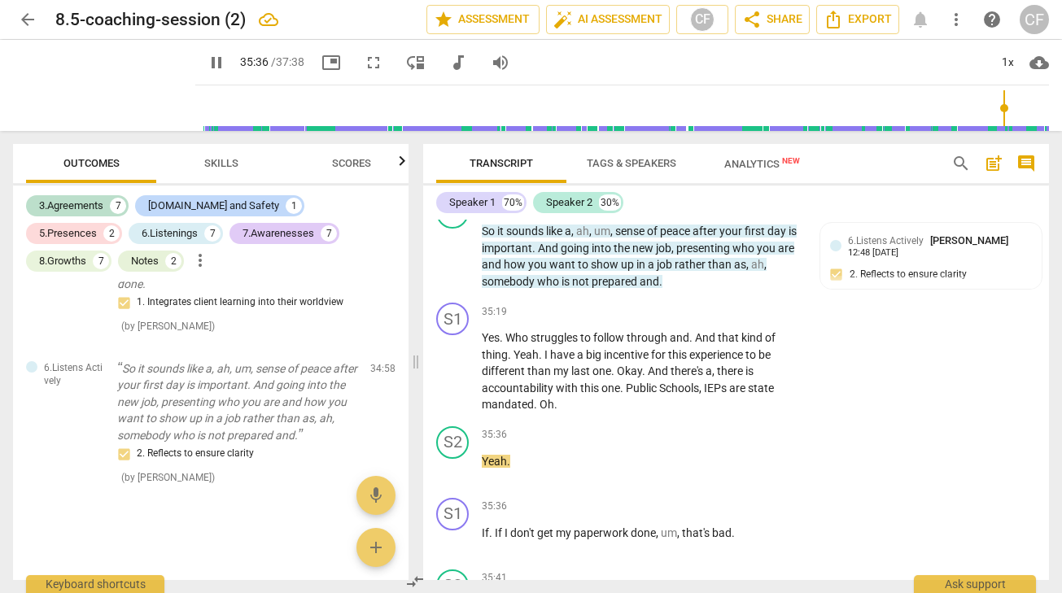
scroll to position [11532, 0]
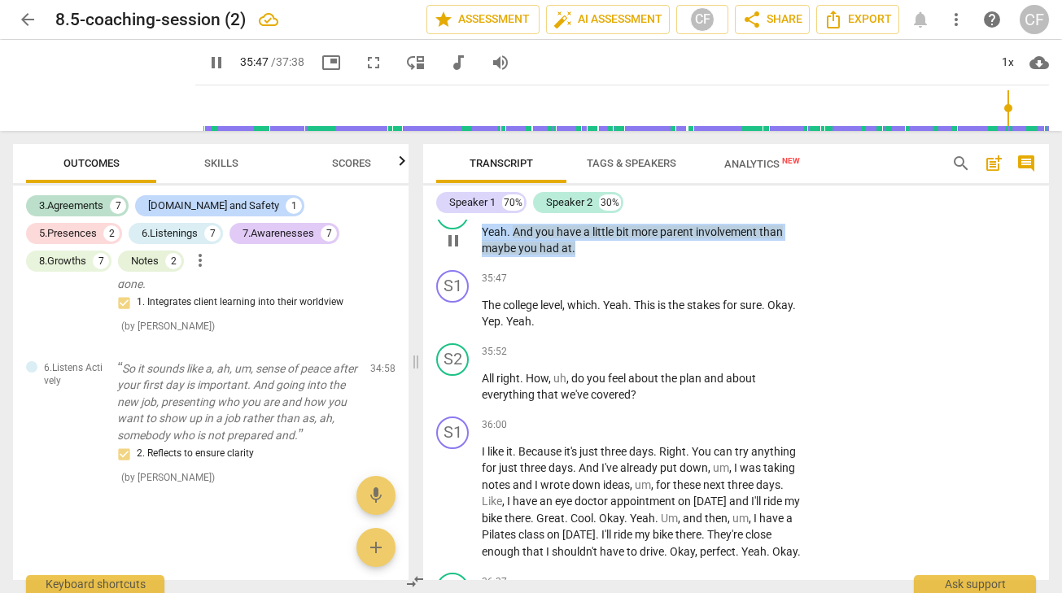
drag, startPoint x: 580, startPoint y: 314, endPoint x: 479, endPoint y: 296, distance: 103.3
click at [480, 264] on div "S2 play_arrow pause 35:41 + Add competency keyboard_arrow_right Yeah . And you …" at bounding box center [736, 226] width 626 height 73
click at [734, 213] on p "Add competency" at bounding box center [751, 206] width 77 height 15
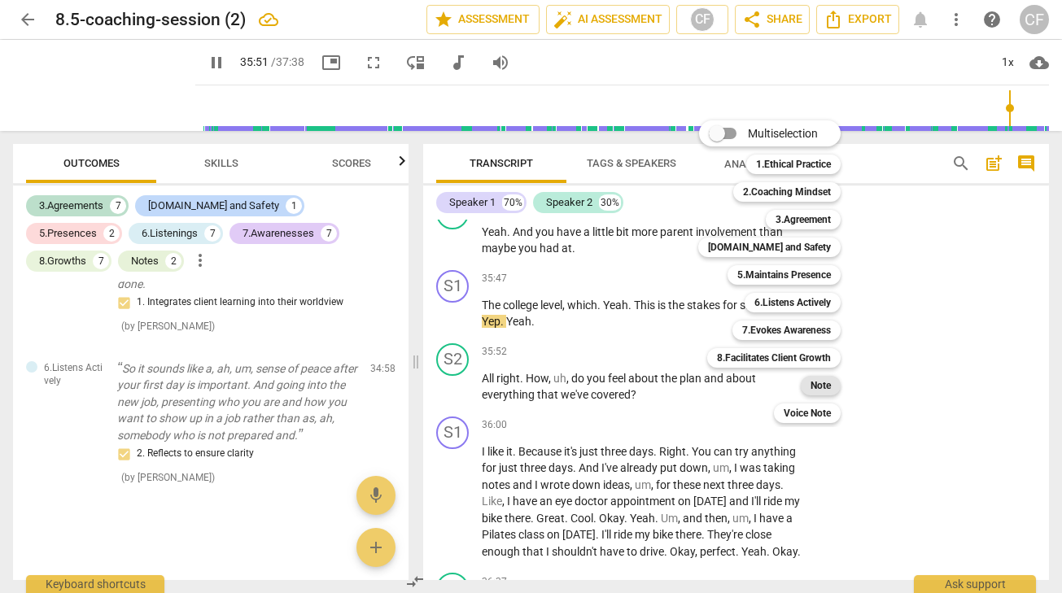
click at [830, 382] on b "Note" at bounding box center [821, 386] width 20 height 20
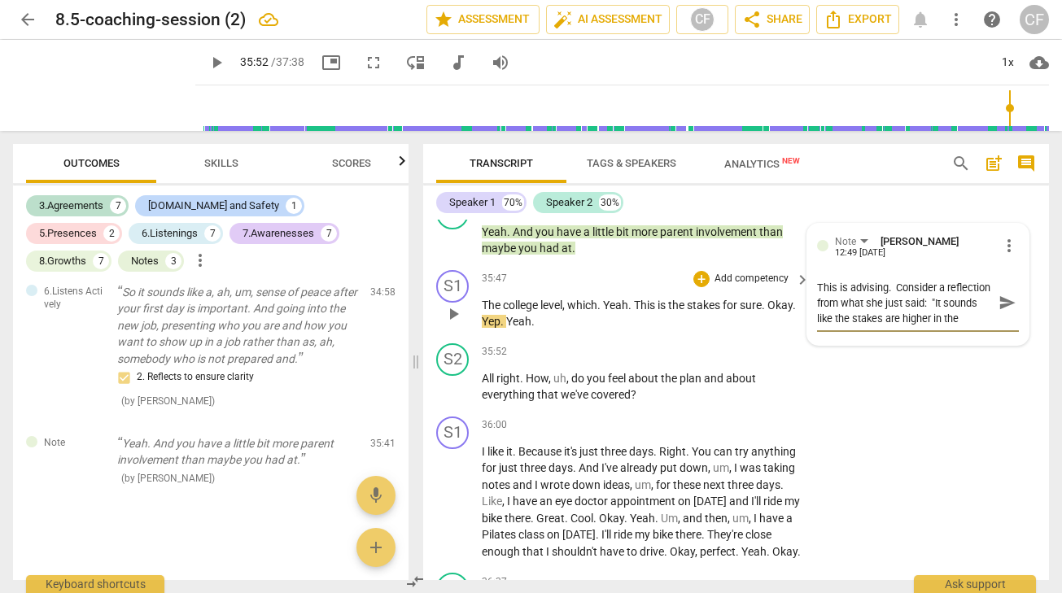
scroll to position [14, 0]
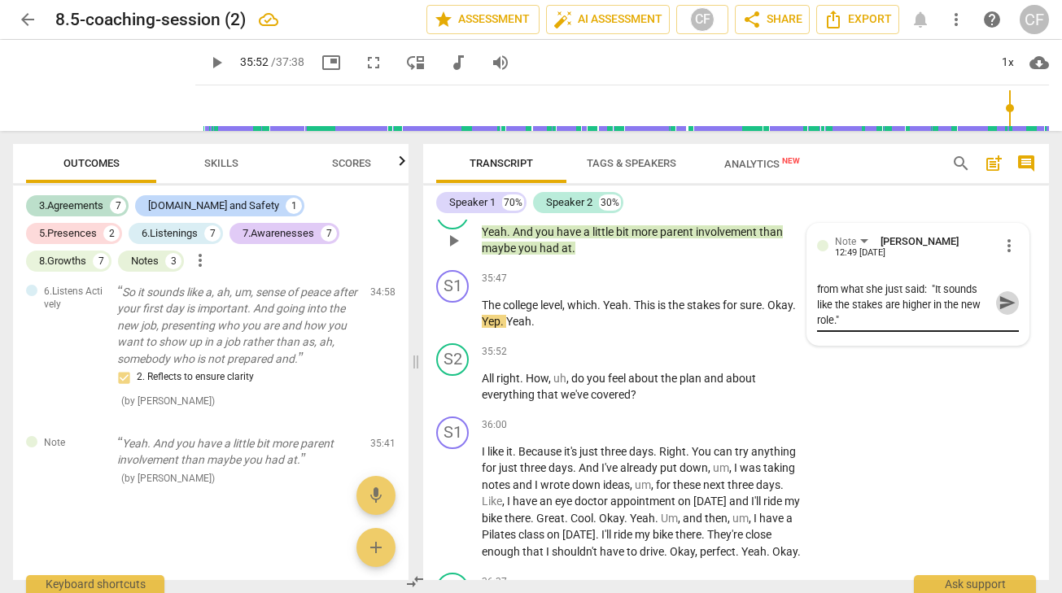
click at [1002, 312] on span "send" at bounding box center [1008, 303] width 18 height 18
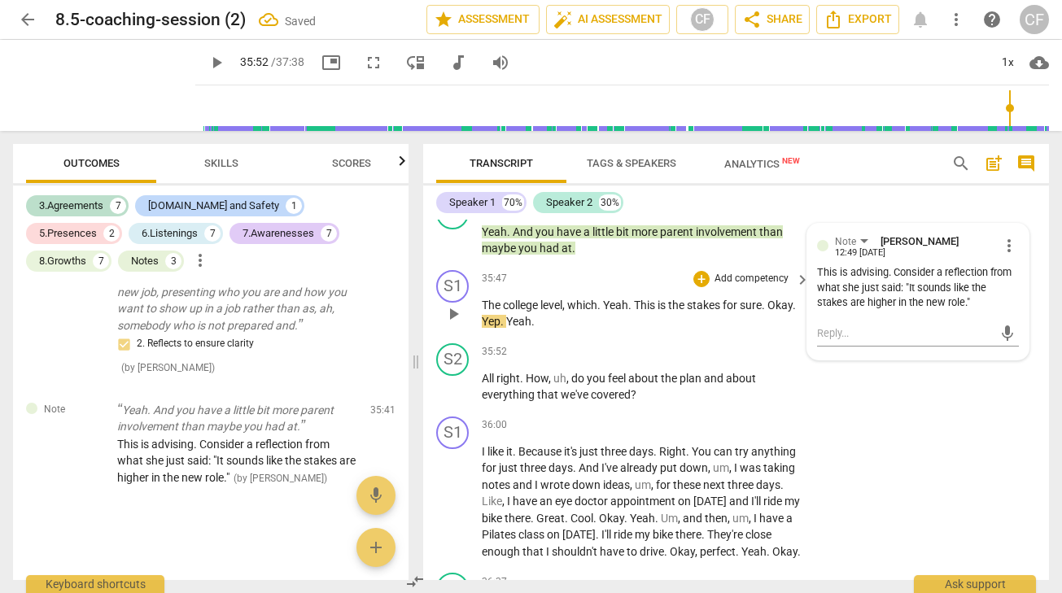
scroll to position [0, 0]
click at [450, 397] on span "play_arrow" at bounding box center [454, 388] width 20 height 20
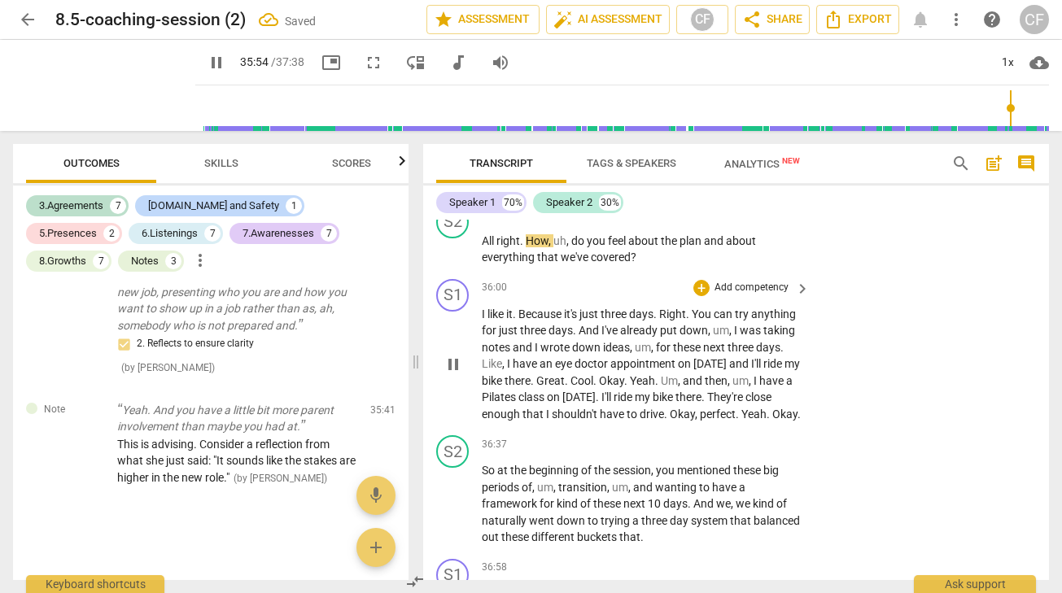
scroll to position [11723, 0]
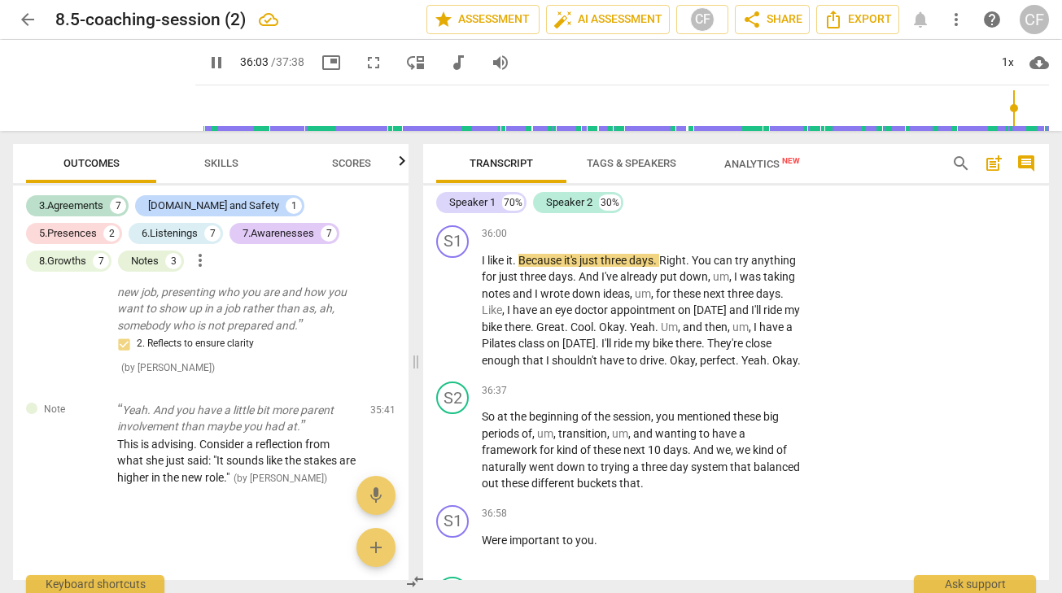
drag, startPoint x: 643, startPoint y: 274, endPoint x: 524, endPoint y: 250, distance: 121.2
click at [525, 212] on p "All right . How , uh , do you feel about the plan and about everything that we'…" at bounding box center [642, 195] width 320 height 33
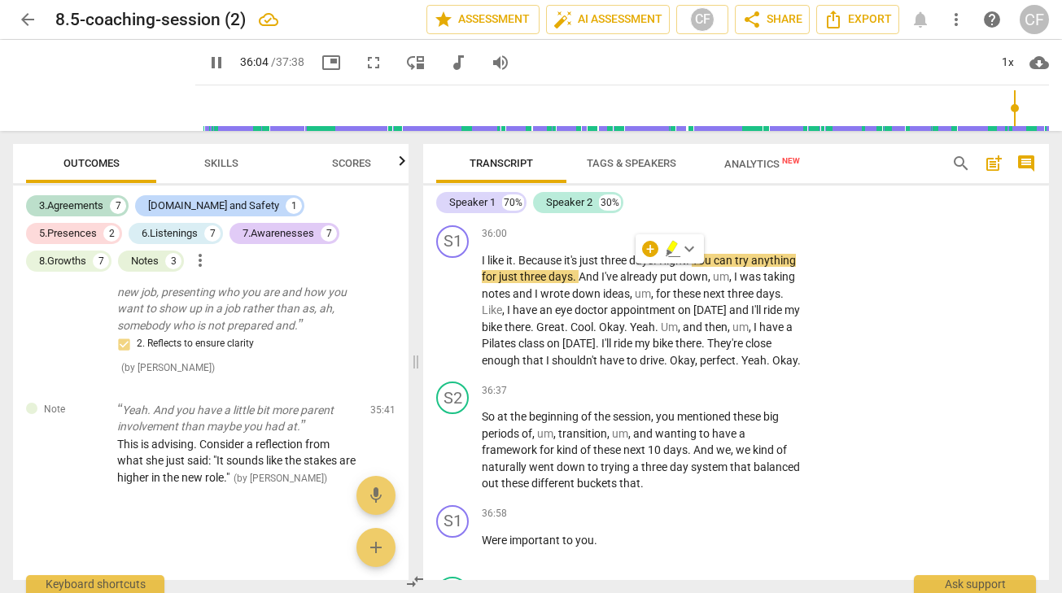
click at [706, 169] on div "+" at bounding box center [702, 161] width 16 height 16
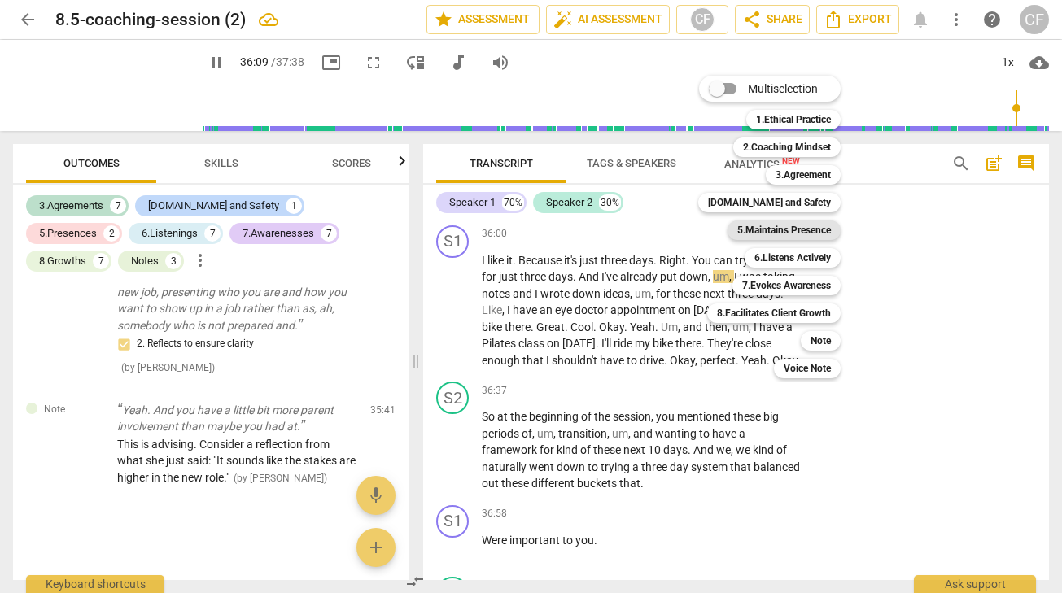
click at [827, 229] on b "5.Maintains Presence" at bounding box center [785, 231] width 94 height 20
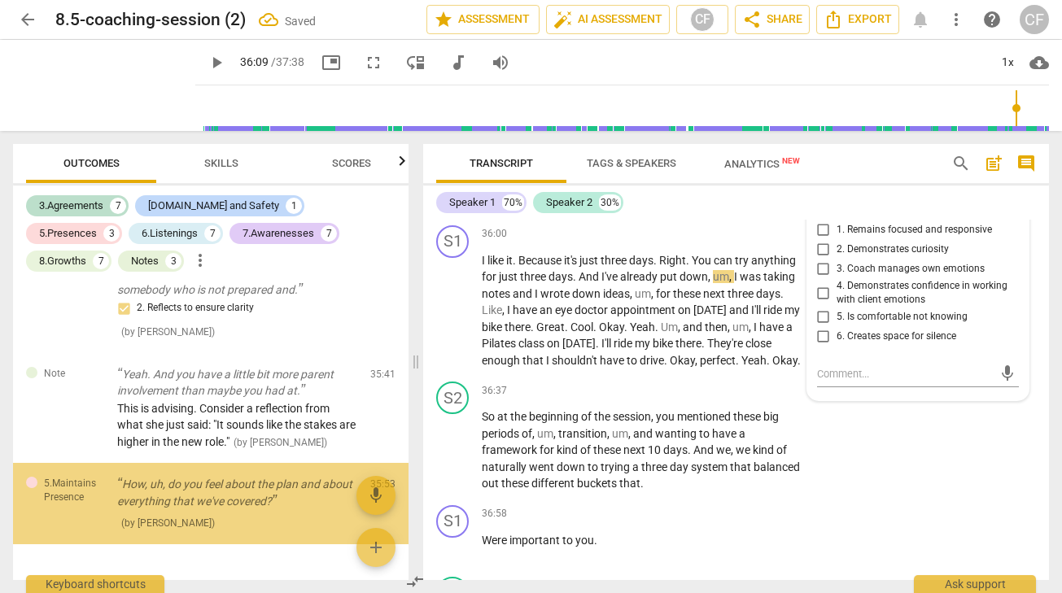
scroll to position [4438, 0]
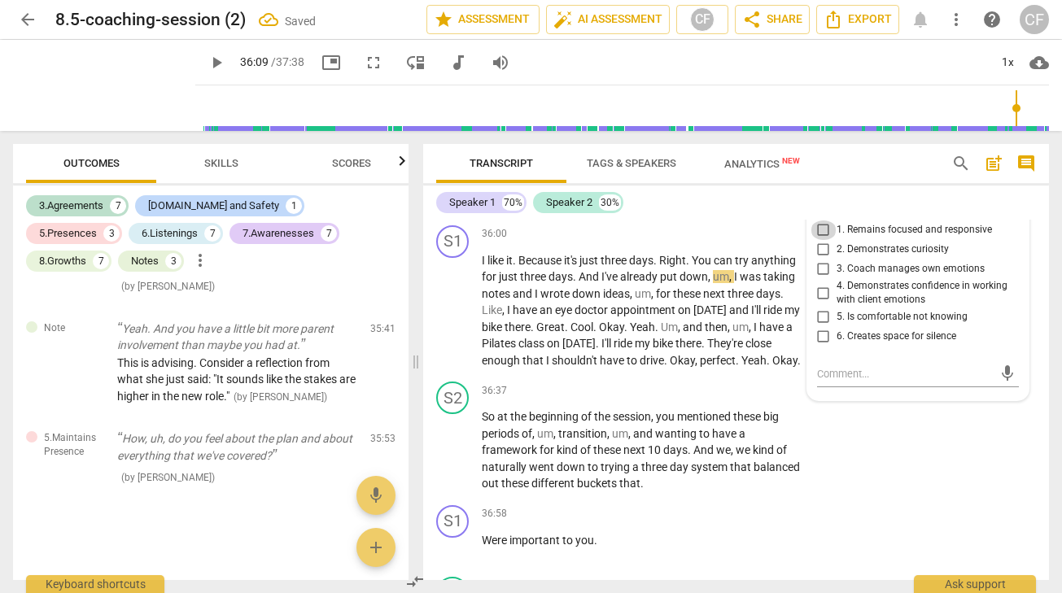
click at [815, 240] on input "1. Remains focused and responsive" at bounding box center [824, 231] width 26 height 20
click at [822, 260] on input "2. Demonstrates curiosity" at bounding box center [824, 250] width 26 height 20
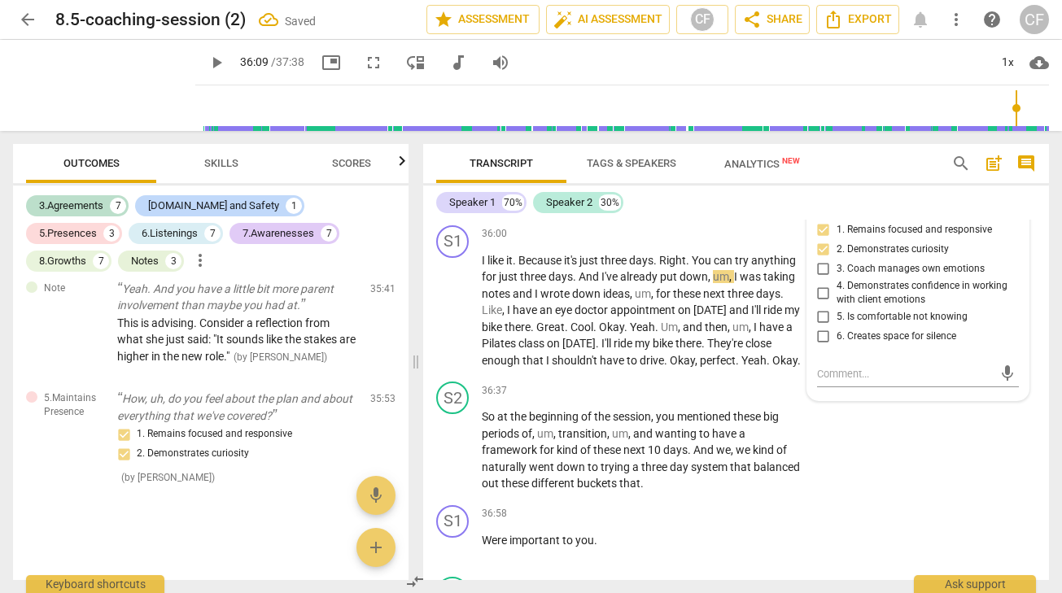
click at [885, 219] on div "S2 play_arrow pause 35:52 + Add competency 5.Maintains Presence keyboard_arrow_…" at bounding box center [736, 182] width 626 height 73
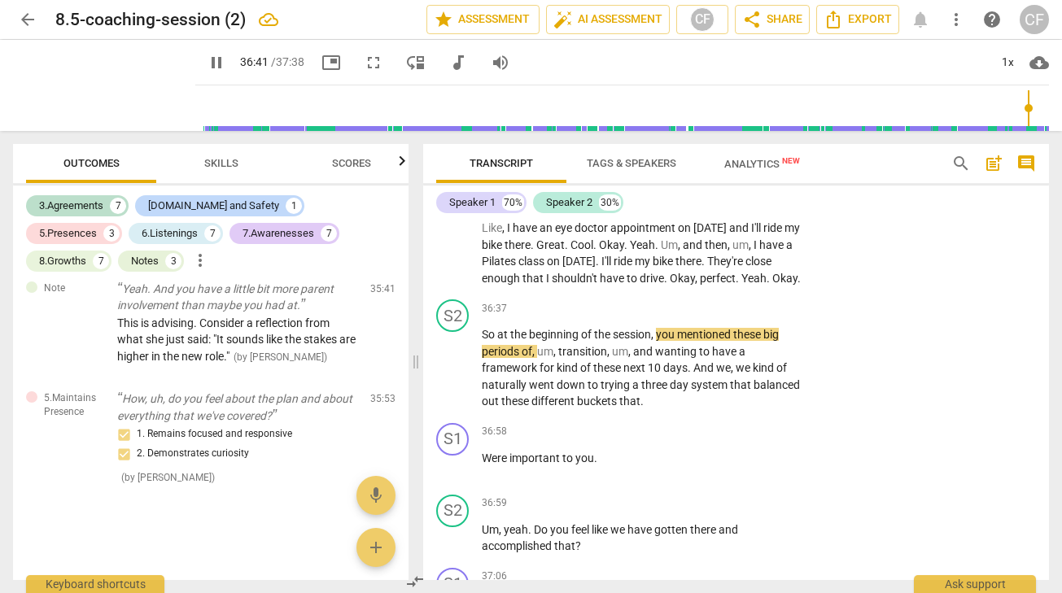
scroll to position [11922, 0]
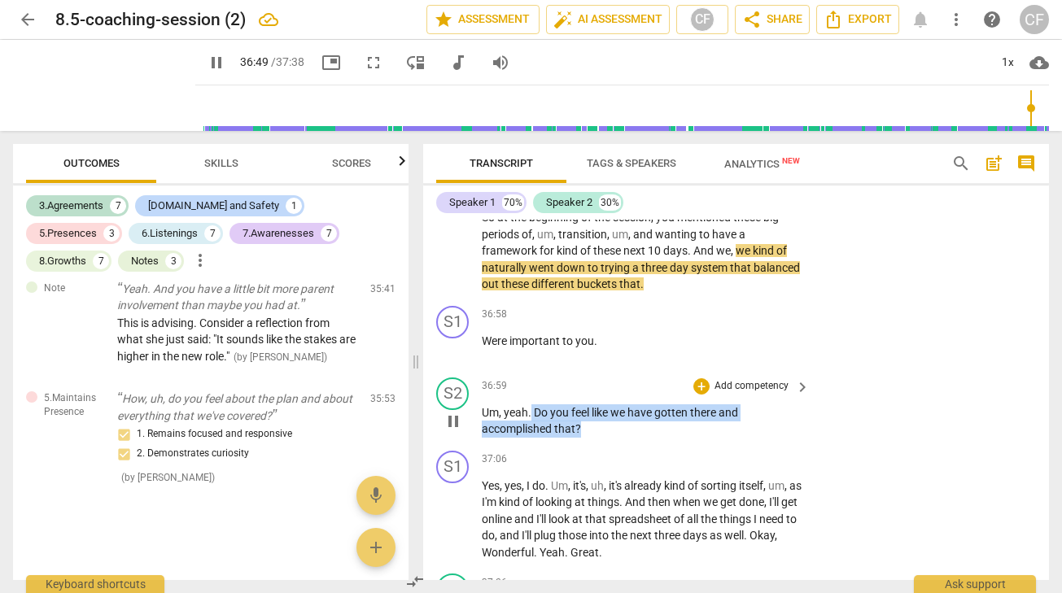
drag, startPoint x: 593, startPoint y: 515, endPoint x: 532, endPoint y: 488, distance: 65.6
click at [532, 438] on p "Um , yeah . Do you feel like we have gotten there and accomplished that ?" at bounding box center [642, 421] width 320 height 33
click at [713, 394] on p "Add competency" at bounding box center [751, 386] width 77 height 15
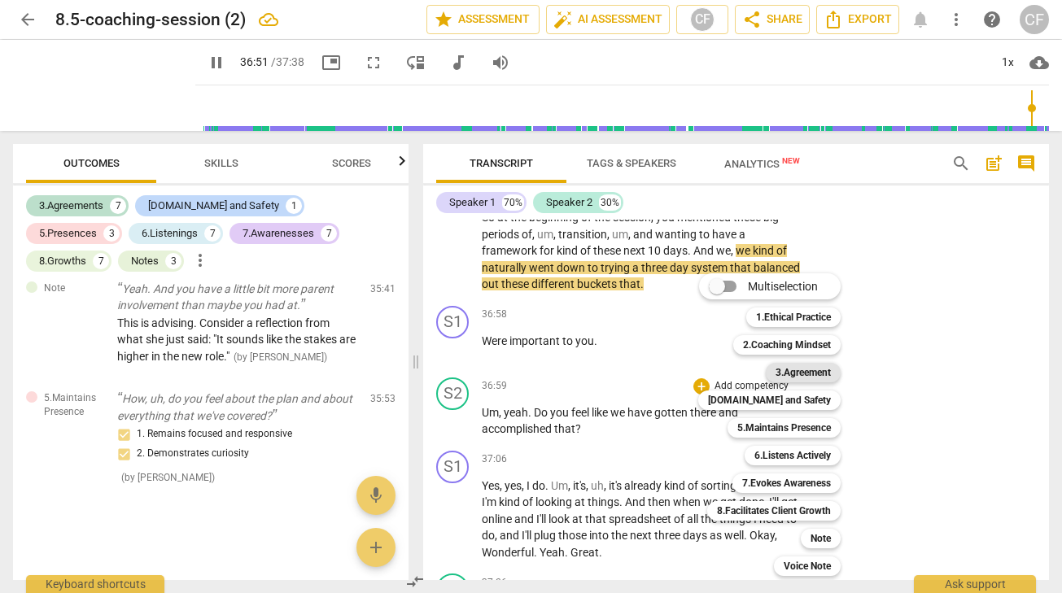
click at [819, 369] on b "3.Agreement" at bounding box center [803, 373] width 55 height 20
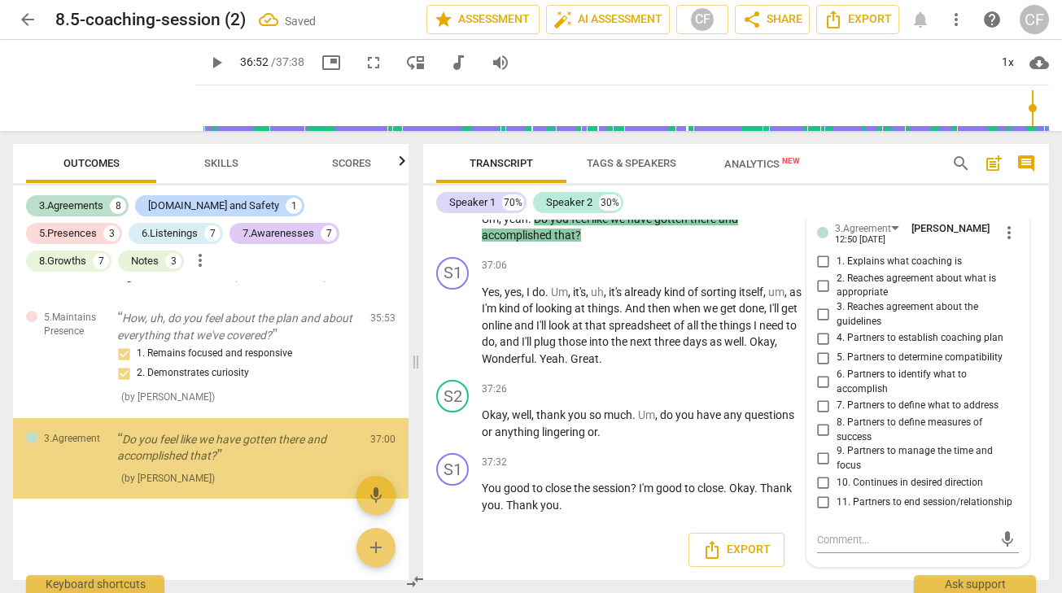
scroll to position [4558, 0]
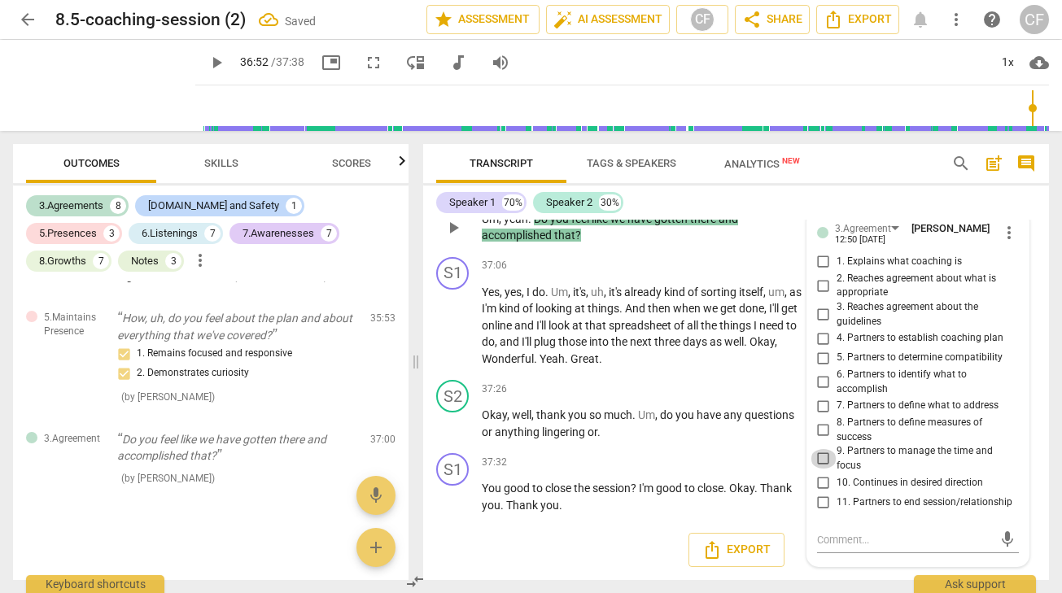
click at [821, 457] on input "9. Partners to manage the time and focus" at bounding box center [824, 459] width 26 height 20
click at [820, 506] on input "11. Partners to end session/relationship" at bounding box center [824, 503] width 26 height 20
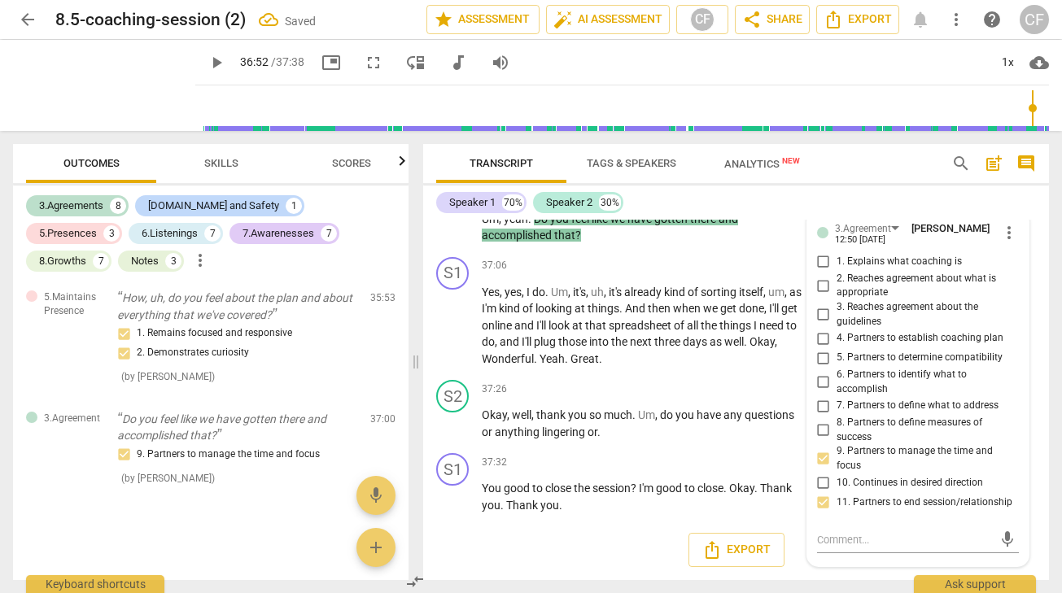
click at [891, 166] on div "Transcript Tags & Speakers Analytics New" at bounding box center [680, 163] width 489 height 39
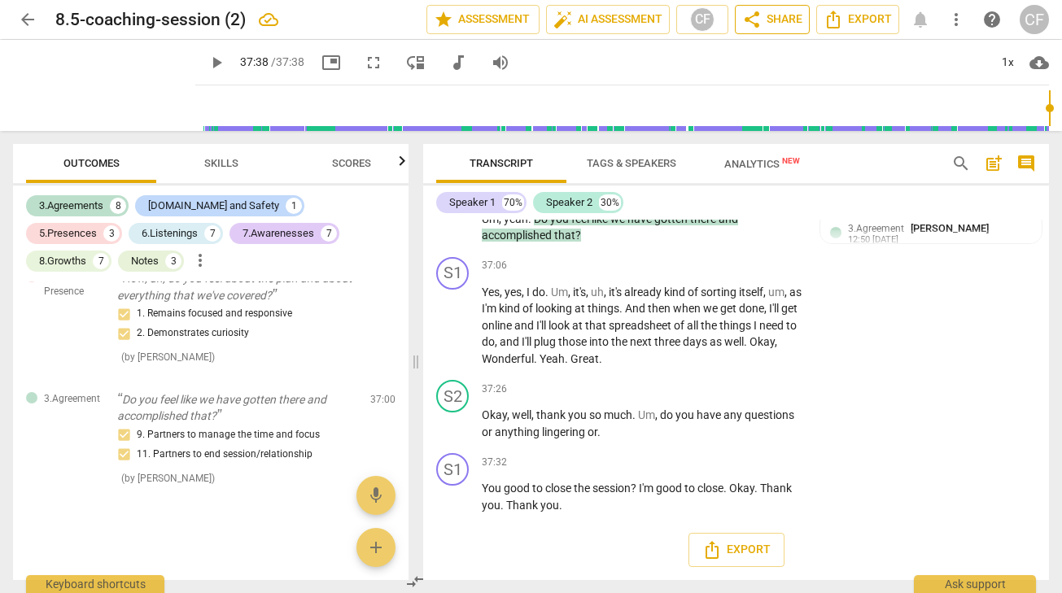
click at [782, 15] on span "share Share" at bounding box center [772, 20] width 60 height 20
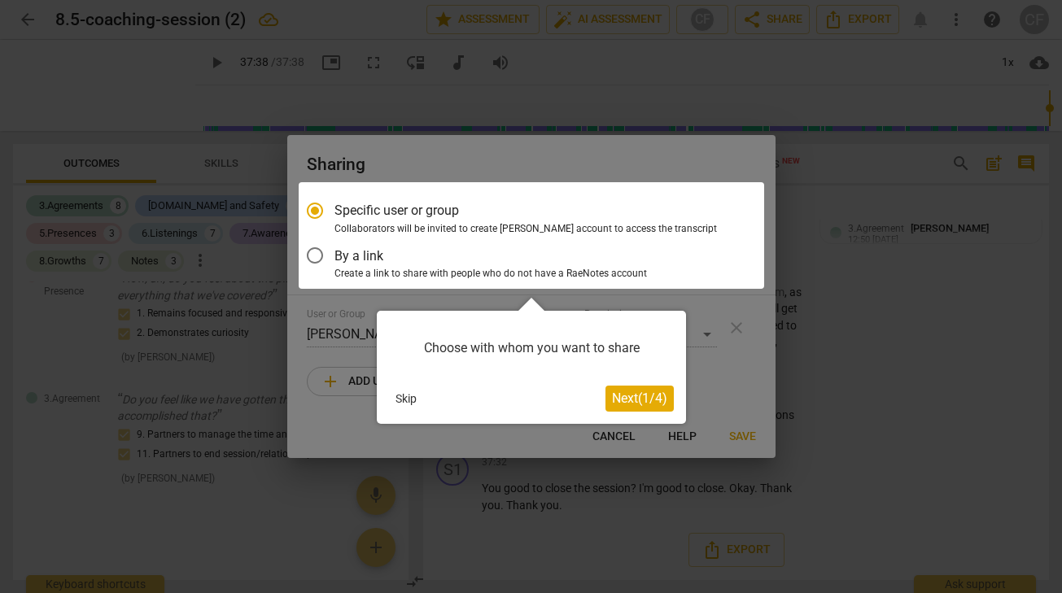
click at [618, 394] on span "Next ( 1 / 4 )" at bounding box center [639, 398] width 55 height 15
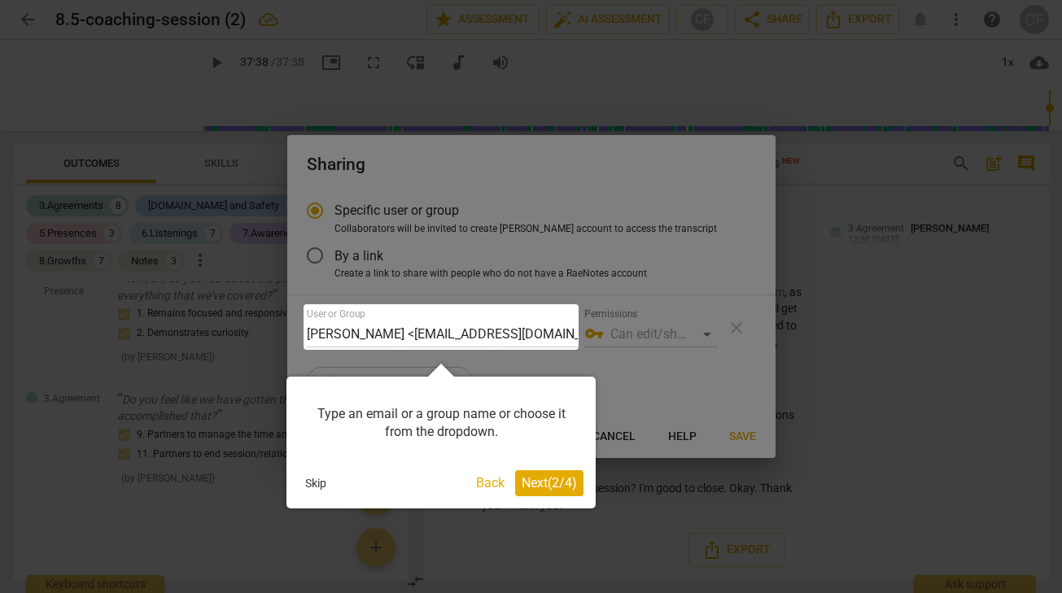
click at [536, 488] on span "Next ( 2 / 4 )" at bounding box center [549, 482] width 55 height 15
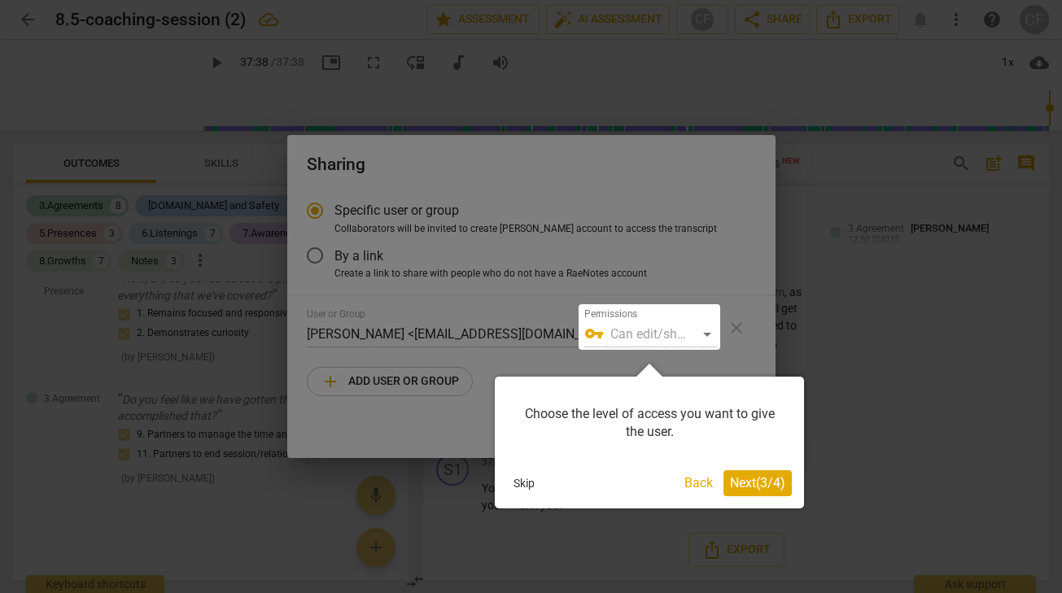
click at [743, 484] on span "Next ( 3 / 4 )" at bounding box center [757, 482] width 55 height 15
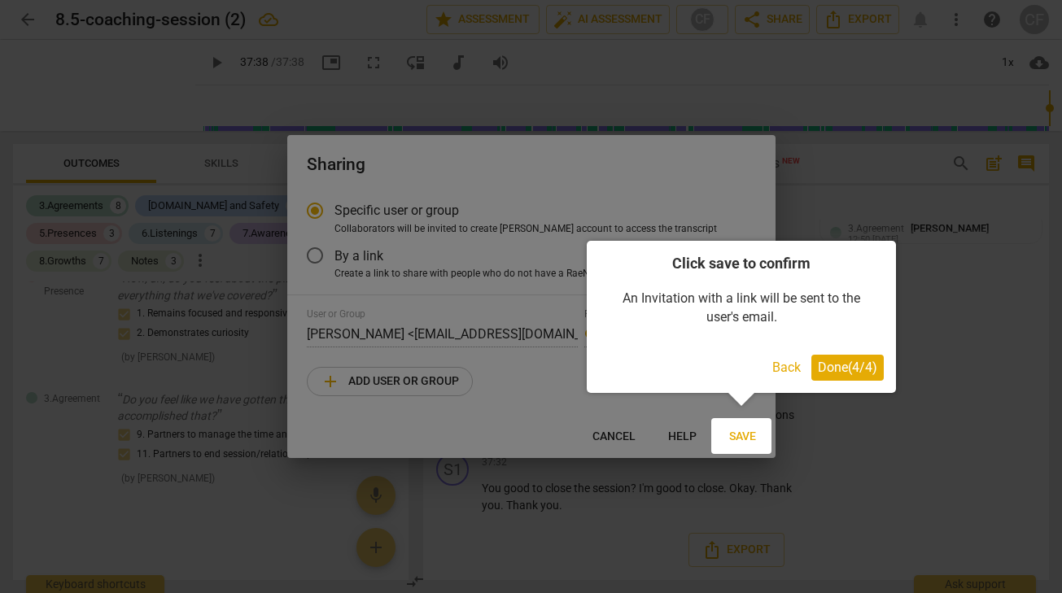
click at [839, 361] on span "Done ( 4 / 4 )" at bounding box center [847, 367] width 59 height 15
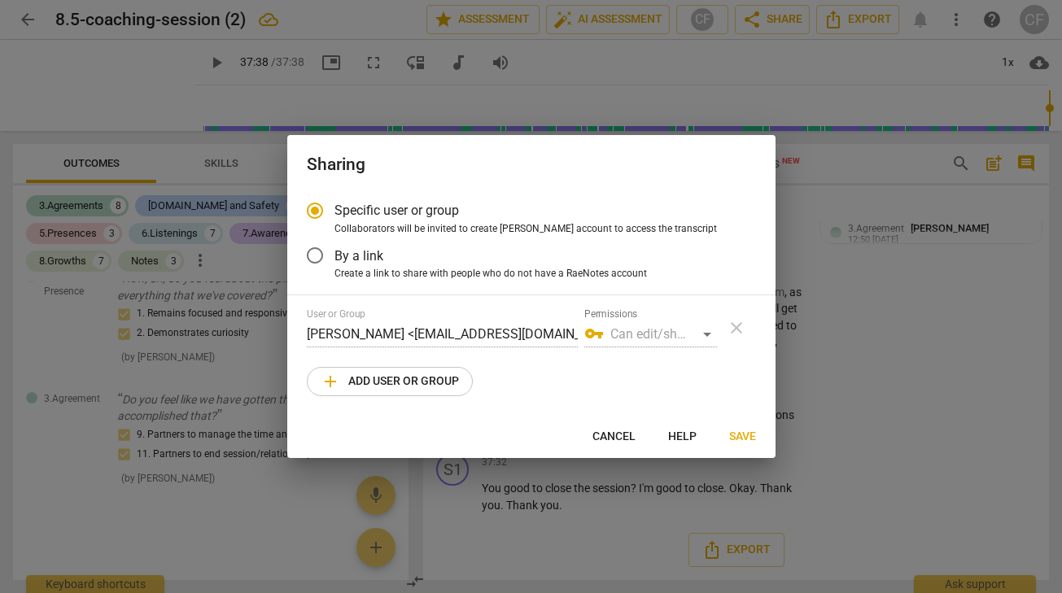
click at [418, 375] on span "add Add user or group" at bounding box center [390, 382] width 138 height 20
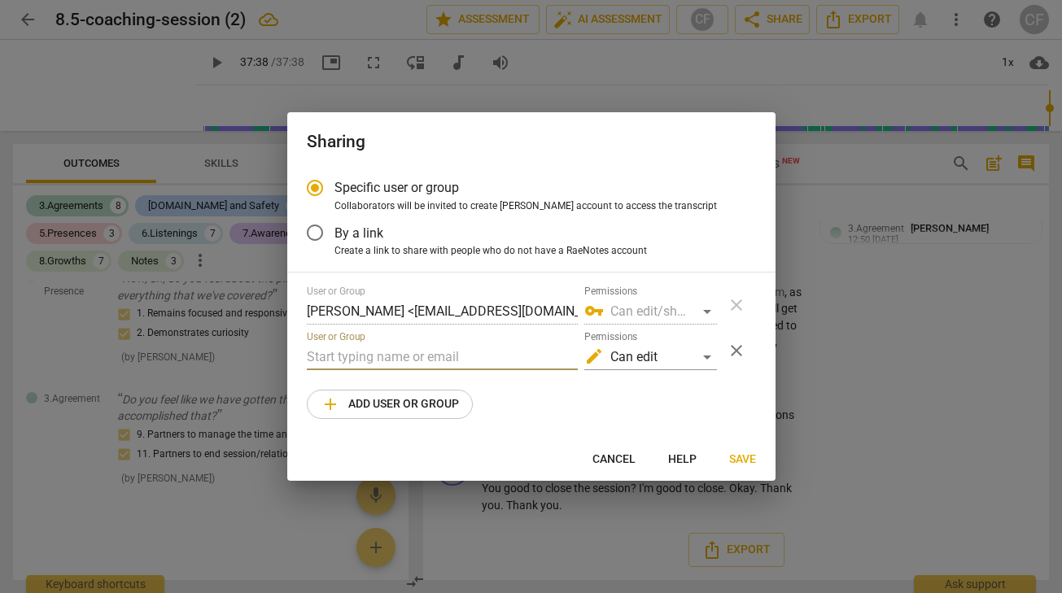
click at [371, 354] on input "text" at bounding box center [442, 357] width 271 height 26
paste input "[PERSON_NAME][EMAIL_ADDRESS][DOMAIN_NAME]"
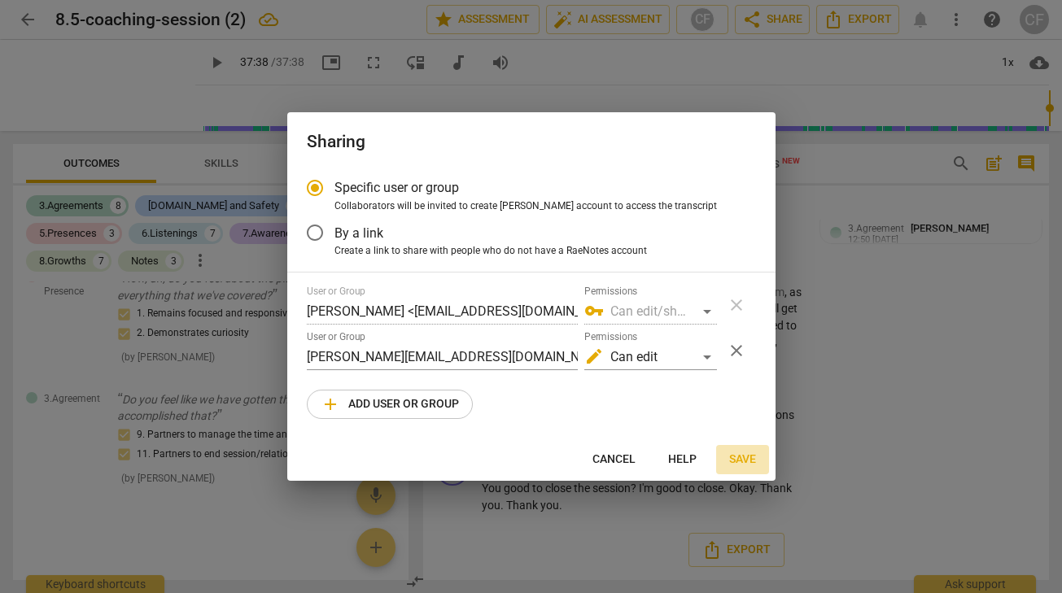
click at [751, 457] on span "Save" at bounding box center [742, 460] width 27 height 16
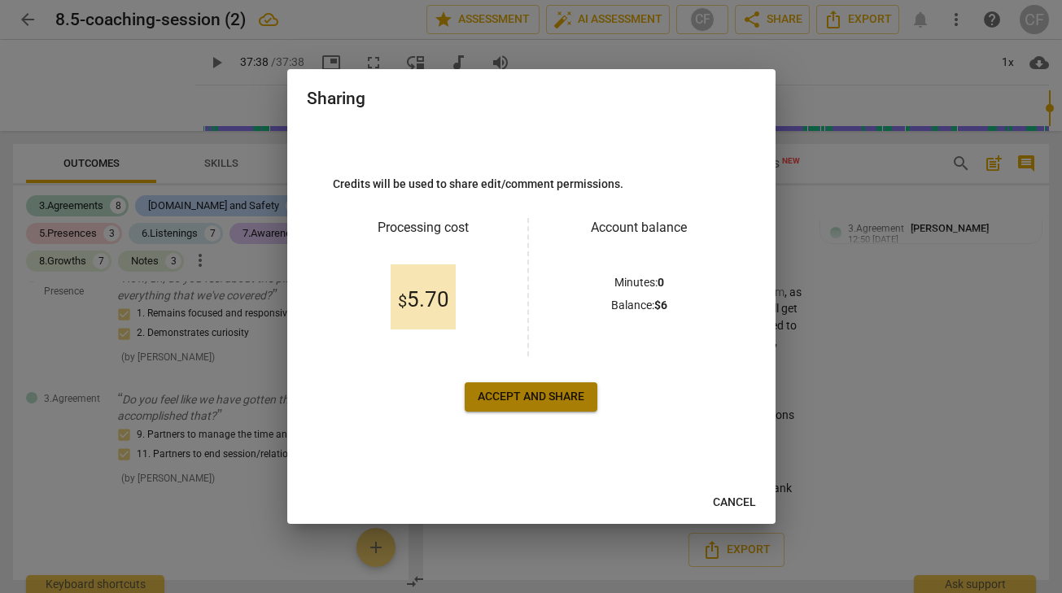
click at [515, 388] on button "Accept and share" at bounding box center [531, 397] width 133 height 29
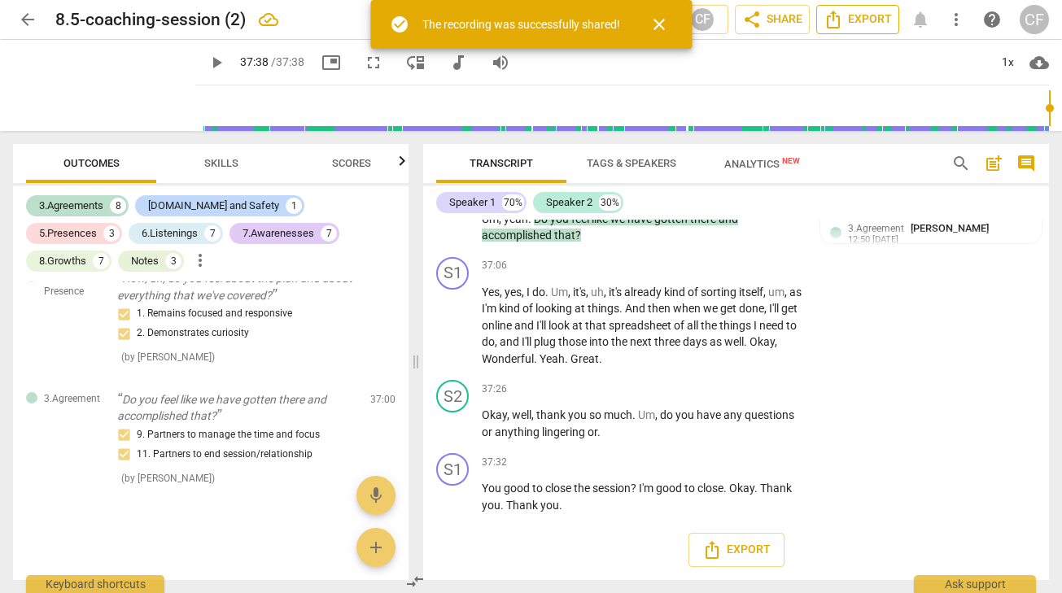
click at [869, 20] on span "Export" at bounding box center [858, 20] width 68 height 20
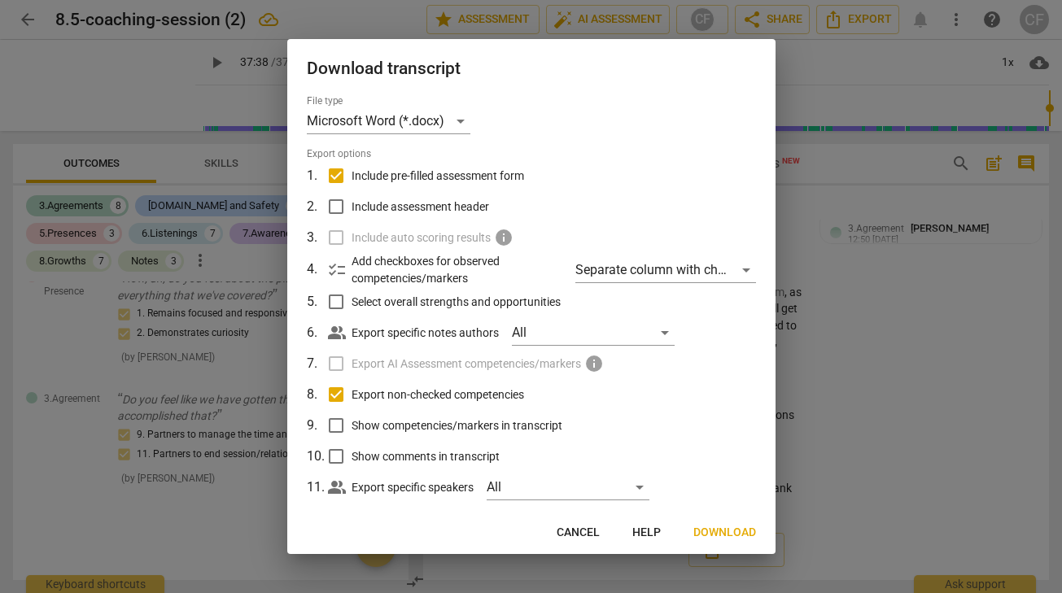
scroll to position [24, 0]
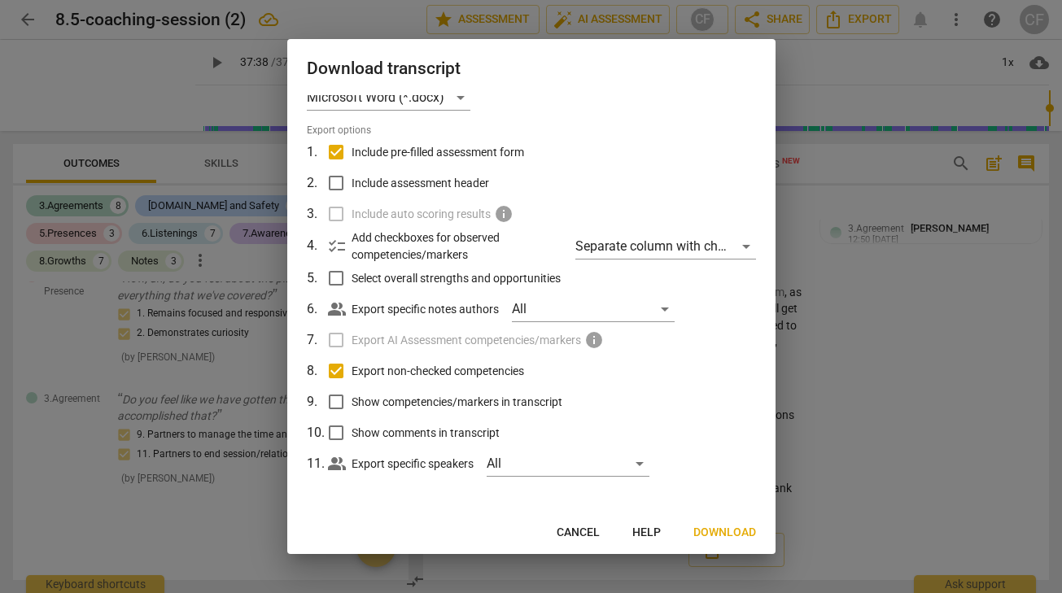
click at [712, 534] on span "Download" at bounding box center [725, 533] width 63 height 16
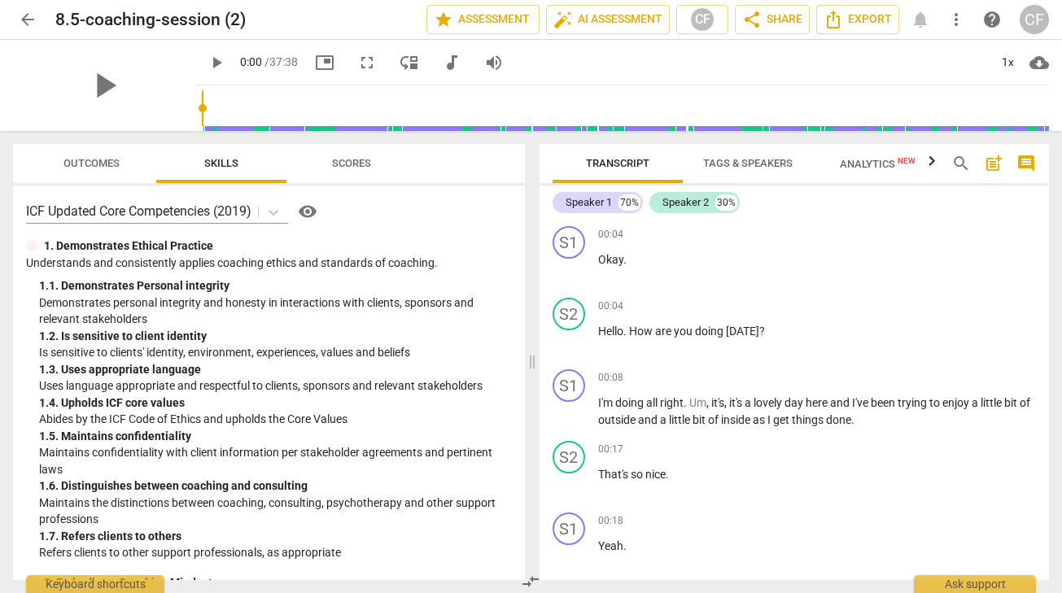
click at [110, 162] on span "Outcomes" at bounding box center [91, 163] width 56 height 12
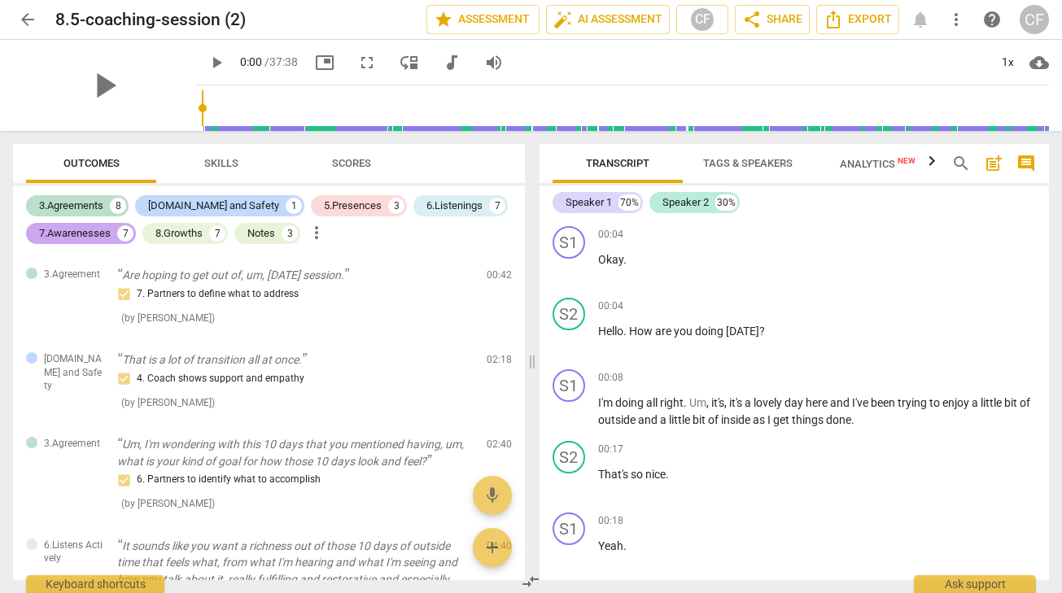
click at [94, 232] on div "7.Awarenesses" at bounding box center [75, 234] width 72 height 16
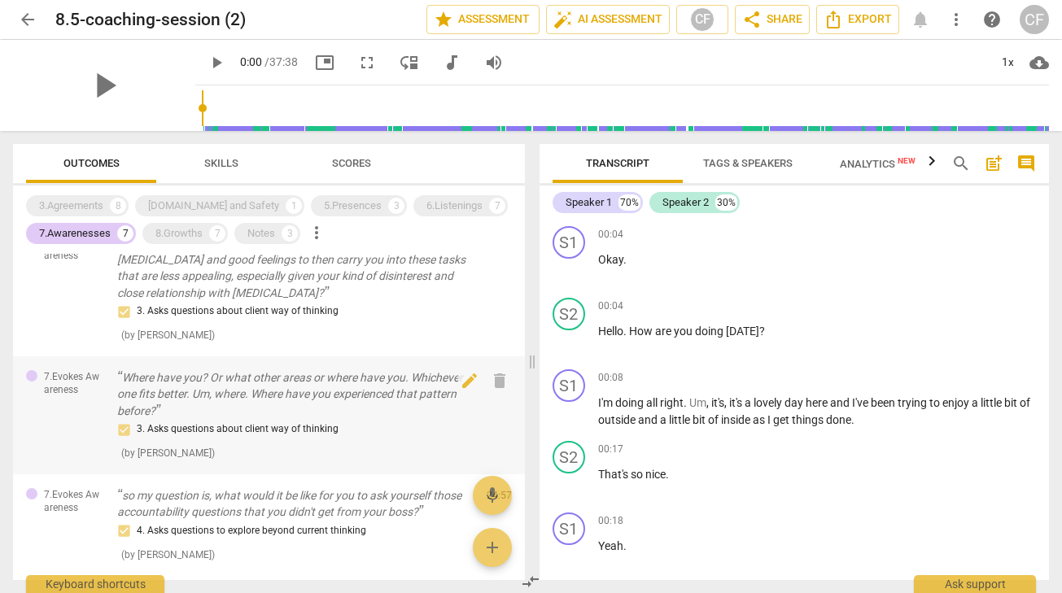
scroll to position [548, 0]
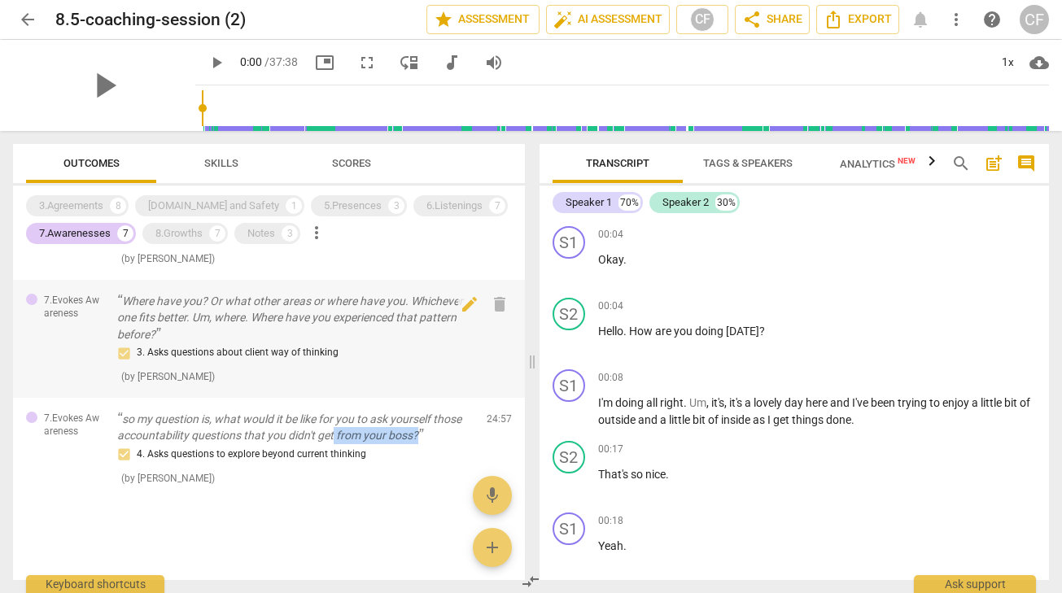
drag, startPoint x: 427, startPoint y: 428, endPoint x: 327, endPoint y: 429, distance: 100.1
click at [332, 429] on p "so my question is, what would it be like for you to ask yourself those accounta…" at bounding box center [295, 427] width 357 height 33
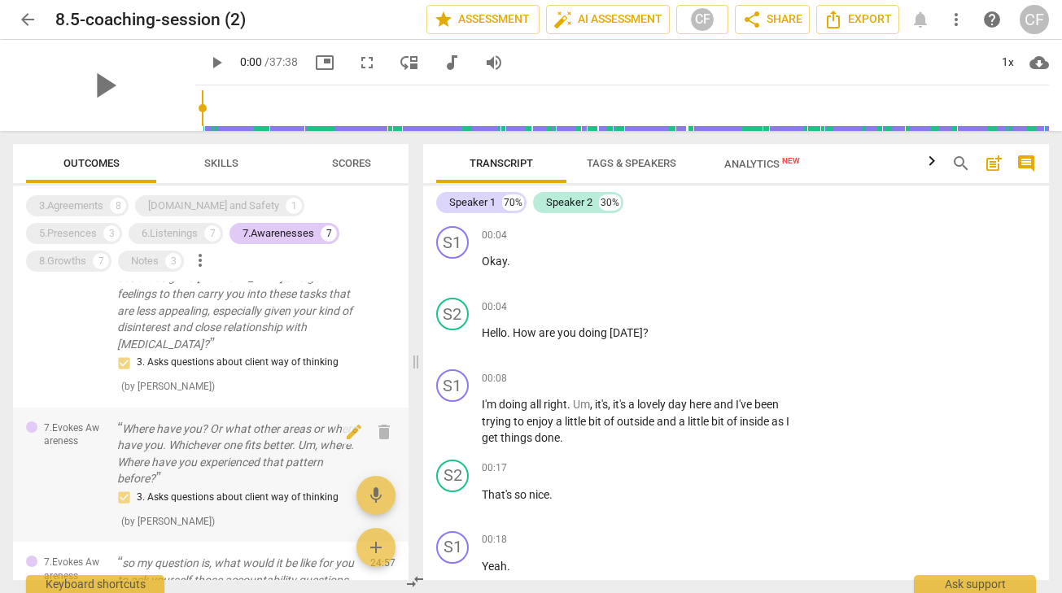
scroll to position [648, 0]
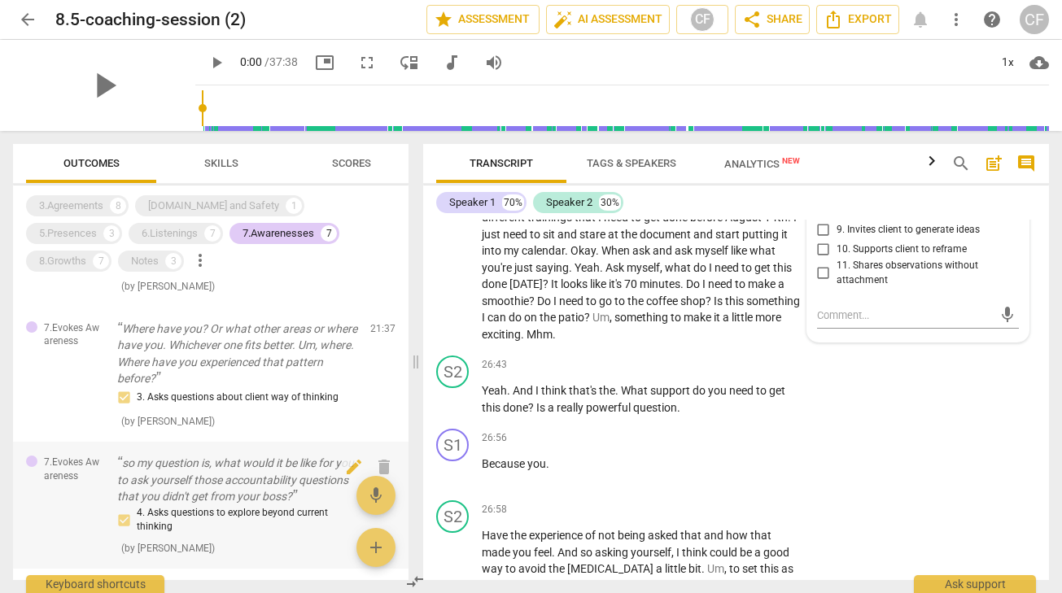
drag, startPoint x: 327, startPoint y: 429, endPoint x: 203, endPoint y: 441, distance: 125.2
click at [202, 440] on div "7.Evokes Awareness Where have you? Or what other areas or where have you. Which…" at bounding box center [211, 375] width 396 height 135
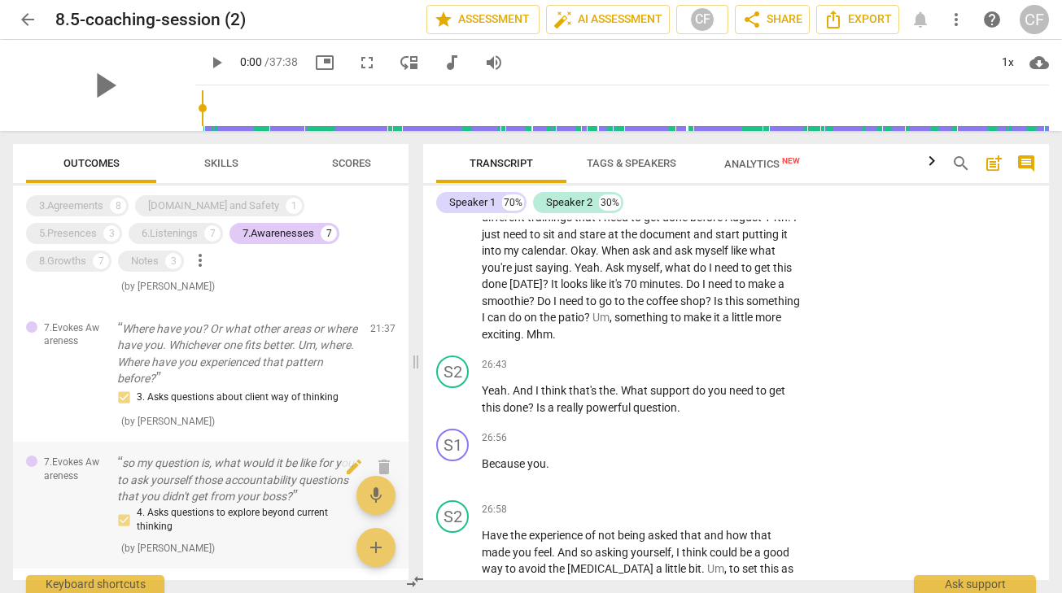
click at [287, 487] on p "so my question is, what would it be like for you to ask yourself those accounta…" at bounding box center [237, 480] width 240 height 50
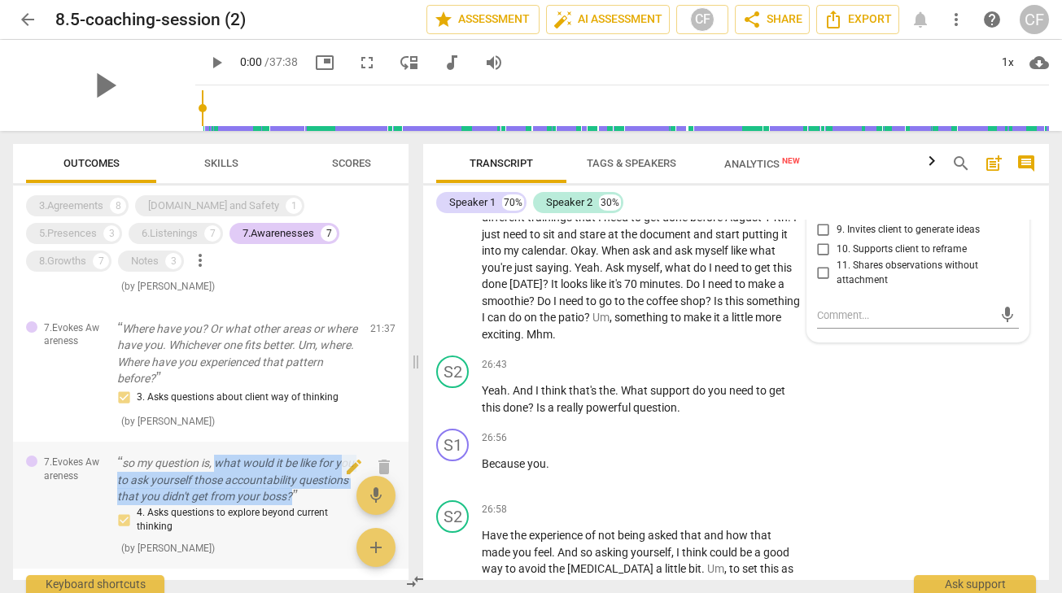
drag, startPoint x: 218, startPoint y: 460, endPoint x: 342, endPoint y: 506, distance: 131.9
click at [342, 506] on div "so my question is, what would it be like for you to ask yourself those accounta…" at bounding box center [237, 505] width 240 height 101
copy div "what would it be like for you to ask yourself those accountability questions th…"
click at [131, 259] on div "Notes" at bounding box center [145, 261] width 28 height 16
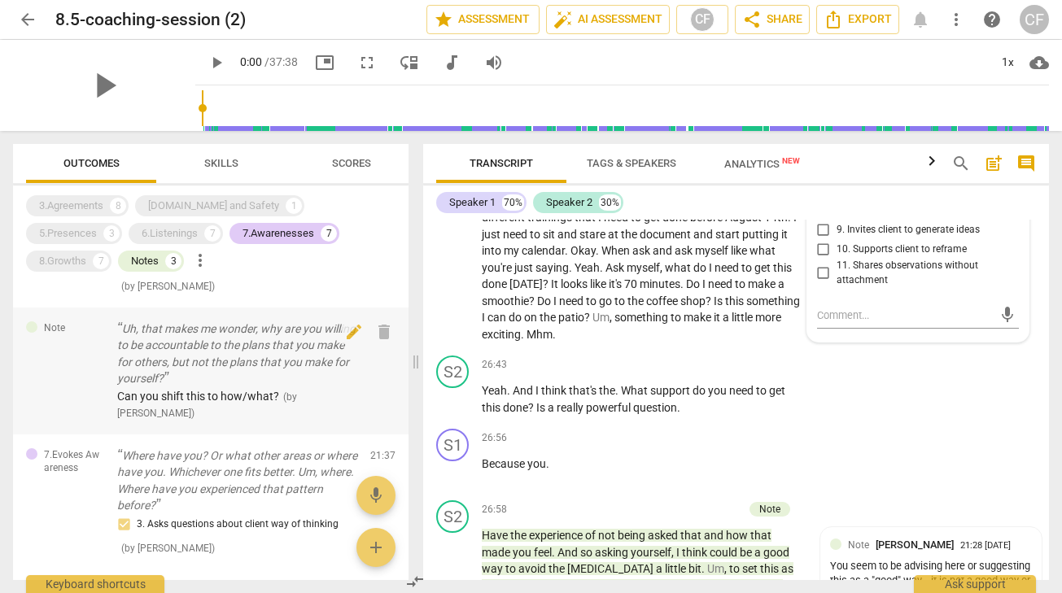
click at [199, 383] on p "Uh, that makes me wonder, why are you willing to be accountable to the plans th…" at bounding box center [237, 354] width 240 height 67
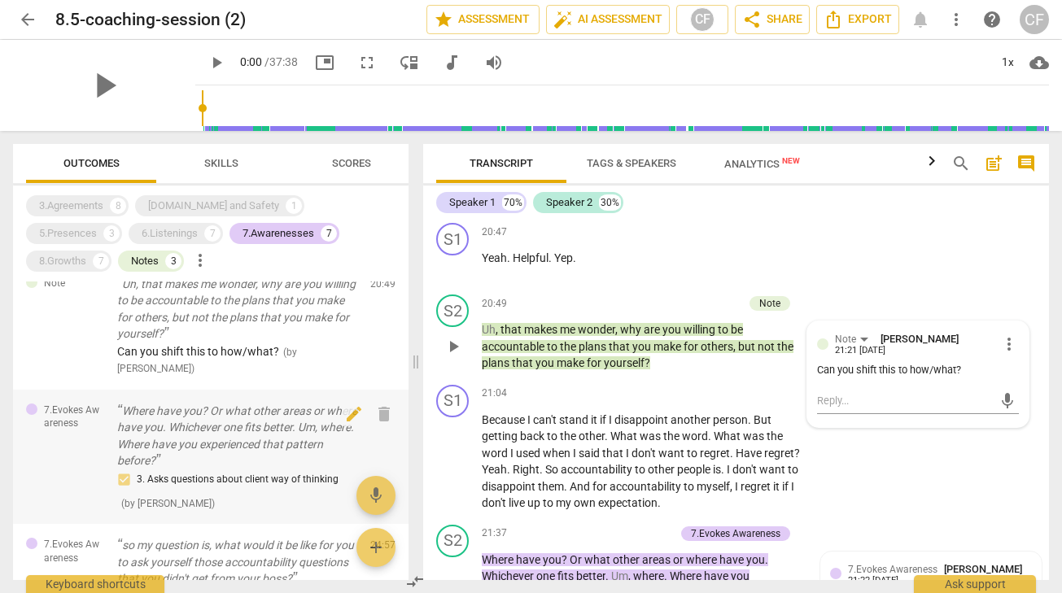
scroll to position [707, 0]
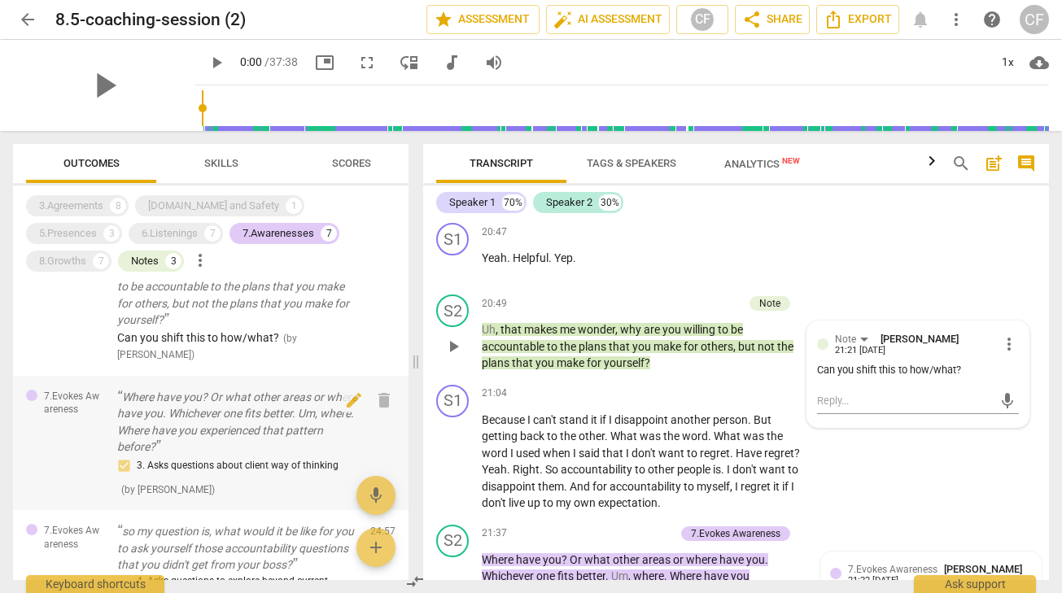
click at [207, 440] on p "Where have you? Or what other areas or where have you. Whichever one fits bette…" at bounding box center [237, 422] width 240 height 67
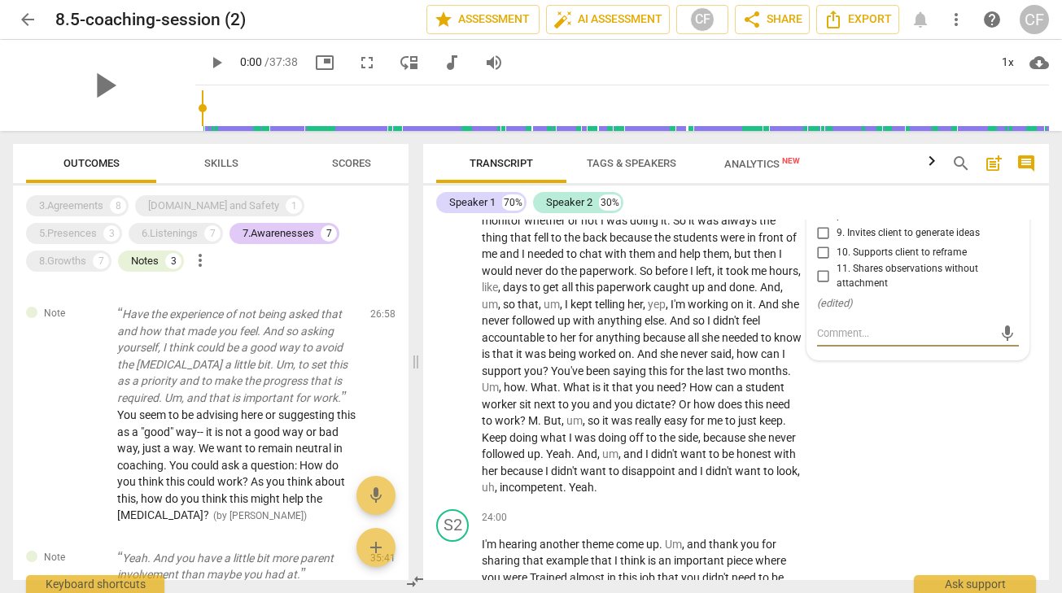
scroll to position [1049, 0]
click at [243, 232] on div "7.Awarenesses" at bounding box center [279, 234] width 72 height 16
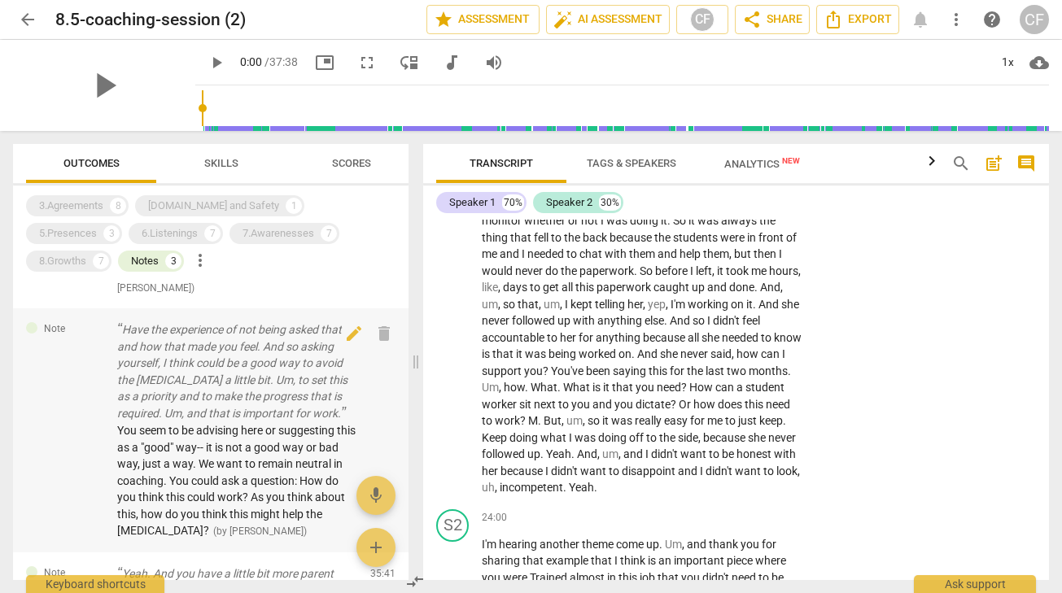
scroll to position [99, 0]
click at [222, 399] on p "Have the experience of not being asked that and how that made you feel. And so …" at bounding box center [237, 373] width 240 height 100
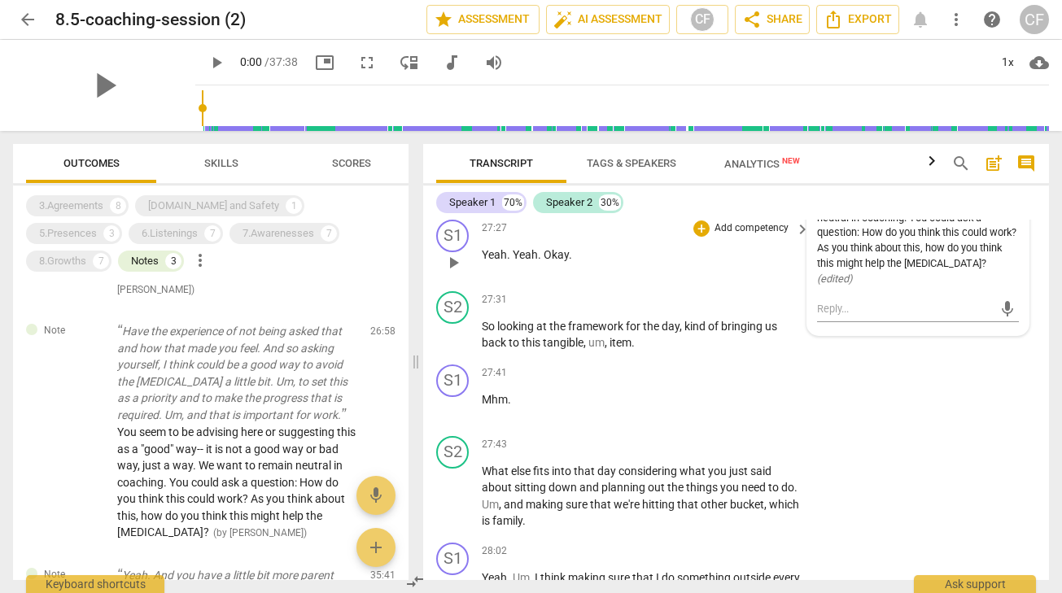
scroll to position [8331, 0]
click at [214, 153] on span "Skills" at bounding box center [221, 164] width 73 height 22
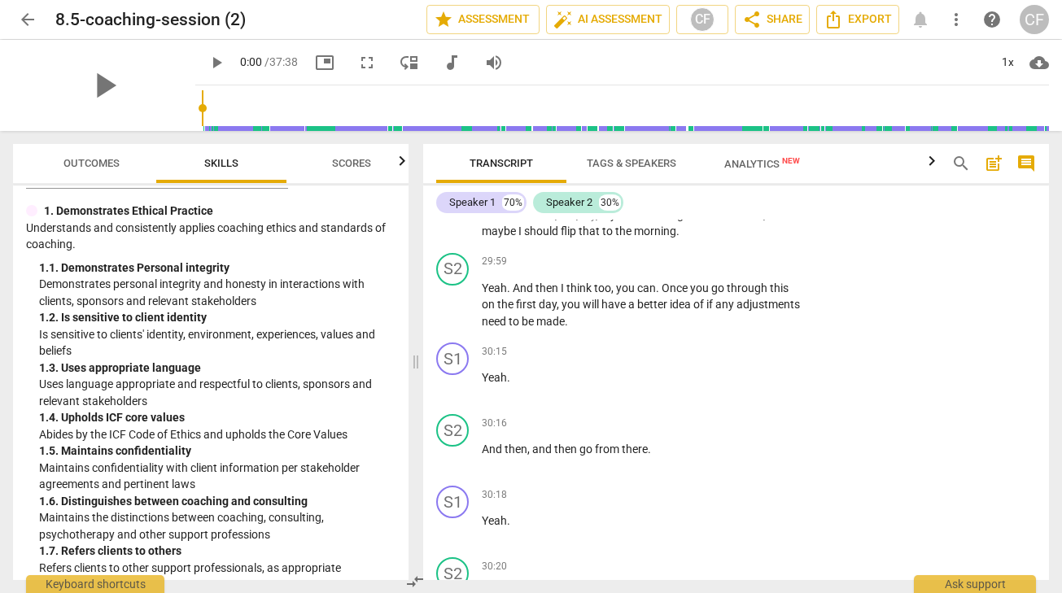
scroll to position [35, 0]
click at [100, 168] on span "Outcomes" at bounding box center [91, 163] width 56 height 12
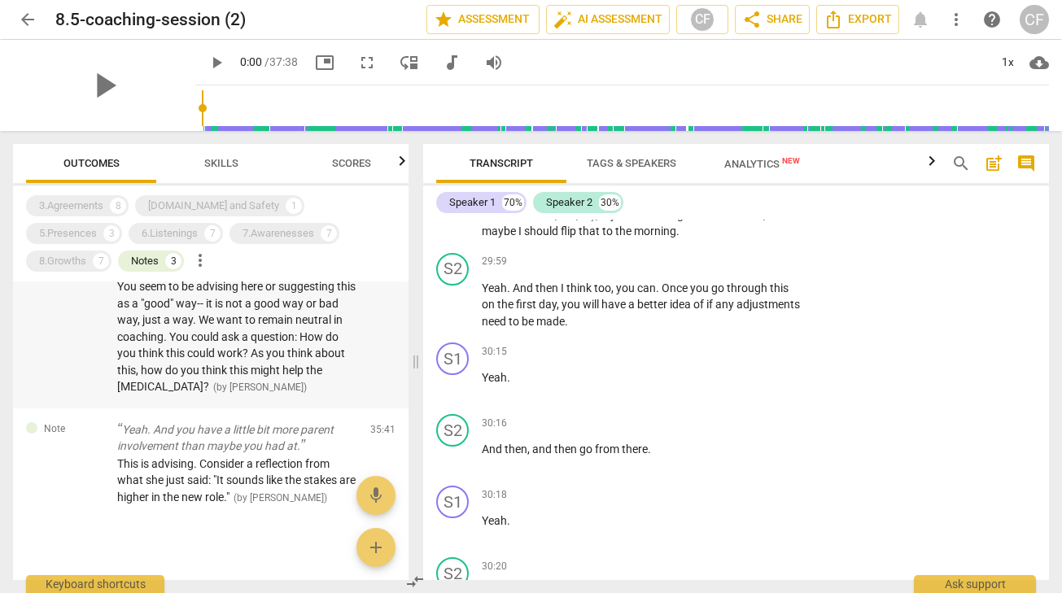
scroll to position [264, 0]
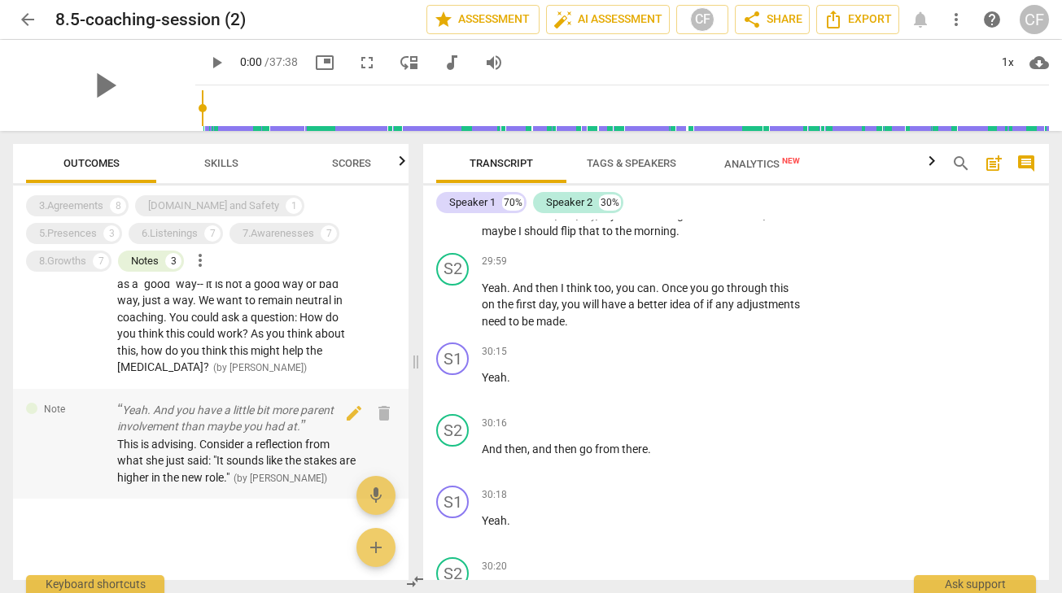
click at [204, 469] on div "This is advising. Consider a reflection from what she just said: "It sounds lik…" at bounding box center [237, 461] width 240 height 50
click at [221, 155] on span "Skills" at bounding box center [221, 164] width 73 height 22
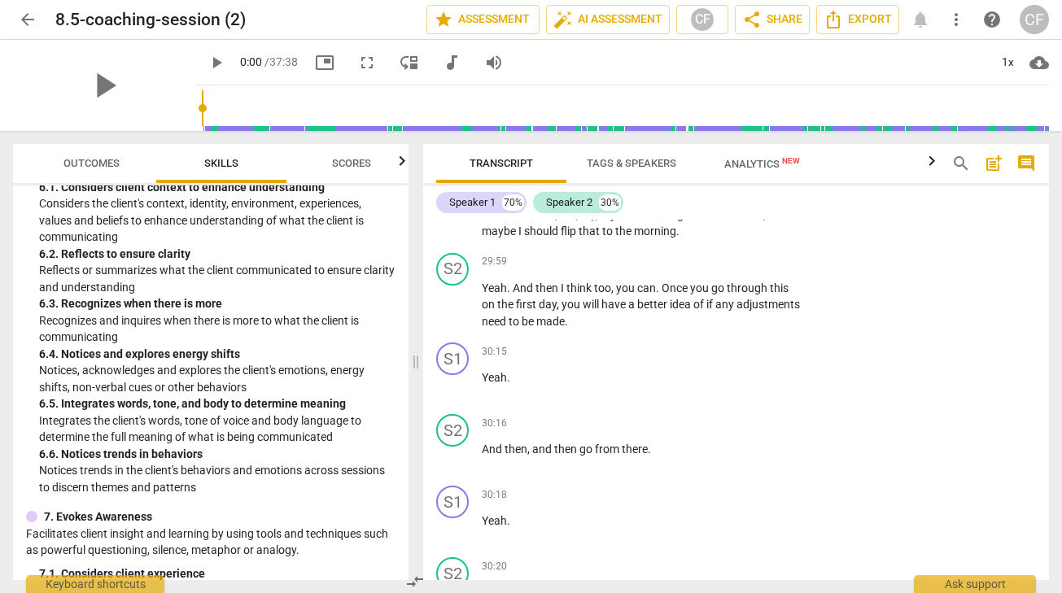
scroll to position [2207, 0]
